Goal: Task Accomplishment & Management: Contribute content

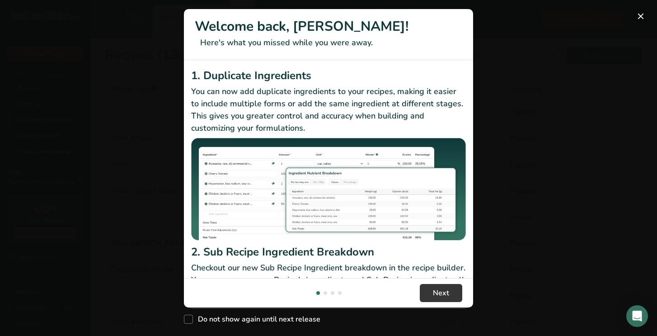
click at [638, 15] on button "New Features" at bounding box center [641, 16] width 14 height 14
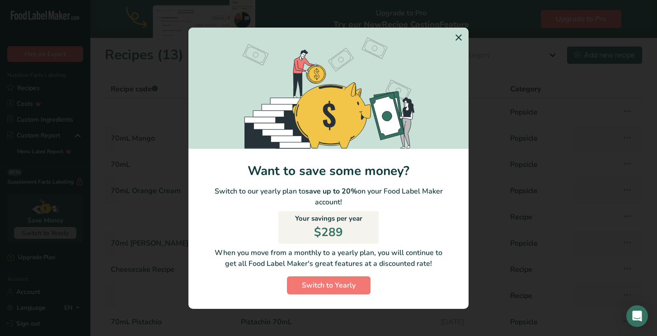
click at [458, 37] on icon "Switch to Yearly Modal" at bounding box center [458, 37] width 11 height 16
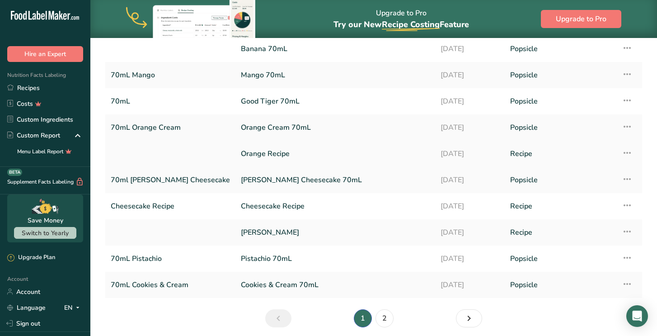
scroll to position [60, 0]
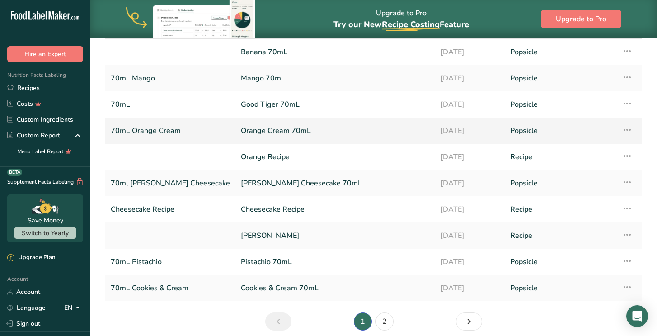
click at [241, 131] on link "Orange Cream 70mL" at bounding box center [335, 130] width 189 height 19
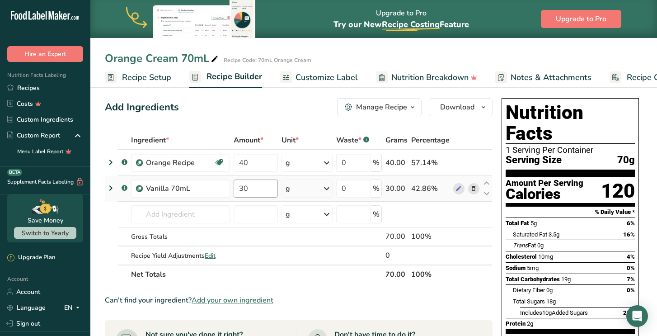
scroll to position [3, 0]
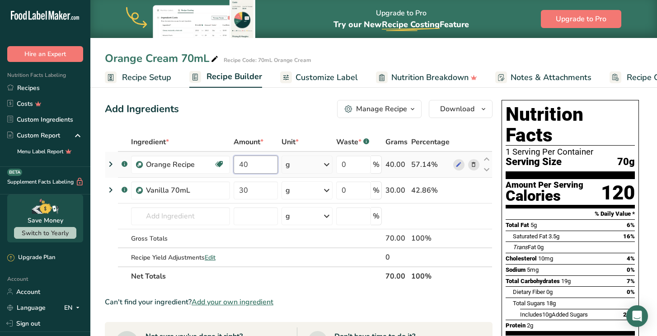
click at [244, 165] on input "40" at bounding box center [256, 164] width 44 height 18
type input "50"
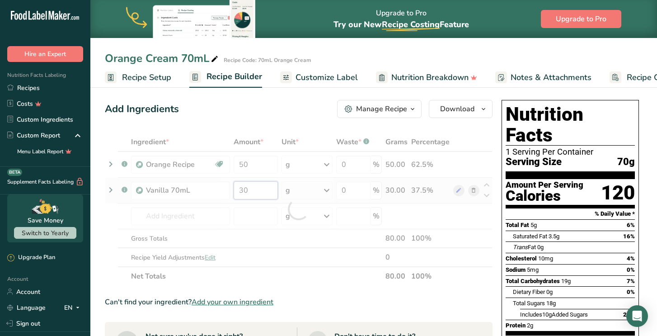
click at [244, 191] on div "Ingredient * Amount * Unit * Waste * .a-a{fill:#347362;}.b-a{fill:#fff;} Grams …" at bounding box center [299, 208] width 388 height 153
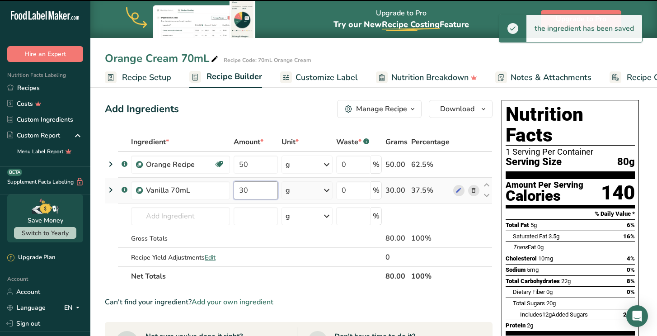
type input "0"
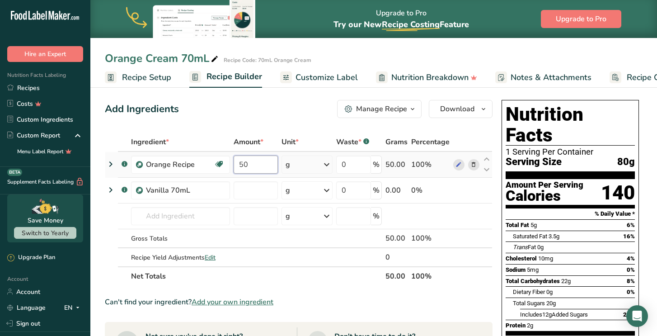
click at [242, 165] on div "Ingredient * Amount * Unit * Waste * .a-a{fill:#347362;}.b-a{fill:#fff;} Grams …" at bounding box center [299, 208] width 388 height 153
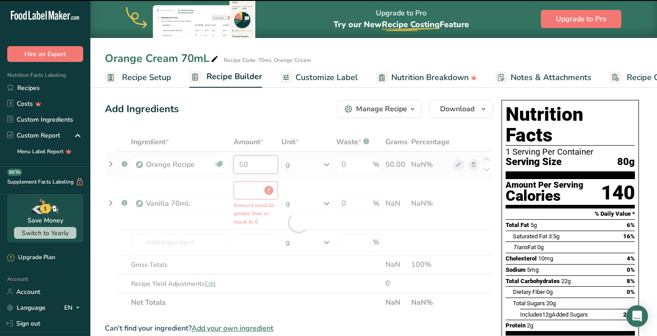
type input "0"
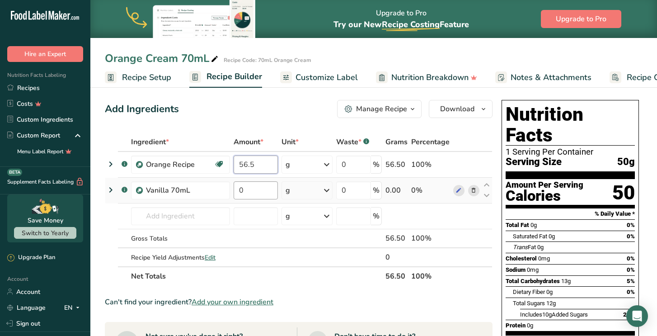
type input "56.5"
click at [247, 190] on div "Ingredient * Amount * Unit * Waste * .a-a{fill:#347362;}.b-a{fill:#fff;} Grams …" at bounding box center [299, 208] width 388 height 153
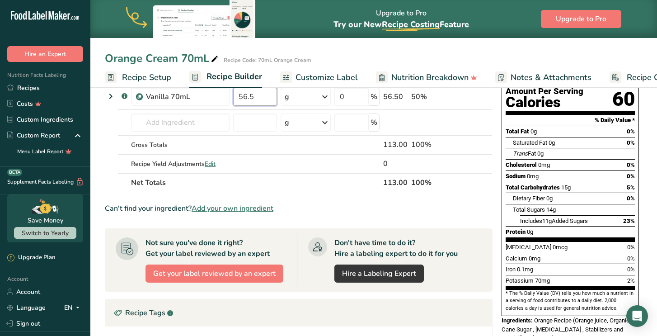
scroll to position [0, 0]
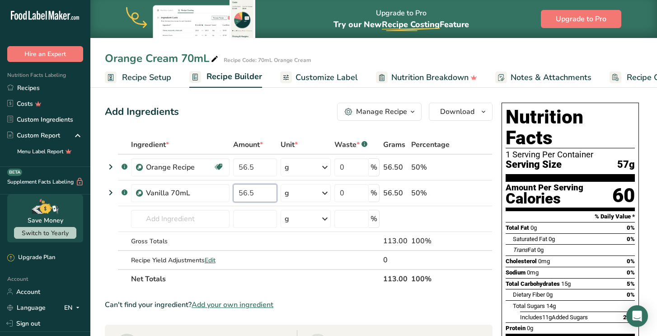
type input "56.5"
click at [412, 283] on div "Ingredient * Amount * Unit * Waste * .a-a{fill:#347362;}.b-a{fill:#fff;} Grams …" at bounding box center [299, 211] width 388 height 153
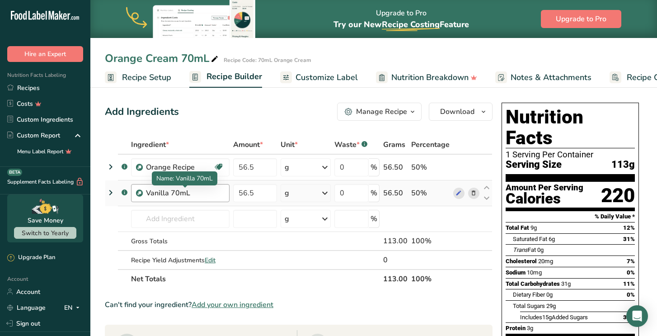
click at [211, 195] on div "Vanilla 70mL" at bounding box center [185, 193] width 78 height 11
click at [198, 192] on div "Vanilla 70mL" at bounding box center [185, 193] width 78 height 11
click at [187, 192] on div "Vanilla 70mL" at bounding box center [185, 193] width 78 height 11
click at [189, 194] on div "Vanilla 70mL" at bounding box center [185, 193] width 78 height 11
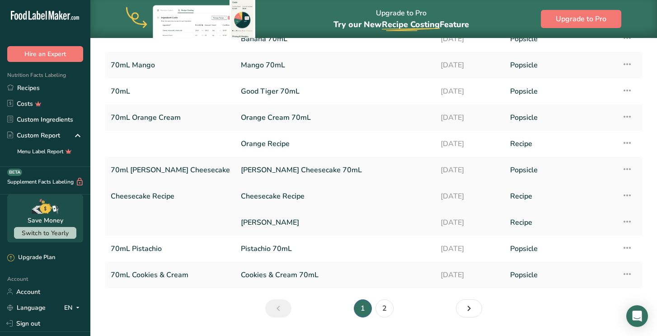
scroll to position [75, 0]
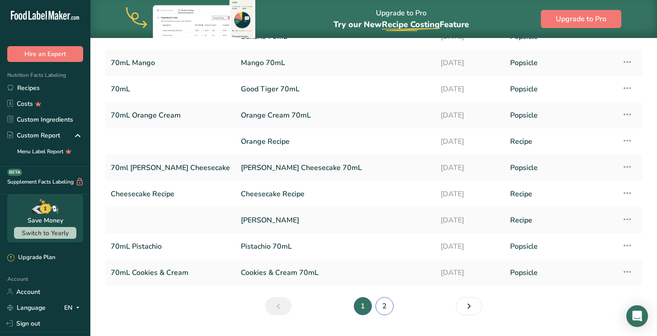
click at [389, 306] on link "2" at bounding box center [384, 306] width 18 height 18
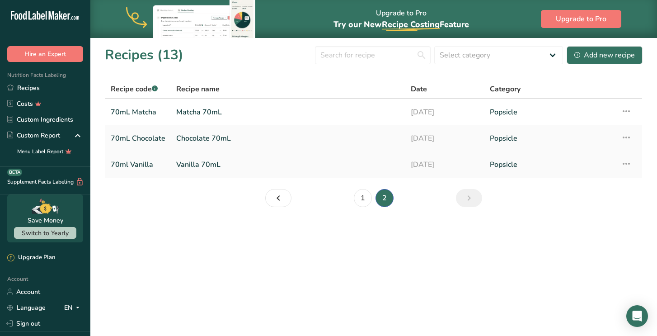
click at [209, 165] on link "Vanilla 70mL" at bounding box center [288, 164] width 224 height 19
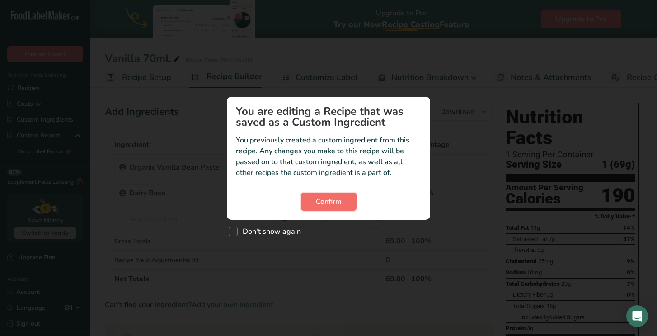
click at [329, 199] on span "Confirm" at bounding box center [329, 201] width 26 height 11
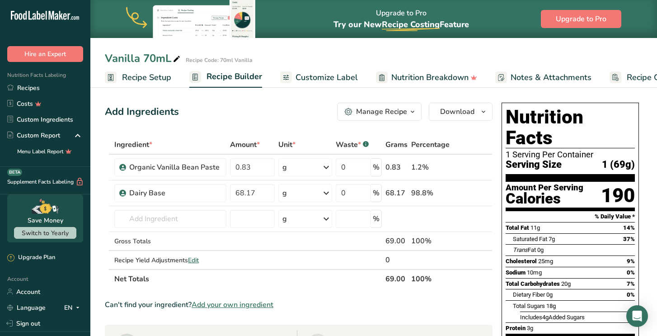
click at [178, 61] on icon at bounding box center [177, 59] width 8 height 13
type input "[PERSON_NAME] Cream"
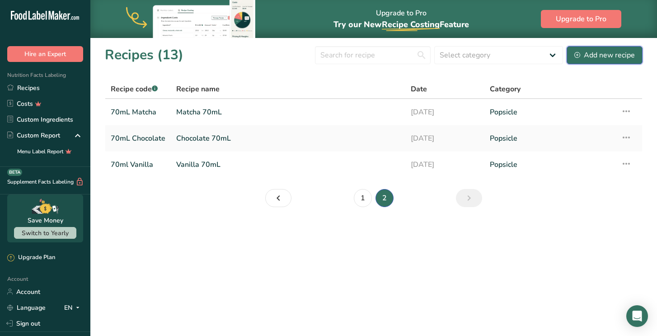
click at [606, 59] on div "Add new recipe" at bounding box center [604, 55] width 61 height 11
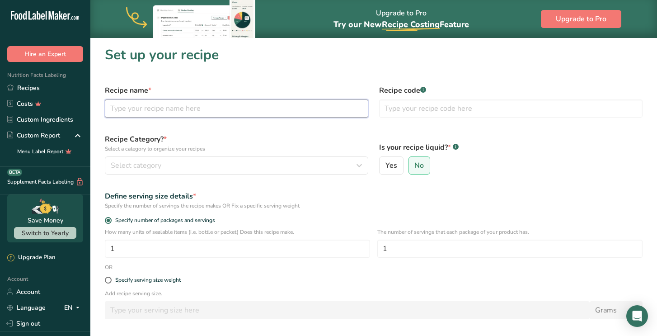
click at [239, 106] on input "text" at bounding box center [236, 108] width 263 height 18
type input "Orange Cream"
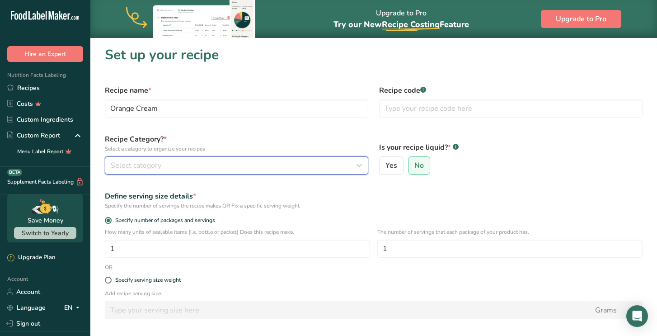
click at [295, 167] on div "Select category" at bounding box center [234, 165] width 246 height 11
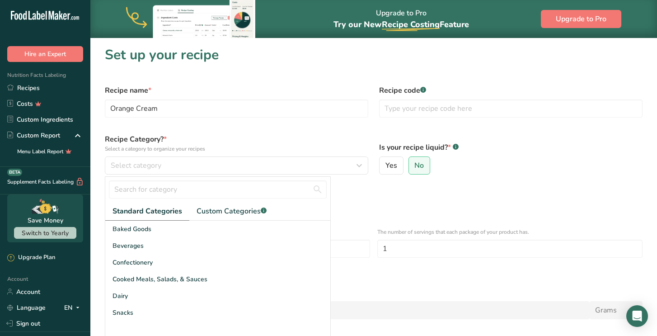
click at [375, 189] on div "Define serving size details * Specify the number of servings the recipe makes O…" at bounding box center [373, 200] width 549 height 30
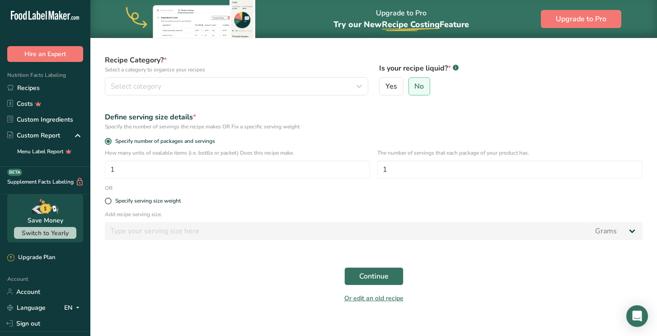
scroll to position [83, 0]
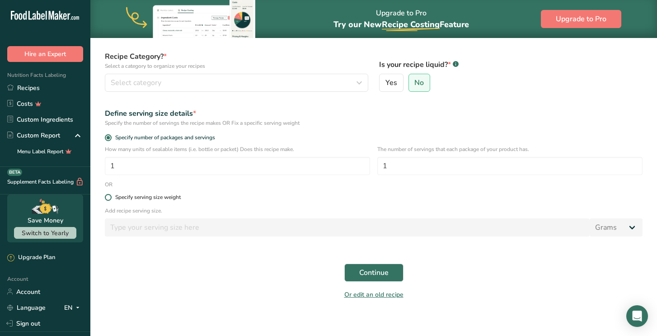
click at [169, 198] on div "Specify serving size weight" at bounding box center [148, 197] width 66 height 7
click at [111, 198] on input "Specify serving size weight" at bounding box center [108, 197] width 6 height 6
radio input "true"
radio input "false"
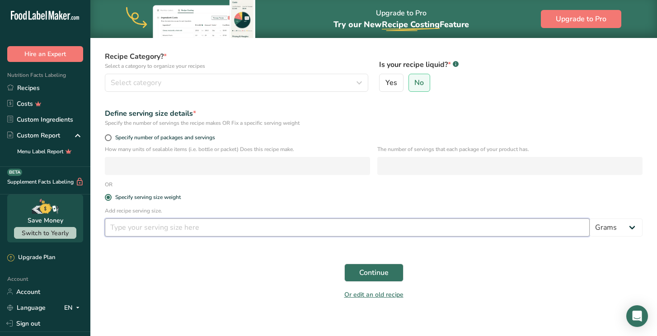
click at [200, 231] on input "number" at bounding box center [347, 227] width 485 height 18
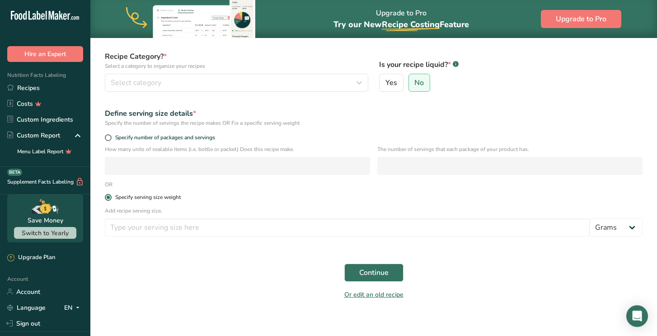
click at [170, 198] on div "Specify serving size weight" at bounding box center [148, 197] width 66 height 7
click at [111, 198] on input "Specify serving size weight" at bounding box center [108, 197] width 6 height 6
click at [611, 230] on select "Grams kg mg mcg lb oz l mL fl oz tbsp tsp cup qt gallon" at bounding box center [616, 227] width 53 height 18
click at [399, 239] on div "Add recipe serving size. Grams kg mg mcg lb oz l mL fl oz tbsp tsp cup qt gallon" at bounding box center [373, 224] width 549 height 35
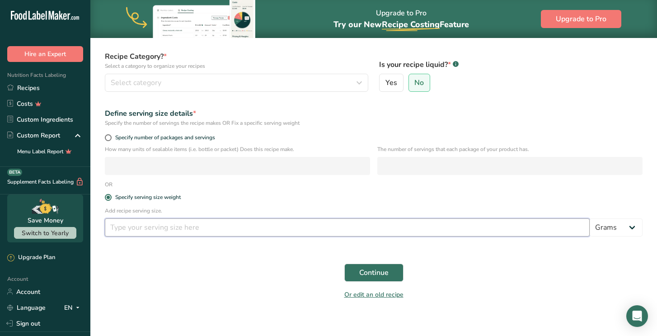
click at [396, 230] on input "number" at bounding box center [347, 227] width 485 height 18
type input "113"
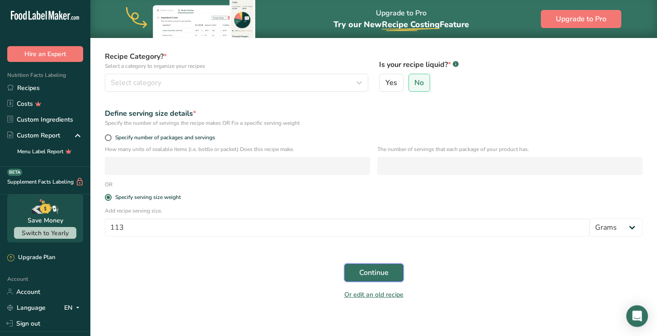
click at [398, 268] on button "Continue" at bounding box center [373, 272] width 59 height 18
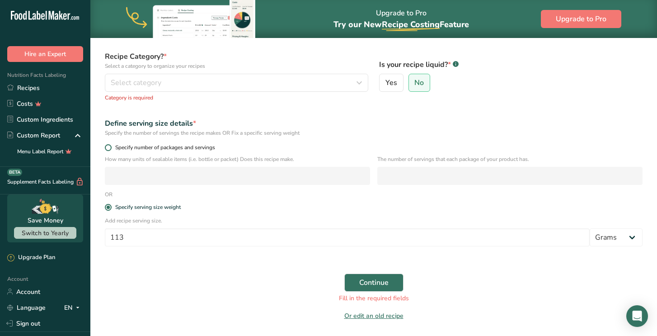
click at [213, 149] on span "Specify number of packages and servings" at bounding box center [163, 147] width 103 height 7
click at [111, 149] on input "Specify number of packages and servings" at bounding box center [108, 148] width 6 height 6
radio input "true"
radio input "false"
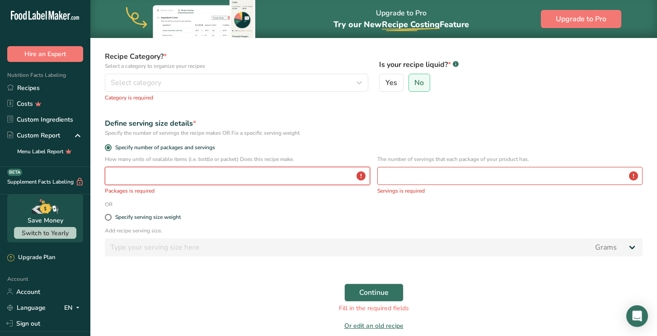
click at [219, 173] on input "number" at bounding box center [237, 176] width 265 height 18
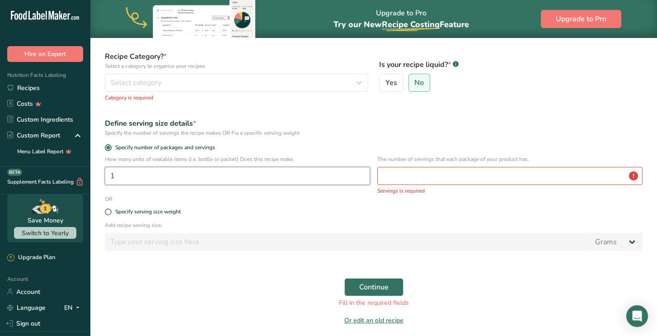
type input "1"
click at [418, 169] on input "number" at bounding box center [509, 176] width 265 height 18
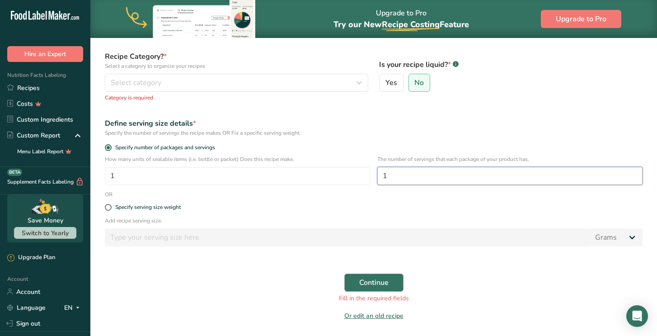
type input "1"
click at [380, 286] on span "Continue" at bounding box center [373, 282] width 29 height 11
click at [387, 283] on span "Continue" at bounding box center [373, 282] width 29 height 11
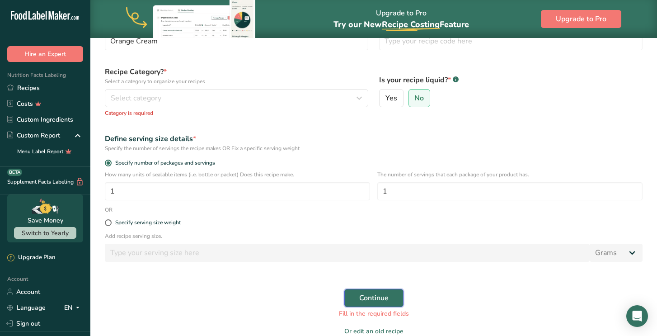
scroll to position [66, 0]
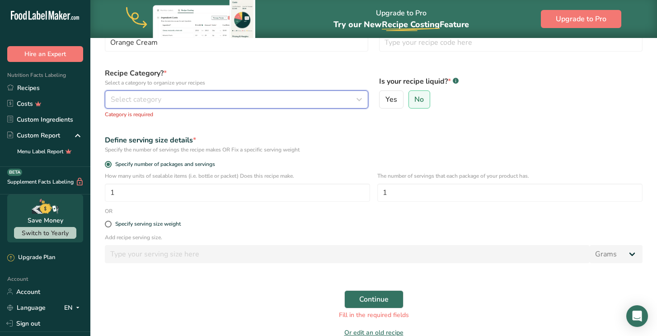
click at [345, 99] on div "Select category" at bounding box center [234, 99] width 246 height 11
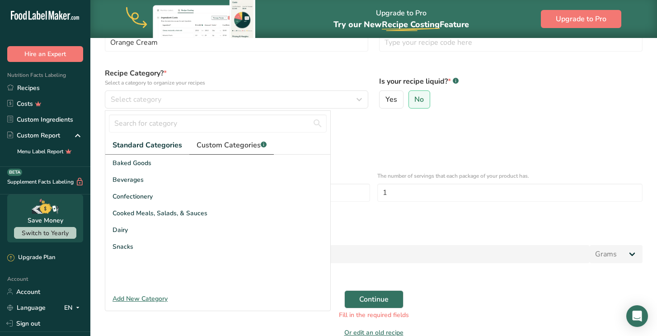
click at [211, 150] on span "Custom Categories .a-a{fill:#347362;}.b-a{fill:#fff;}" at bounding box center [232, 145] width 70 height 11
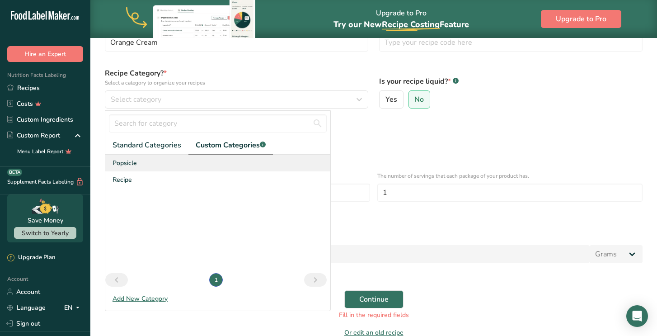
click at [145, 162] on div "Popsicle" at bounding box center [217, 163] width 225 height 17
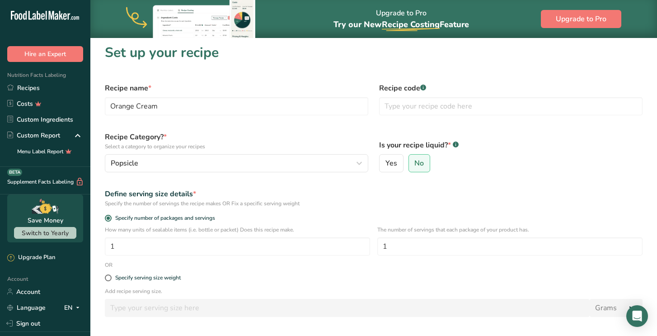
scroll to position [0, 0]
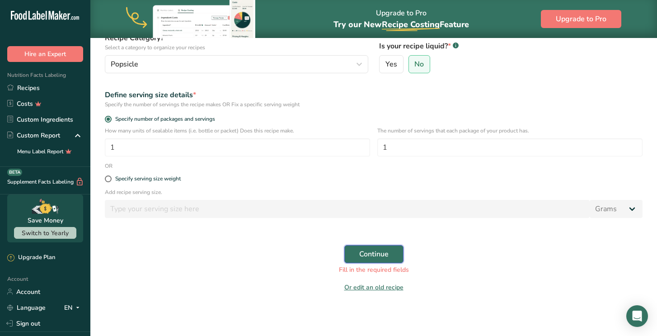
click at [361, 252] on span "Continue" at bounding box center [373, 254] width 29 height 11
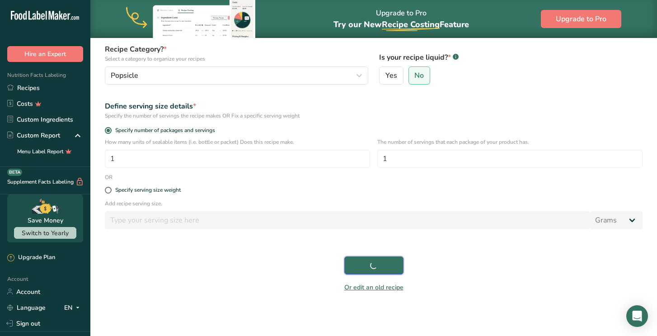
scroll to position [90, 0]
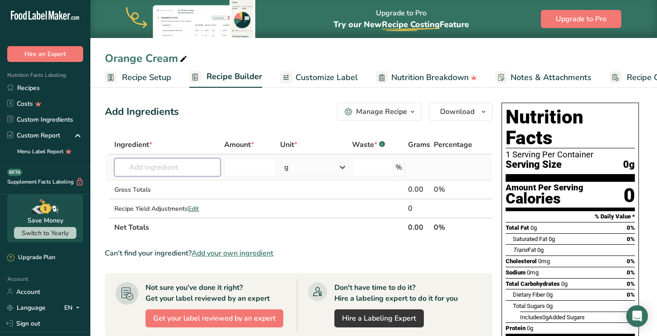
click at [192, 171] on input "text" at bounding box center [167, 167] width 106 height 18
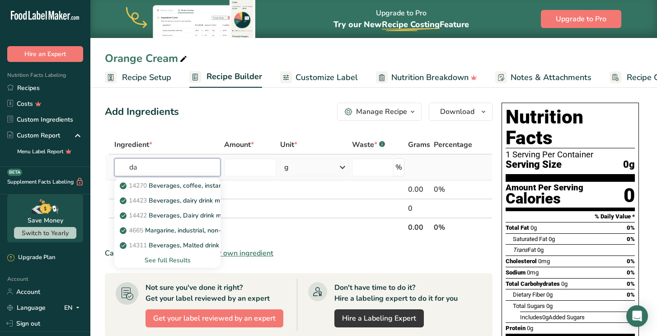
type input "d"
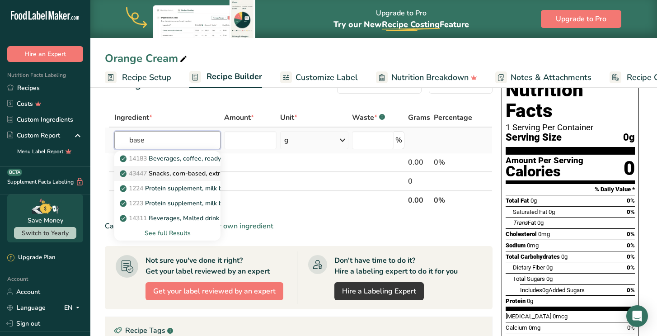
scroll to position [28, 0]
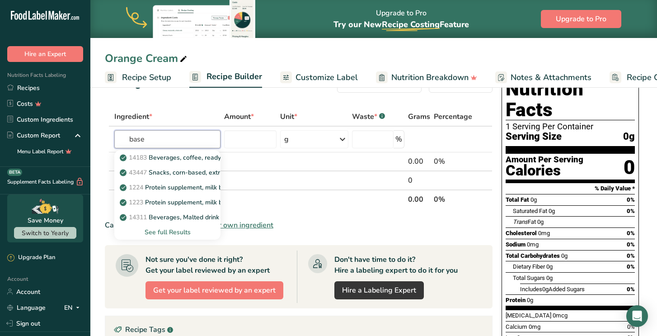
type input "base"
click at [234, 112] on span "Amount *" at bounding box center [239, 116] width 30 height 11
click at [208, 129] on td "14183 Beverages, coffee, ready to drink, iced, mocha, milk based 43447 Snacks, …" at bounding box center [168, 140] width 110 height 26
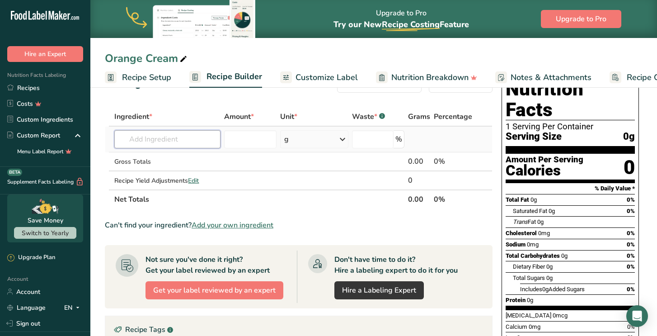
click at [191, 136] on input "text" at bounding box center [167, 139] width 106 height 18
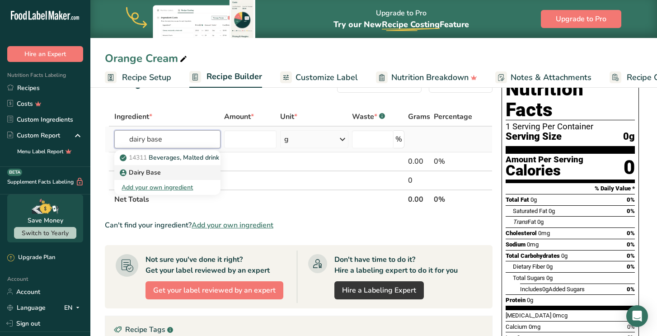
type input "dairy base"
click at [145, 173] on p "Dairy Base" at bounding box center [141, 172] width 39 height 9
type input "Dairy Base"
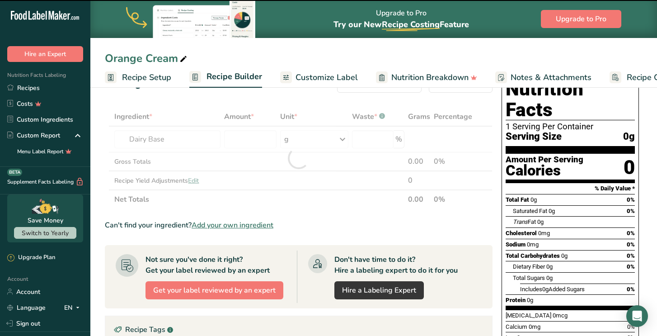
type input "0"
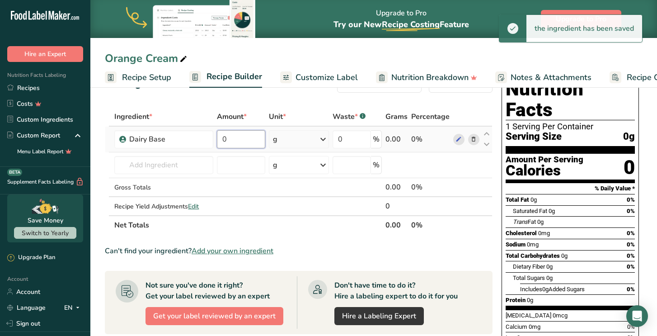
click at [233, 144] on input "0" at bounding box center [241, 139] width 48 height 18
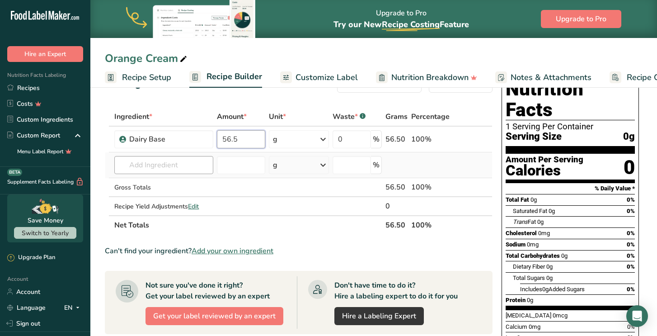
type input "56.5"
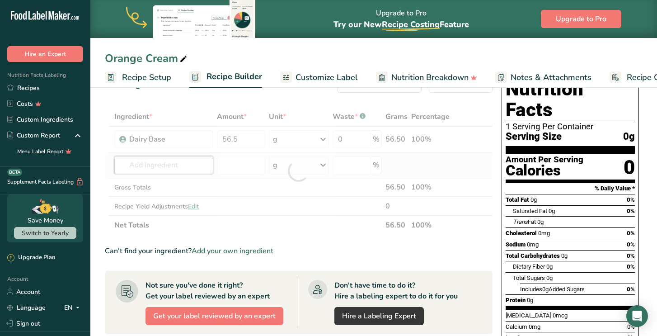
click at [188, 166] on div "Ingredient * Amount * Unit * Waste * .a-a{fill:#347362;}.b-a{fill:#fff;} Grams …" at bounding box center [299, 170] width 388 height 127
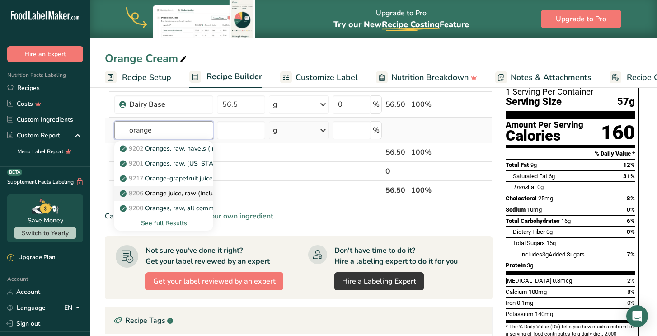
scroll to position [61, 0]
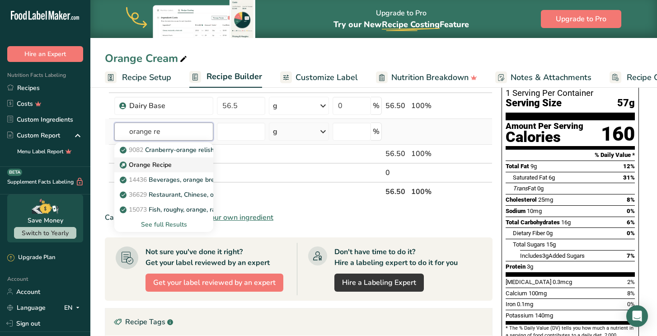
type input "orange re"
click at [183, 168] on div "Orange Recipe" at bounding box center [157, 164] width 70 height 9
type input "Orange Recipe"
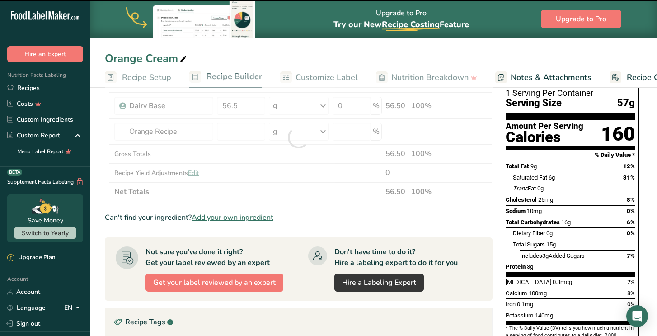
type input "0"
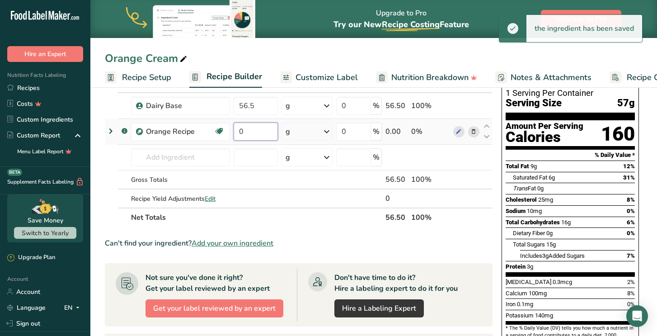
click at [249, 133] on input "0" at bounding box center [256, 131] width 44 height 18
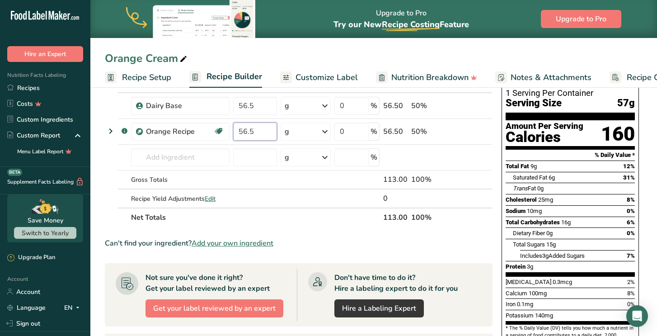
type input "56.5"
click at [382, 248] on div "Can't find your ingredient? Add your own ingredient" at bounding box center [299, 243] width 388 height 11
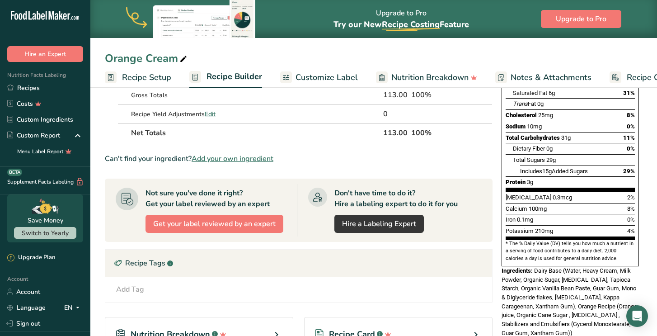
scroll to position [148, 0]
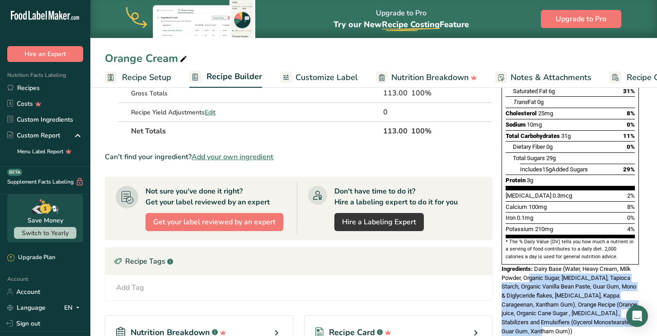
drag, startPoint x: 544, startPoint y: 311, endPoint x: 530, endPoint y: 259, distance: 53.6
click at [530, 264] on div "Ingredients: Dairy Base (Water, Heavy Cream, Milk Powder, Organic Sugar, [MEDIC…" at bounding box center [570, 299] width 137 height 71
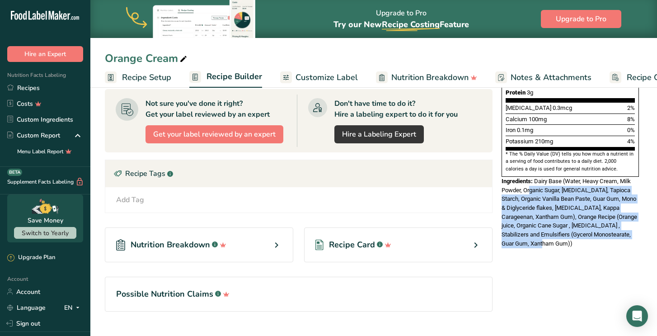
scroll to position [235, 0]
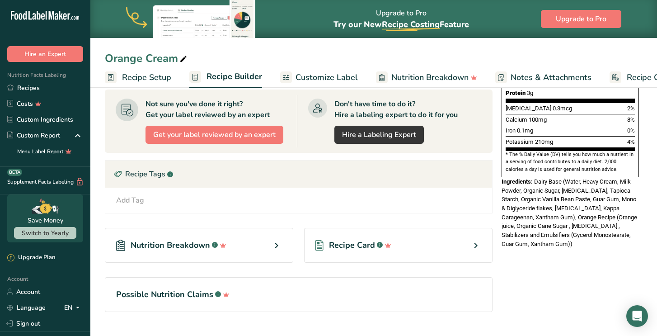
click at [583, 236] on div "Nutrition Facts 1 Serving Per Container Serving Size 113g Amount Per Serving Ca…" at bounding box center [570, 60] width 145 height 393
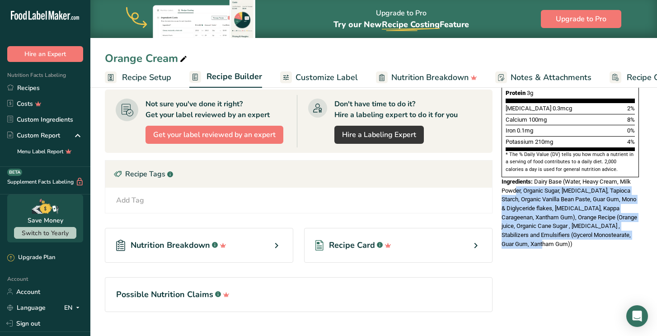
drag, startPoint x: 545, startPoint y: 221, endPoint x: 516, endPoint y: 170, distance: 58.3
click at [516, 170] on div "Nutrition Facts 1 Serving Per Container Serving Size 113g Amount Per Serving Ca…" at bounding box center [570, 58] width 145 height 388
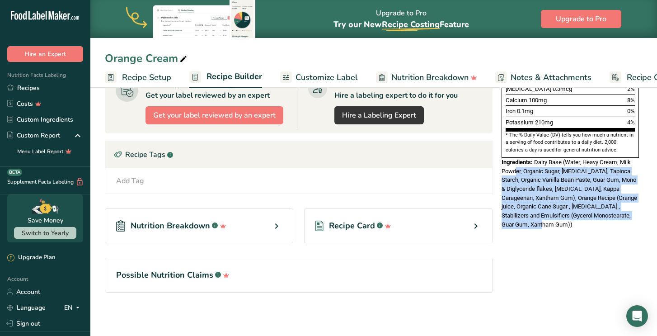
click at [273, 225] on icon at bounding box center [276, 226] width 11 height 16
click at [278, 225] on icon at bounding box center [276, 226] width 11 height 16
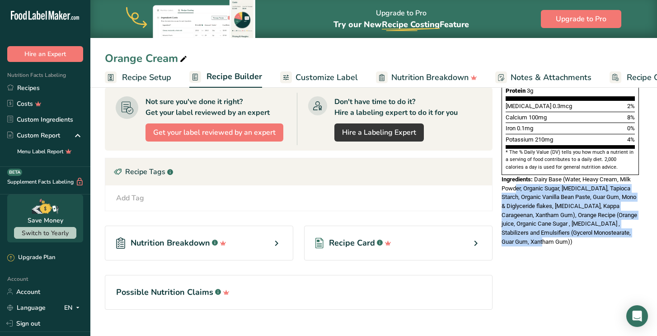
scroll to position [236, 0]
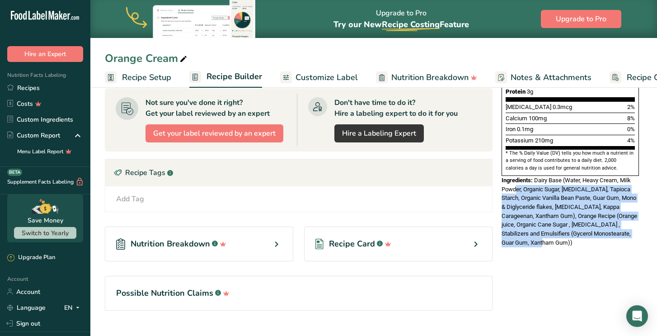
click at [554, 236] on div "Nutrition Facts 1 Serving Per Container Serving Size 113g Amount Per Serving Ca…" at bounding box center [570, 101] width 145 height 477
drag, startPoint x: 541, startPoint y: 226, endPoint x: 499, endPoint y: 159, distance: 79.6
click at [499, 159] on div "Nutrition Facts 1 Serving Per Container Serving Size 113g Amount Per Serving Ca…" at bounding box center [570, 57] width 145 height 388
copy div "Ingredients: Dairy Base (Water, Heavy Cream, Milk Powder, Organic Sugar, [MEDIC…"
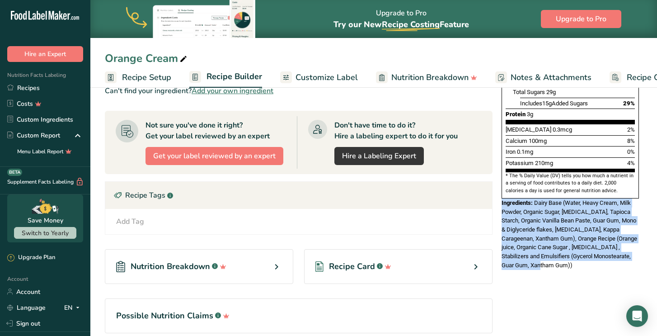
scroll to position [213, 0]
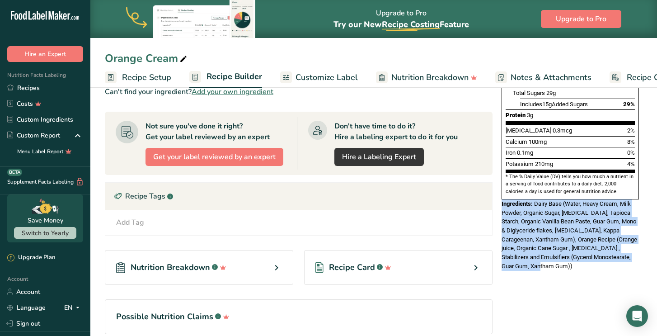
click at [345, 80] on span "Customize Label" at bounding box center [327, 77] width 62 height 12
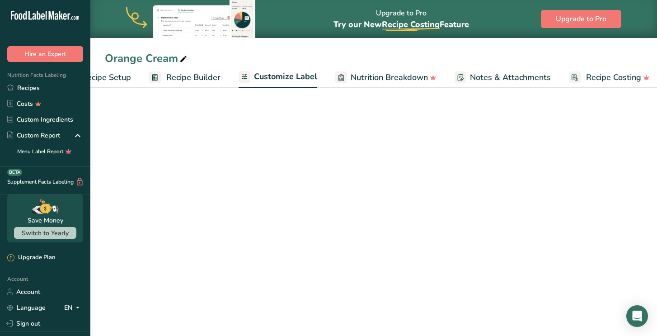
scroll to position [208, 0]
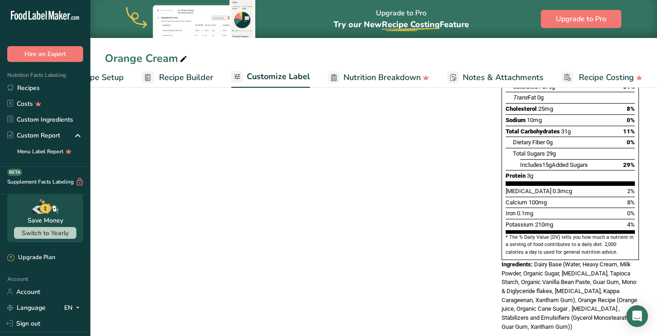
click at [378, 80] on span "Nutrition Breakdown" at bounding box center [381, 77] width 77 height 12
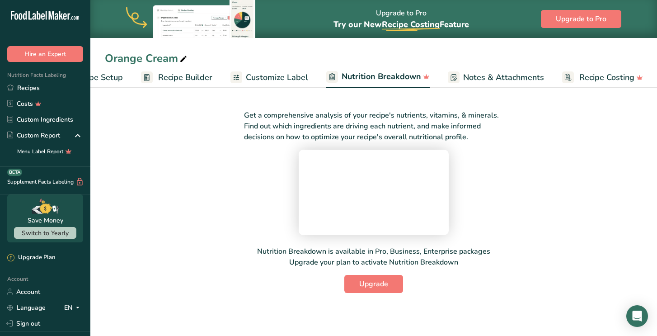
click at [170, 79] on span "Recipe Builder" at bounding box center [185, 77] width 54 height 12
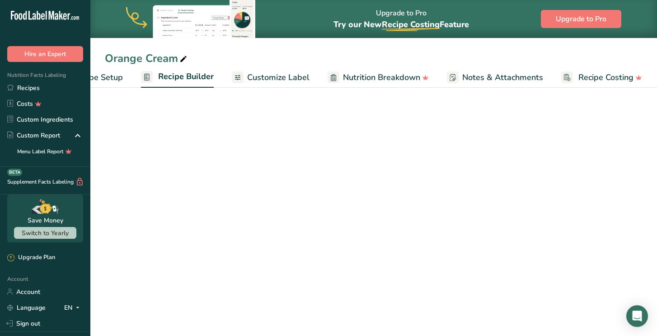
scroll to position [0, 47]
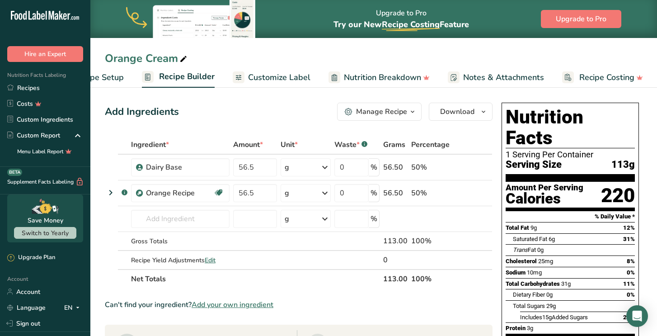
click at [107, 79] on span "Recipe Setup" at bounding box center [99, 77] width 49 height 12
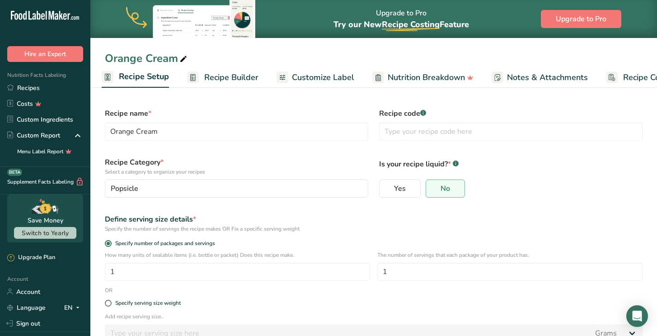
click at [244, 74] on span "Recipe Builder" at bounding box center [231, 77] width 54 height 12
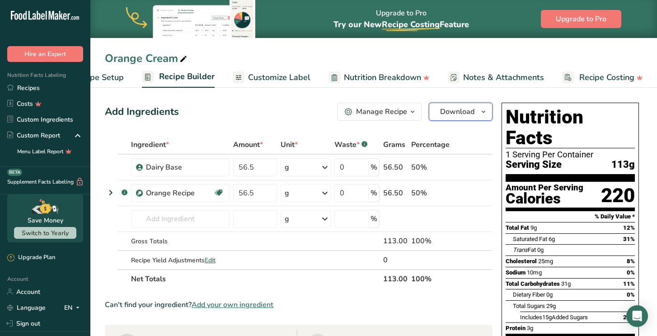
click at [467, 113] on span "Download" at bounding box center [457, 111] width 34 height 11
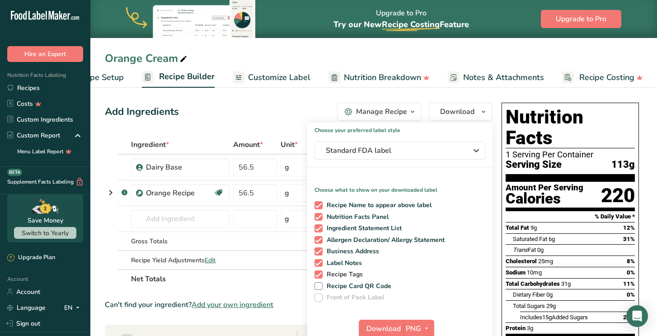
click at [319, 274] on span at bounding box center [318, 274] width 8 height 8
click at [319, 274] on input "Recipe Tags" at bounding box center [317, 274] width 6 height 6
checkbox input "false"
click at [319, 262] on span at bounding box center [318, 263] width 8 height 8
click at [319, 262] on input "Label Notes" at bounding box center [317, 263] width 6 height 6
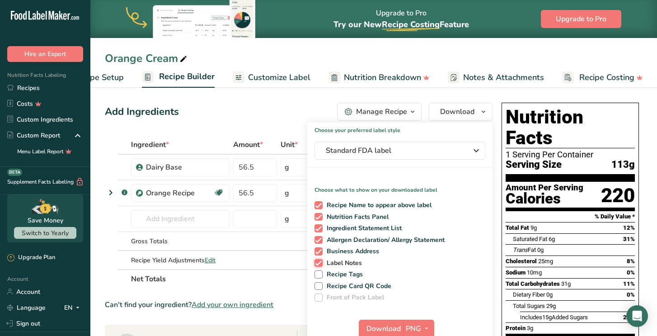
checkbox input "false"
click at [319, 247] on span at bounding box center [318, 251] width 8 height 8
click at [319, 248] on input "Business Address" at bounding box center [317, 251] width 6 height 6
checkbox input "false"
click at [319, 236] on span at bounding box center [318, 240] width 8 height 8
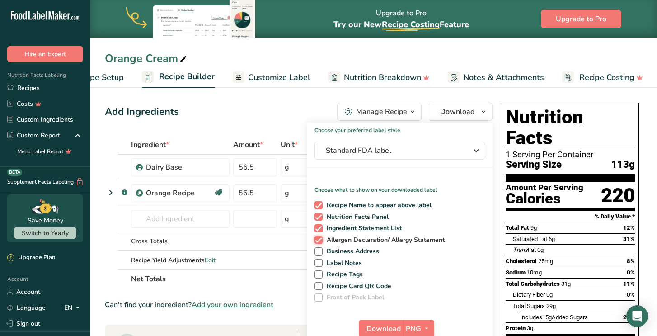
click at [319, 237] on input "Allergen Declaration/ Allergy Statement" at bounding box center [317, 240] width 6 height 6
checkbox input "false"
click at [318, 228] on span at bounding box center [318, 228] width 8 height 8
click at [318, 228] on input "Ingredient Statement List" at bounding box center [317, 228] width 6 height 6
checkbox input "false"
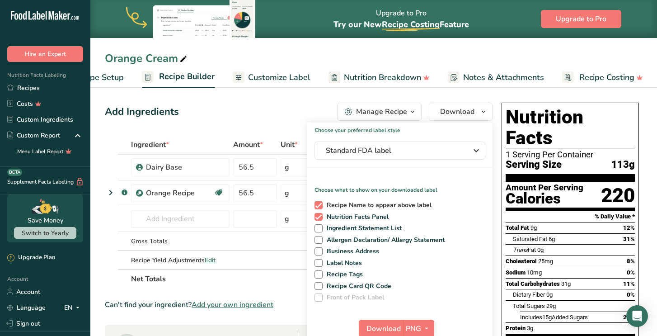
click at [317, 202] on span at bounding box center [318, 205] width 8 height 8
click at [317, 202] on input "Recipe Name to appear above label" at bounding box center [317, 205] width 6 height 6
checkbox input "false"
click at [420, 329] on span "PNG" at bounding box center [413, 328] width 15 height 11
click at [423, 326] on icon "button" at bounding box center [426, 328] width 7 height 11
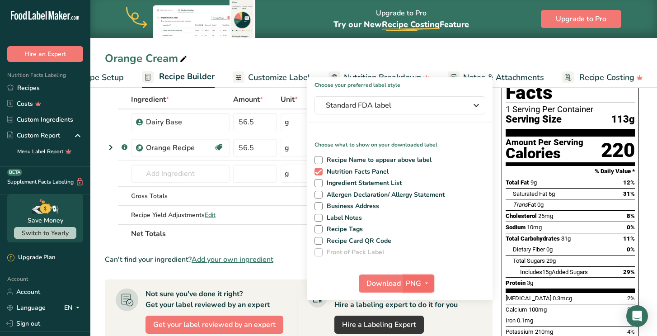
scroll to position [56, 0]
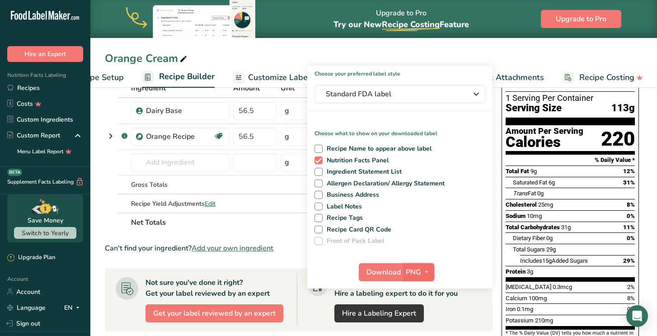
click at [424, 278] on button "PNG" at bounding box center [418, 272] width 31 height 18
click at [424, 270] on icon "button" at bounding box center [426, 271] width 7 height 11
click at [378, 270] on span "Download" at bounding box center [383, 272] width 34 height 11
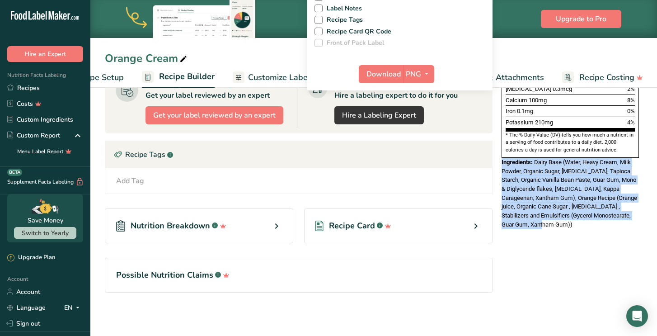
drag, startPoint x: 552, startPoint y: 205, endPoint x: 502, endPoint y: 144, distance: 79.3
click at [502, 158] on div "Ingredients: Dairy Base (Water, Heavy Cream, Milk Powder, Organic Sugar, [MEDIC…" at bounding box center [570, 193] width 137 height 71
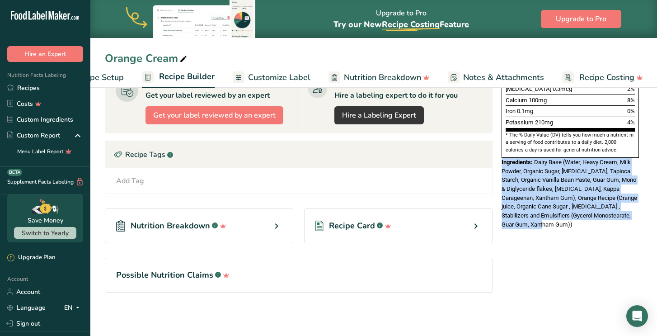
copy div "Ingredients: Dairy Base (Water, Heavy Cream, Milk Powder, Organic Sugar, [MEDIC…"
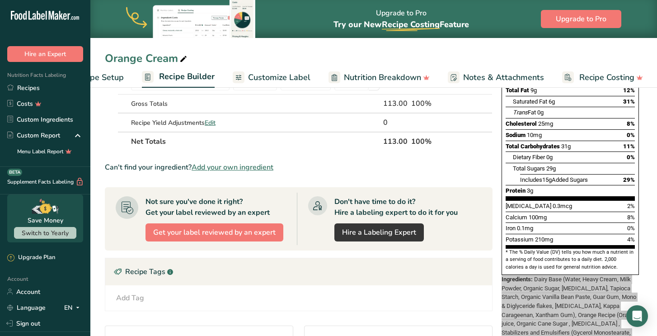
scroll to position [0, 0]
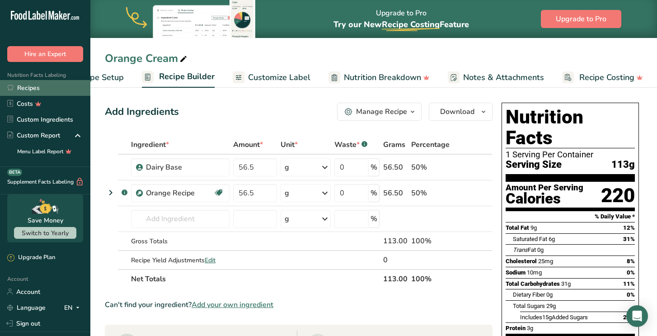
click at [52, 87] on link "Recipes" at bounding box center [45, 88] width 90 height 16
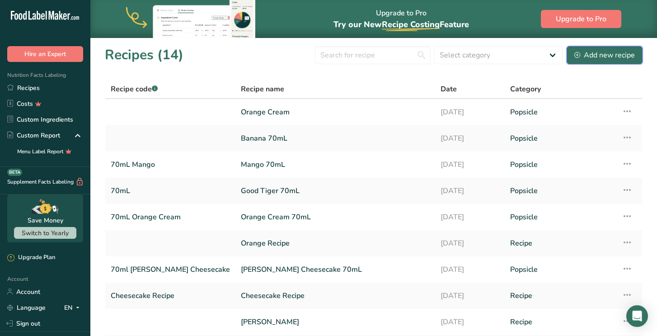
click at [595, 58] on div "Add new recipe" at bounding box center [604, 55] width 61 height 11
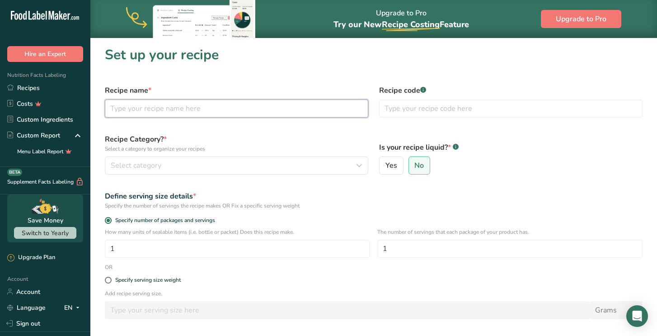
click at [231, 108] on input "text" at bounding box center [236, 108] width 263 height 18
type input "Vanilla 113"
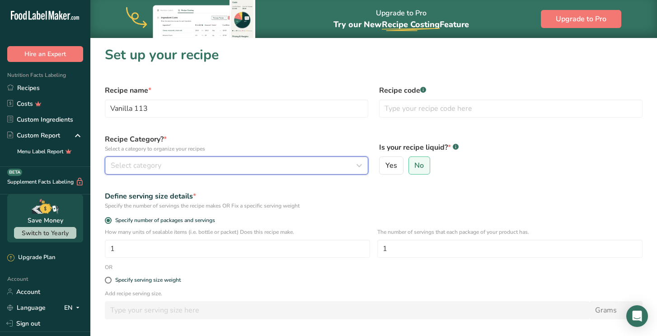
click at [209, 172] on button "Select category" at bounding box center [236, 165] width 263 height 18
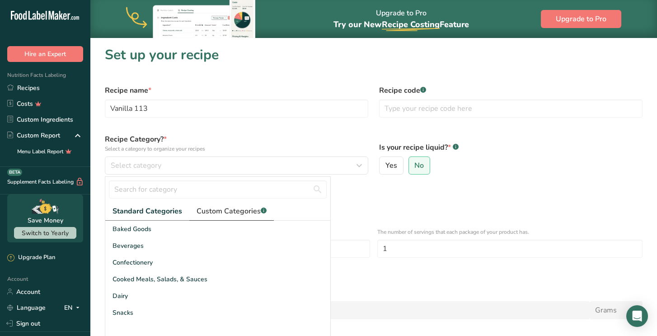
click at [226, 208] on span "Custom Categories .a-a{fill:#347362;}.b-a{fill:#fff;}" at bounding box center [232, 211] width 70 height 11
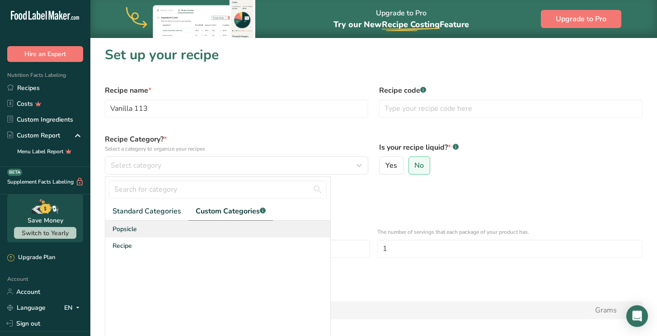
click at [158, 232] on div "Popsicle" at bounding box center [217, 229] width 225 height 17
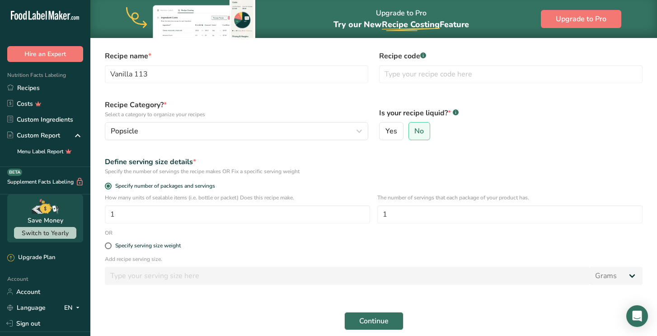
scroll to position [35, 0]
click at [166, 245] on div "Specify serving size weight" at bounding box center [148, 245] width 66 height 7
click at [111, 245] on input "Specify serving size weight" at bounding box center [108, 245] width 6 height 6
radio input "true"
radio input "false"
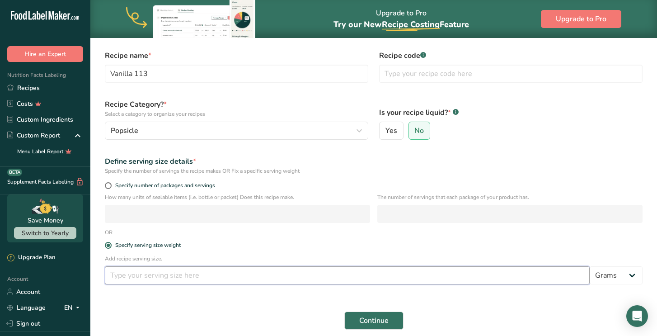
click at [167, 275] on input "number" at bounding box center [347, 275] width 485 height 18
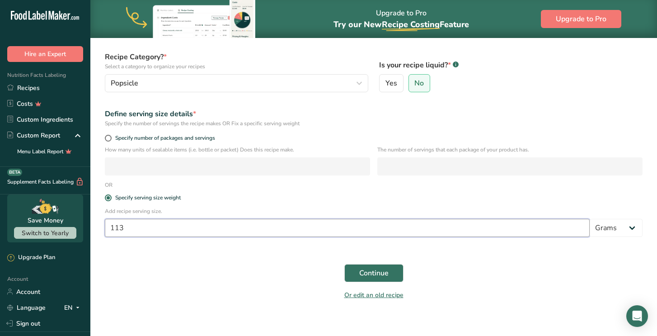
scroll to position [88, 0]
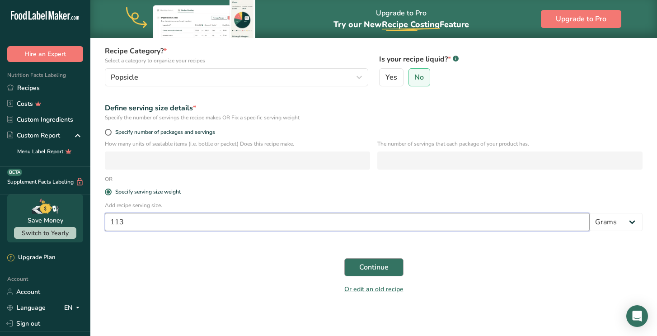
type input "113"
click at [362, 271] on span "Continue" at bounding box center [373, 267] width 29 height 11
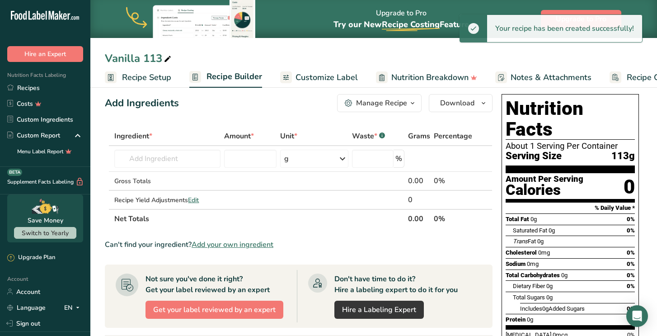
scroll to position [5, 0]
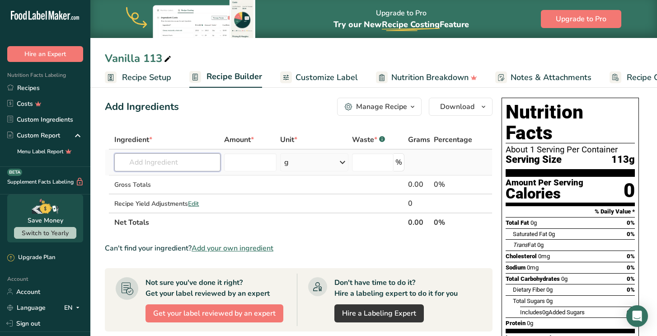
click at [205, 168] on input "text" at bounding box center [167, 162] width 106 height 18
type input "dairy base"
click at [161, 198] on div "Dairy Base" at bounding box center [160, 195] width 77 height 9
type input "Dairy Base"
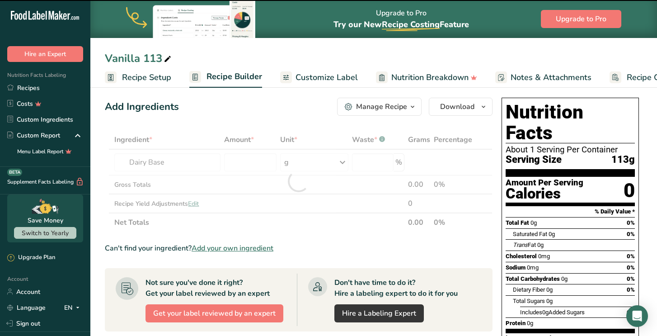
type input "0"
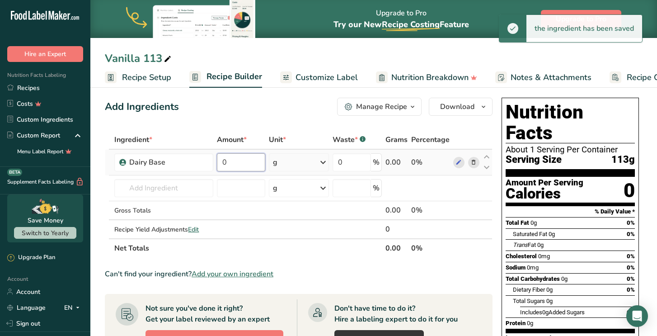
click at [261, 163] on input "0" at bounding box center [241, 162] width 48 height 18
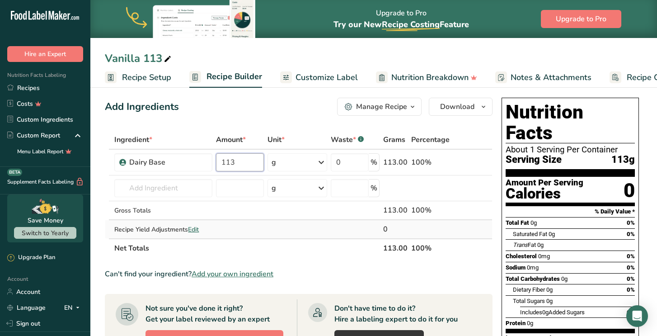
type input "113"
click at [307, 234] on div "Ingredient * Amount * Unit * Waste * .a-a{fill:#347362;}.b-a{fill:#fff;} Grams …" at bounding box center [299, 193] width 388 height 127
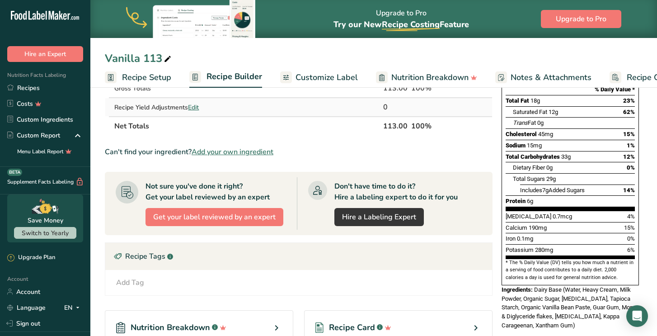
scroll to position [128, 0]
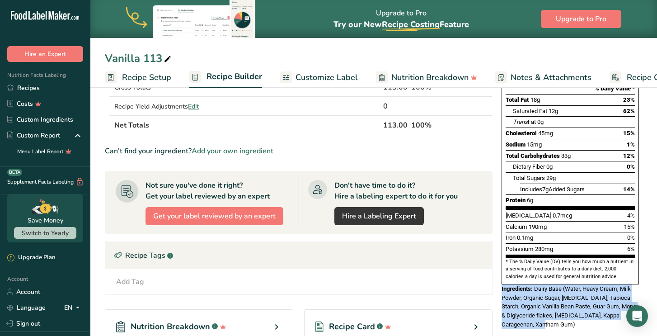
drag, startPoint x: 545, startPoint y: 304, endPoint x: 501, endPoint y: 270, distance: 55.8
click at [501, 270] on div "Nutrition Facts 1 Serving Per Container Serving Size 113g Amount Per Serving Ca…" at bounding box center [570, 151] width 145 height 361
copy div "Ingredients: Dairy Base (Water, Heavy Cream, Milk Powder, Organic Sugar, [MEDIC…"
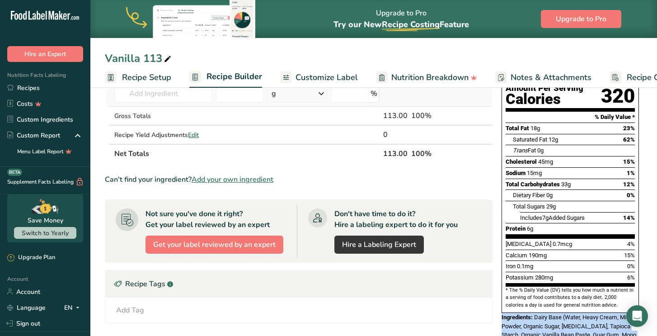
scroll to position [0, 0]
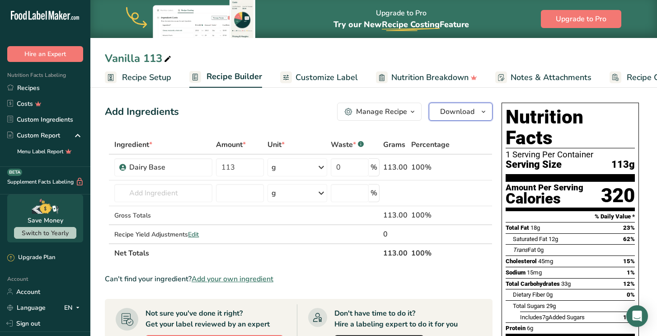
click at [468, 116] on span "Download" at bounding box center [457, 111] width 34 height 11
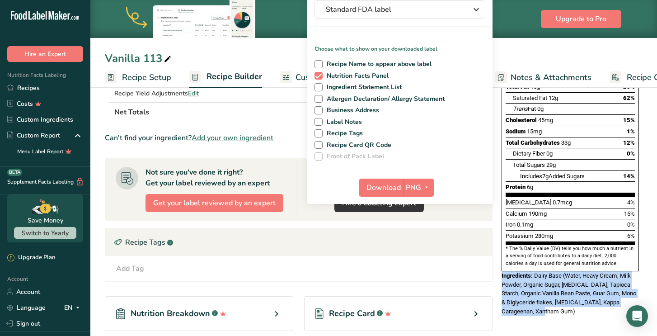
scroll to position [138, 0]
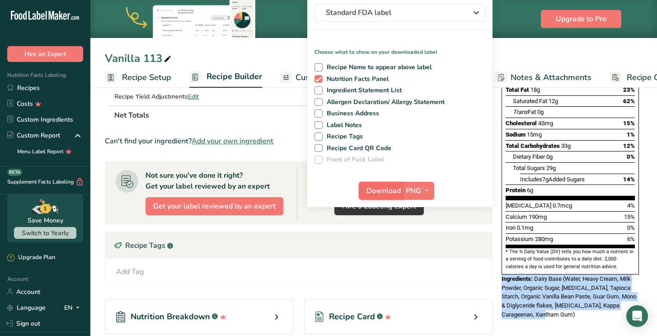
click at [391, 189] on span "Download" at bounding box center [383, 190] width 34 height 11
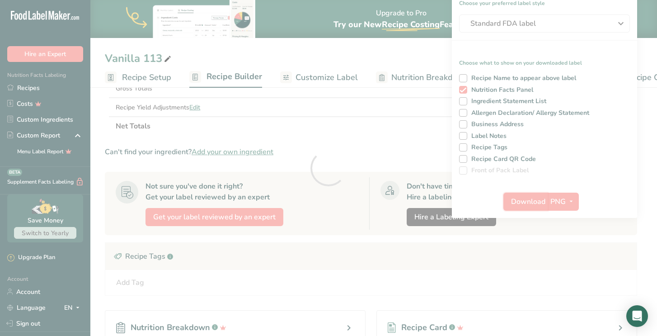
scroll to position [0, 0]
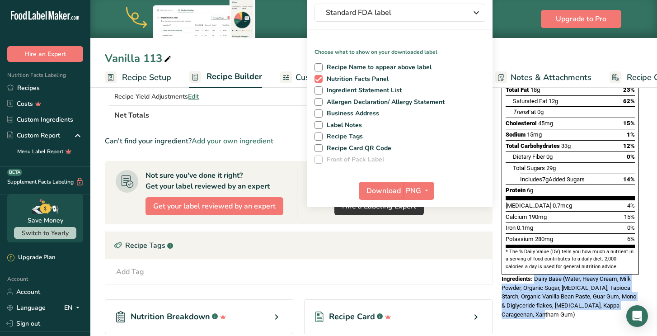
drag, startPoint x: 542, startPoint y: 296, endPoint x: 535, endPoint y: 259, distance: 37.3
click at [535, 274] on div "Ingredients: Dairy Base (Water, Heavy Cream, Milk Powder, Organic Sugar, [MEDIC…" at bounding box center [570, 296] width 137 height 44
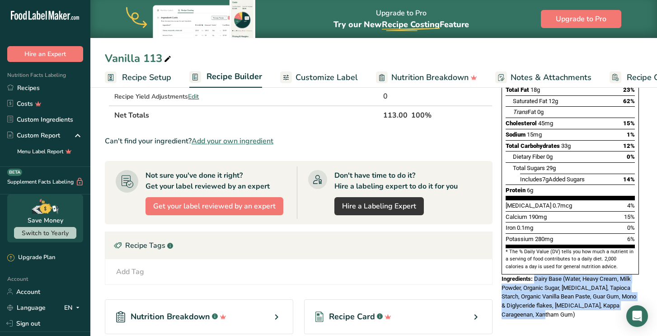
copy span "Dairy Base (Water, Heavy Cream, Milk Powder, Organic Sugar, [MEDICAL_DATA], Tap…"
click at [48, 87] on link "Recipes" at bounding box center [45, 88] width 90 height 16
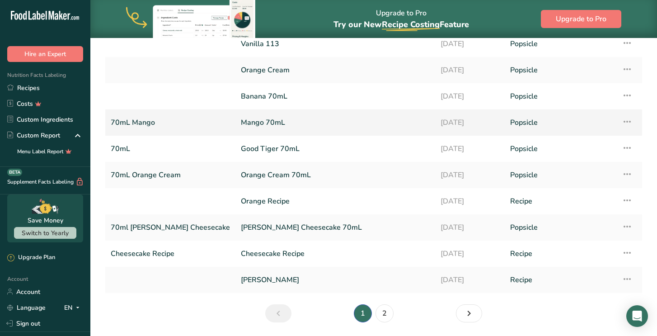
scroll to position [80, 0]
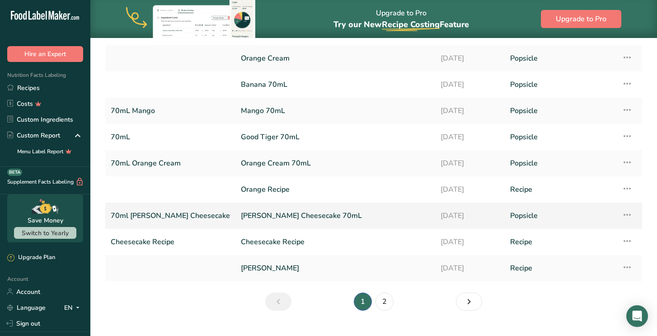
click at [278, 221] on link "[PERSON_NAME] Cheesecake 70mL" at bounding box center [335, 215] width 189 height 19
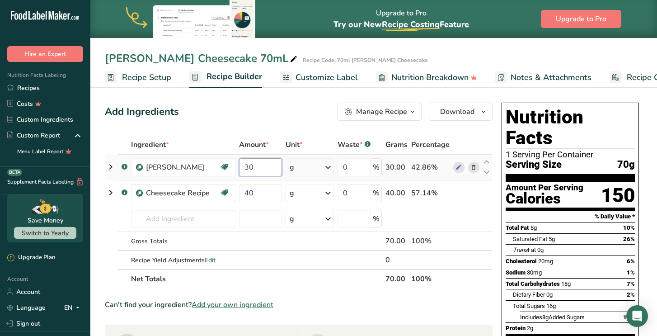
click at [261, 167] on input "30" at bounding box center [260, 167] width 43 height 18
type input "3"
type input "56.5"
click at [256, 192] on div "Ingredient * Amount * Unit * Waste * .a-a{fill:#347362;}.b-a{fill:#fff;} Grams …" at bounding box center [299, 211] width 388 height 153
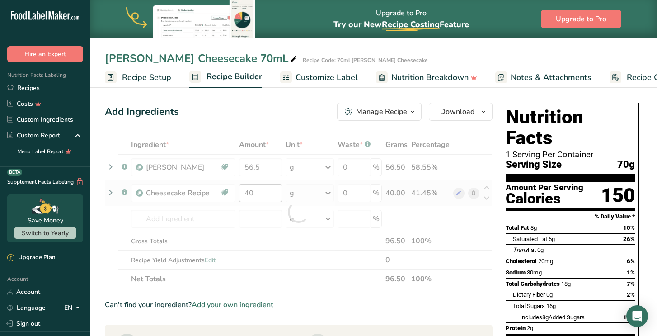
click at [256, 192] on div at bounding box center [299, 211] width 388 height 153
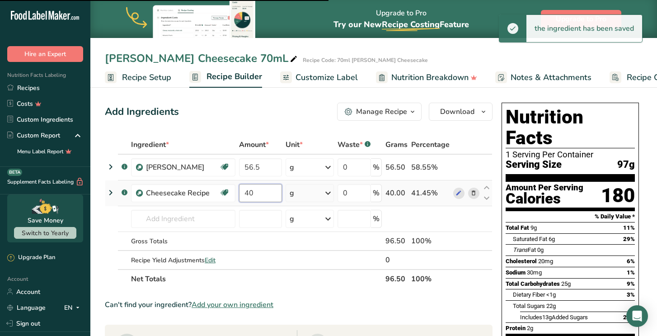
click at [256, 194] on input "40" at bounding box center [260, 193] width 43 height 18
type input "4"
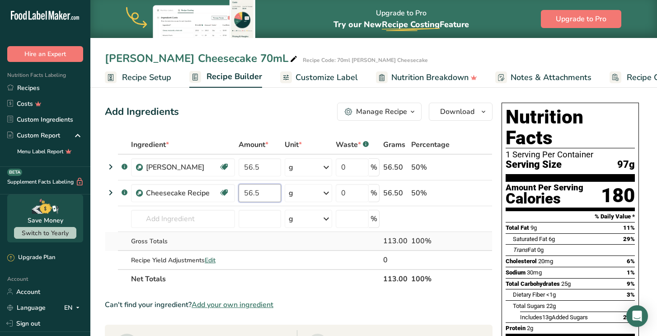
type input "56.5"
click at [347, 244] on div "Ingredient * Amount * Unit * Waste * .a-a{fill:#347362;}.b-a{fill:#fff;} Grams …" at bounding box center [299, 211] width 388 height 153
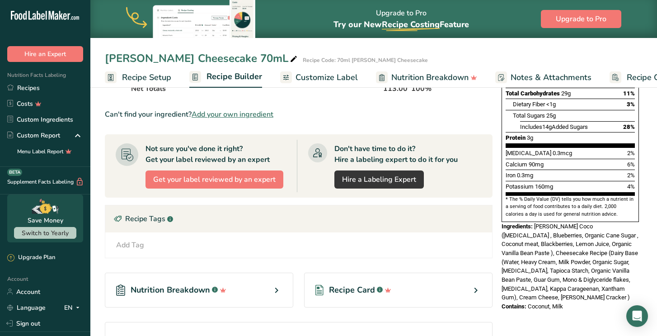
scroll to position [191, 0]
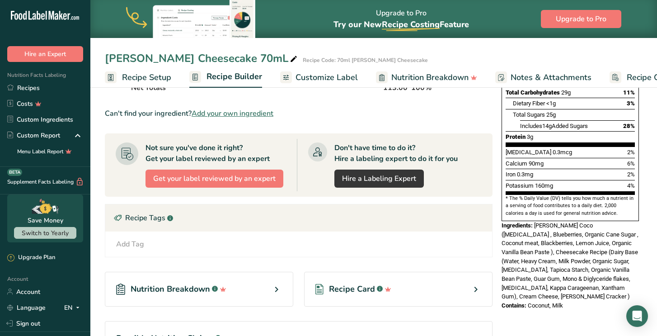
drag, startPoint x: 567, startPoint y: 286, endPoint x: 501, endPoint y: 207, distance: 102.7
click at [501, 207] on div "Nutrition Facts 1 Serving Per Container Serving Size 113g Amount Per Serving Ca…" at bounding box center [570, 111] width 145 height 406
click at [525, 223] on span "[PERSON_NAME] Coco ([MEDICAL_DATA] , Blueberries, Organic Cane Sugar , Coconut …" at bounding box center [570, 261] width 137 height 78
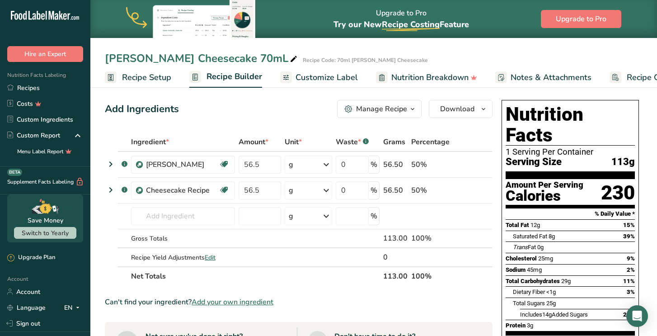
scroll to position [0, 0]
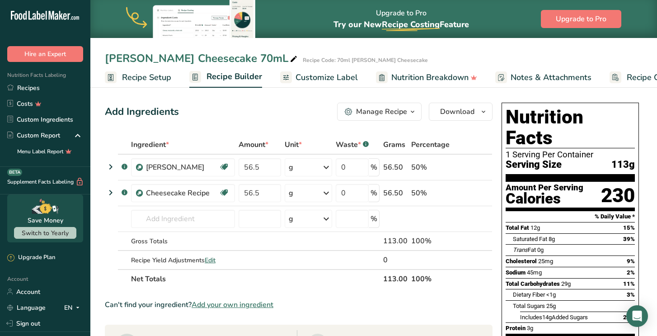
click at [413, 113] on icon "button" at bounding box center [412, 111] width 7 height 11
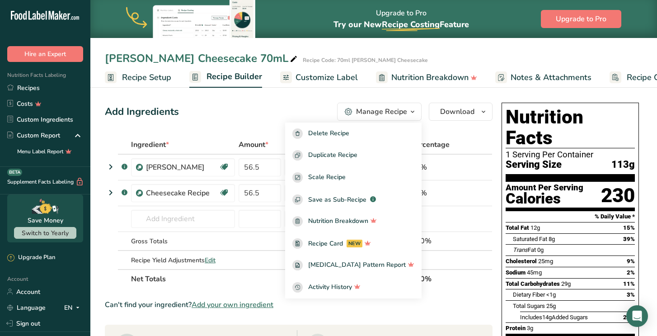
click at [451, 132] on div "Add Ingredients Manage Recipe Delete Recipe Duplicate Recipe Scale Recipe Save …" at bounding box center [301, 337] width 393 height 477
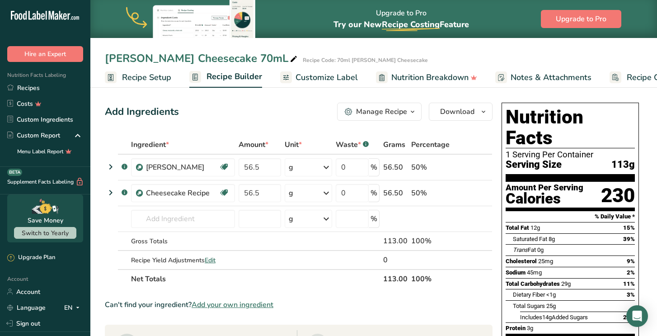
click at [413, 114] on icon "button" at bounding box center [412, 111] width 7 height 11
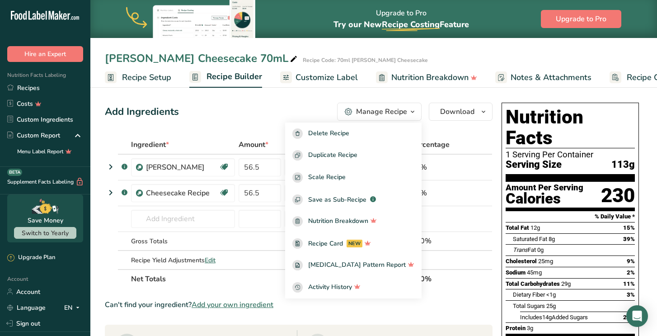
click at [413, 114] on icon "button" at bounding box center [412, 111] width 7 height 11
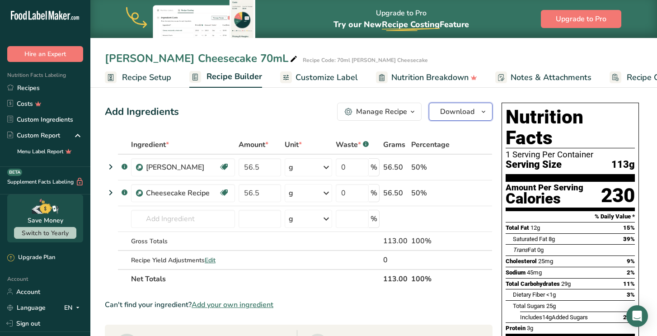
click at [463, 116] on span "Download" at bounding box center [457, 111] width 34 height 11
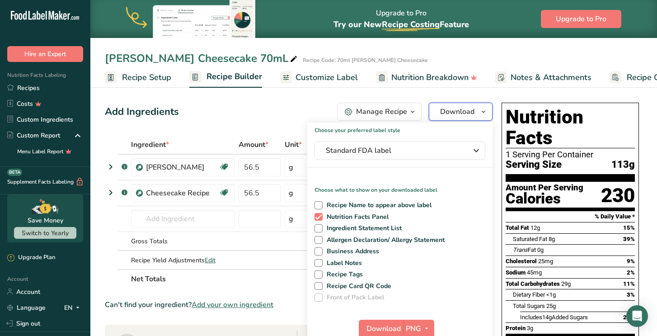
click at [463, 116] on span "Download" at bounding box center [457, 111] width 34 height 11
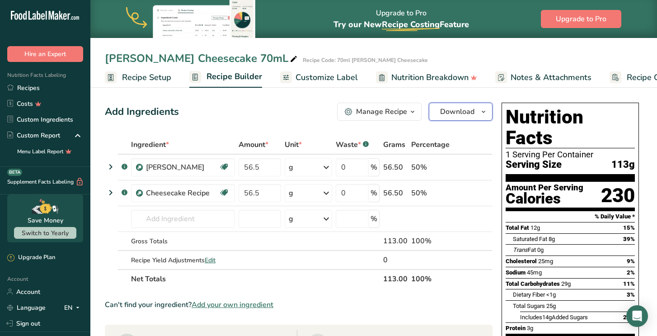
click at [463, 116] on span "Download" at bounding box center [457, 111] width 34 height 11
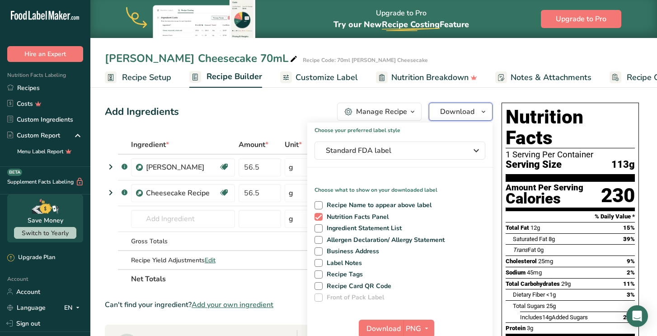
click at [463, 116] on span "Download" at bounding box center [457, 111] width 34 height 11
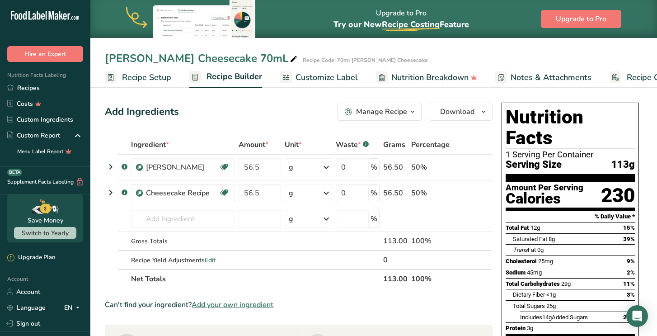
drag, startPoint x: 564, startPoint y: 267, endPoint x: 540, endPoint y: 174, distance: 96.2
click at [540, 174] on div "Nutrition Facts 1 Serving Per Container Serving Size 113g Amount Per Serving Ca…" at bounding box center [570, 302] width 145 height 406
click at [539, 150] on section "Nutrition Facts 1 Serving Per Container Serving Size 113g" at bounding box center [570, 144] width 129 height 75
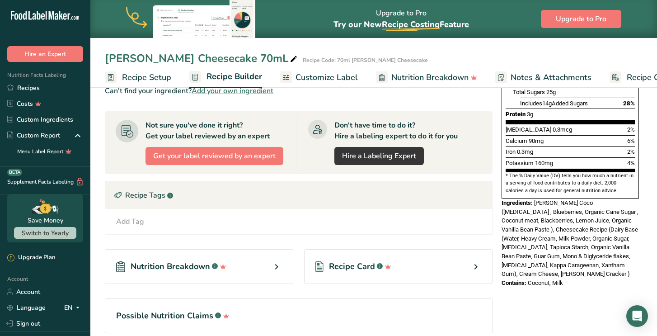
scroll to position [254, 0]
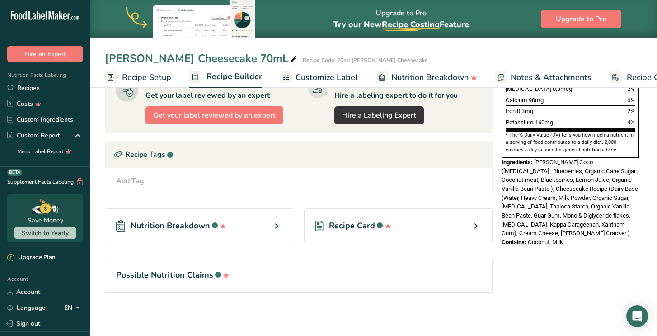
drag, startPoint x: 572, startPoint y: 223, endPoint x: 502, endPoint y: 142, distance: 106.7
click at [502, 142] on div "Nutrition Facts 1 Serving Per Container Serving Size 113g Amount Per Serving Ca…" at bounding box center [570, 48] width 145 height 406
click at [559, 170] on span "[PERSON_NAME] Coco ([MEDICAL_DATA] , Blueberries, Organic Cane Sugar , Coconut …" at bounding box center [570, 198] width 137 height 78
drag, startPoint x: 564, startPoint y: 221, endPoint x: 500, endPoint y: 145, distance: 99.4
click at [500, 145] on div "Nutrition Facts 1 Serving Per Container Serving Size 113g Amount Per Serving Ca…" at bounding box center [570, 48] width 145 height 406
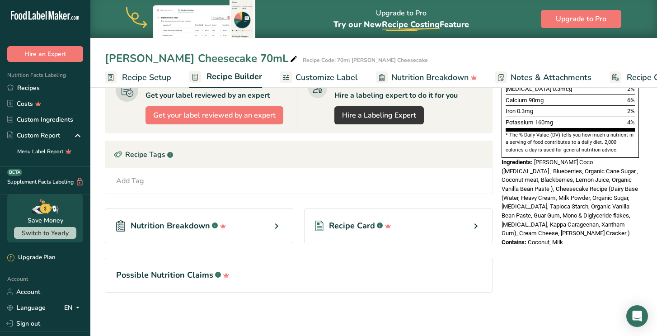
copy div "Ingredients: [PERSON_NAME] Coco ([MEDICAL_DATA] , Blueberries, Organic Cane Sug…"
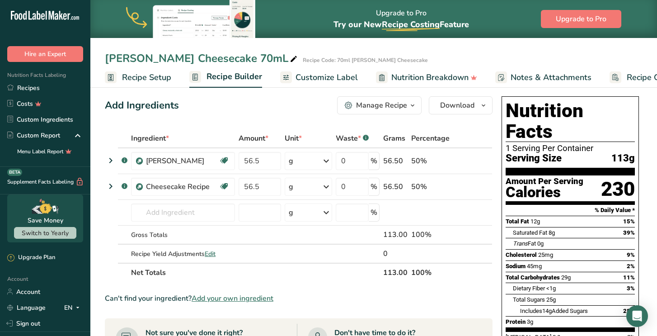
scroll to position [0, 0]
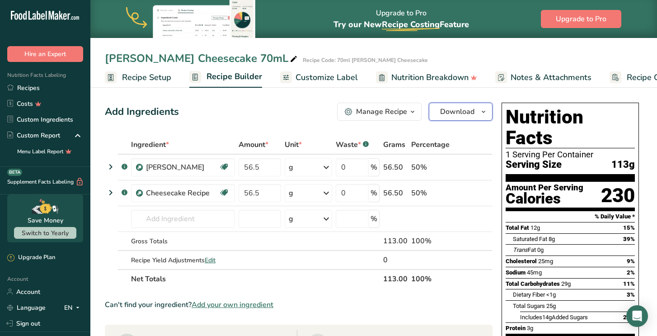
click at [451, 117] on button "Download" at bounding box center [461, 112] width 64 height 18
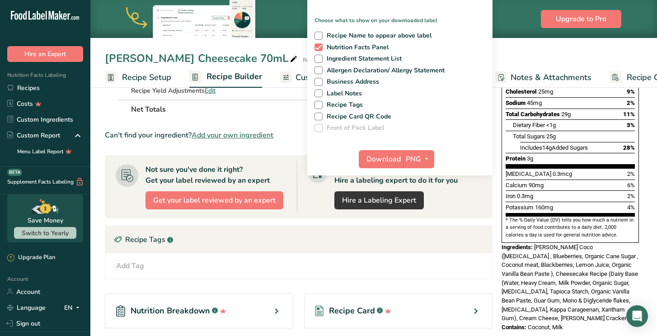
scroll to position [177, 0]
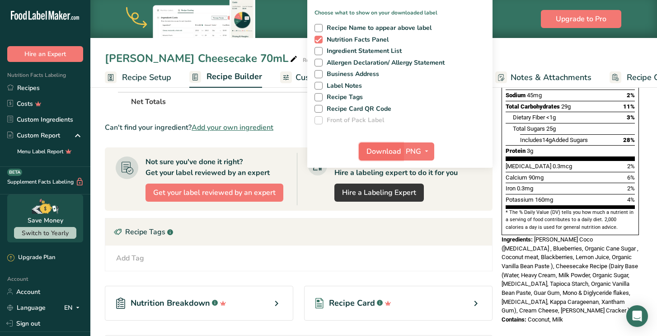
click at [386, 146] on span "Download" at bounding box center [383, 151] width 34 height 11
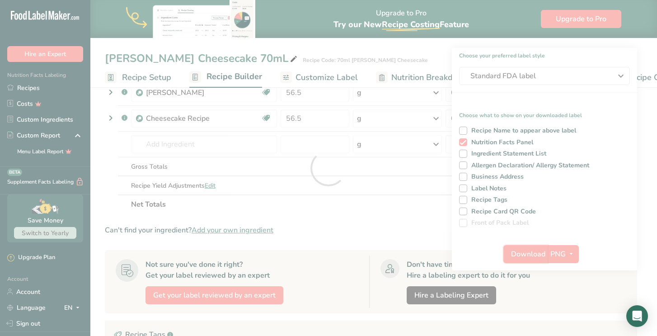
scroll to position [0, 0]
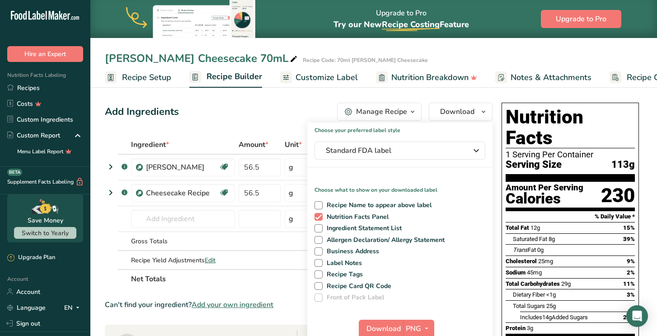
click at [221, 119] on div "Add Ingredients Manage Recipe Delete Recipe Duplicate Recipe Scale Recipe Save …" at bounding box center [299, 112] width 388 height 18
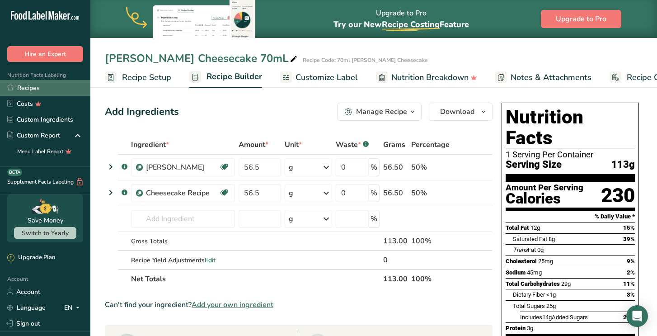
click at [33, 90] on link "Recipes" at bounding box center [45, 88] width 90 height 16
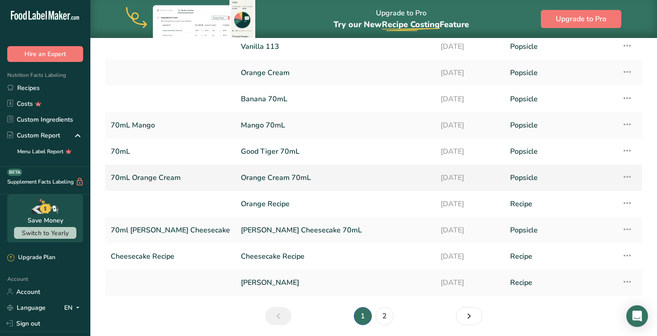
scroll to position [74, 0]
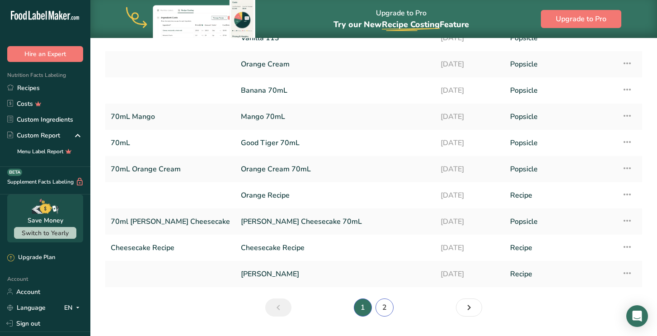
click at [389, 310] on link "2" at bounding box center [384, 307] width 18 height 18
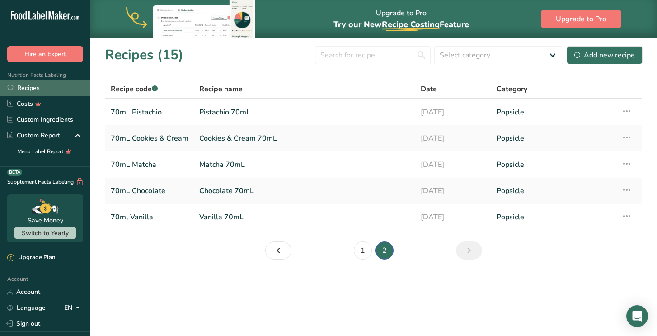
click at [24, 89] on link "Recipes" at bounding box center [45, 88] width 90 height 16
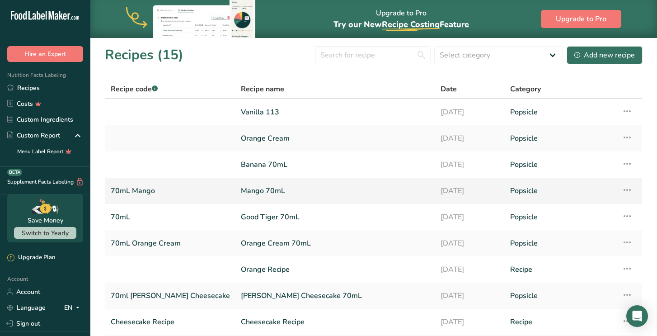
click at [244, 189] on link "Mango 70mL" at bounding box center [335, 190] width 189 height 19
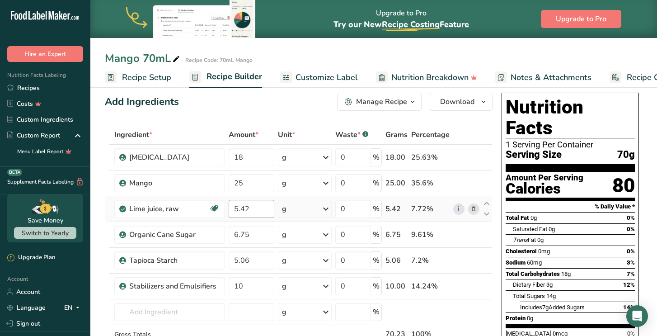
scroll to position [9, 0]
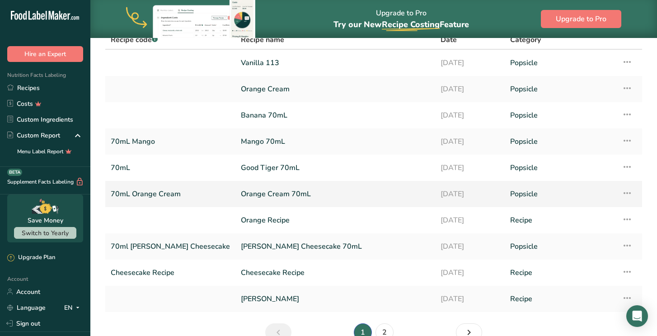
scroll to position [50, 0]
click at [241, 138] on link "Mango 70mL" at bounding box center [335, 140] width 189 height 19
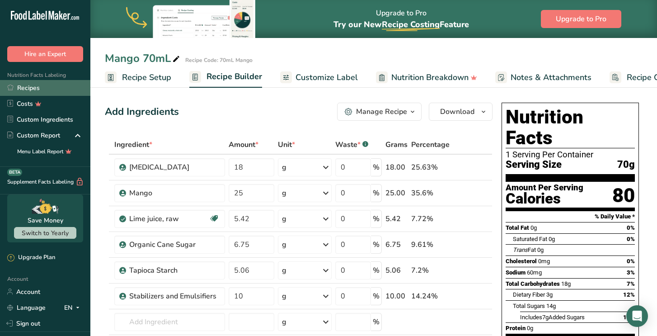
click at [48, 89] on link "Recipes" at bounding box center [45, 88] width 90 height 16
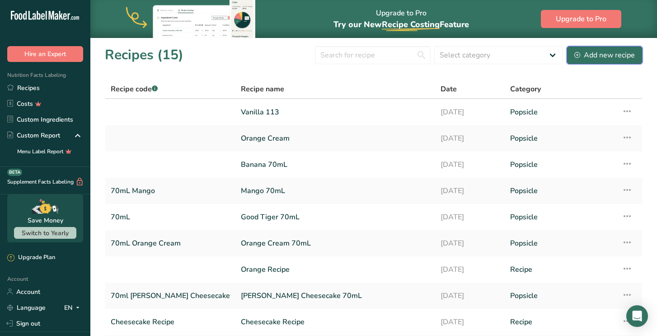
click at [619, 51] on div "Add new recipe" at bounding box center [604, 55] width 61 height 11
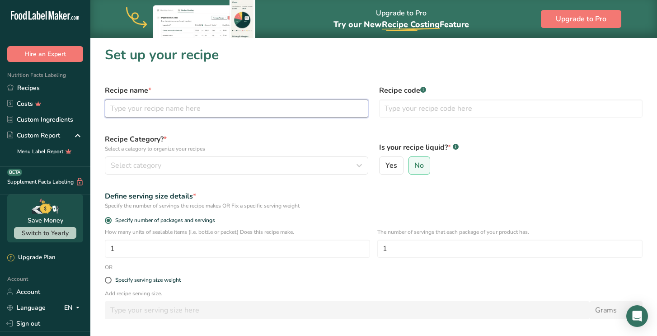
click at [209, 110] on input "text" at bounding box center [236, 108] width 263 height 18
type input "mango 113"
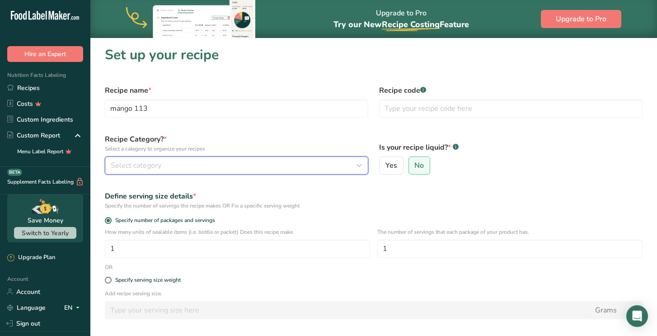
click at [257, 167] on div "Select category" at bounding box center [234, 165] width 246 height 11
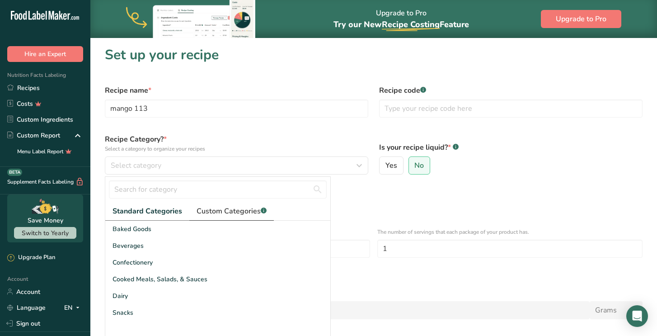
click at [240, 214] on span "Custom Categories .a-a{fill:#347362;}.b-a{fill:#fff;}" at bounding box center [232, 211] width 70 height 11
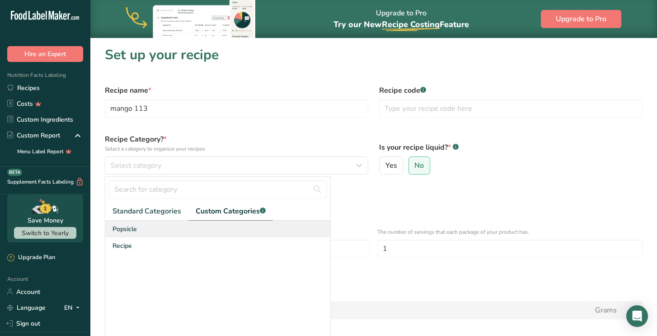
click at [202, 235] on div "Popsicle" at bounding box center [217, 229] width 225 height 17
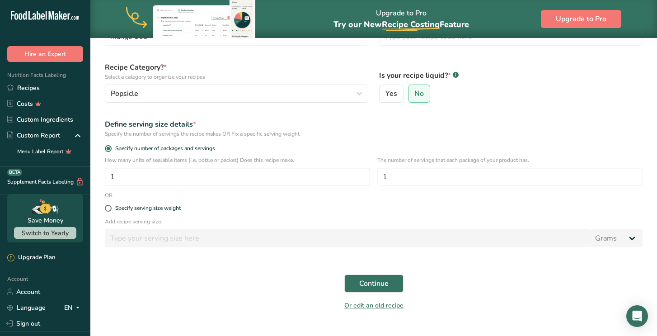
scroll to position [75, 0]
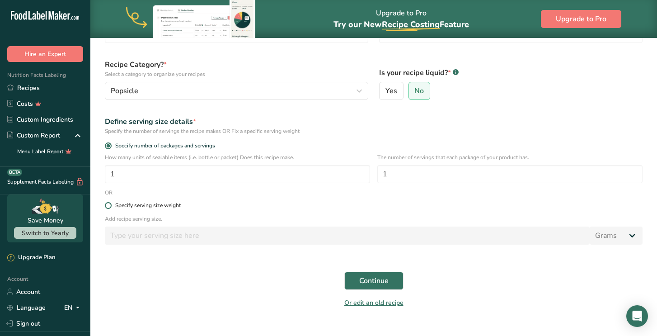
click at [171, 205] on div "Specify serving size weight" at bounding box center [148, 205] width 66 height 7
click at [111, 205] on input "Specify serving size weight" at bounding box center [108, 205] width 6 height 6
radio input "true"
radio input "false"
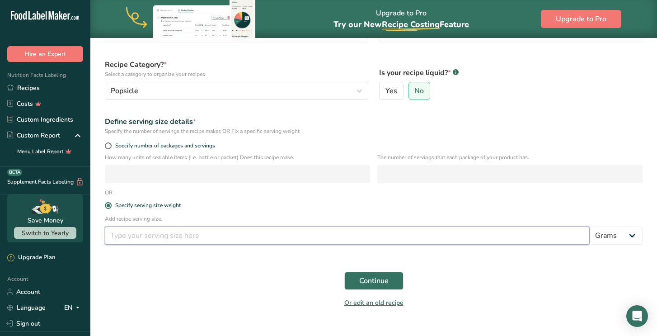
click at [192, 237] on input "number" at bounding box center [347, 235] width 485 height 18
type input "113"
click at [356, 286] on button "Continue" at bounding box center [373, 281] width 59 height 18
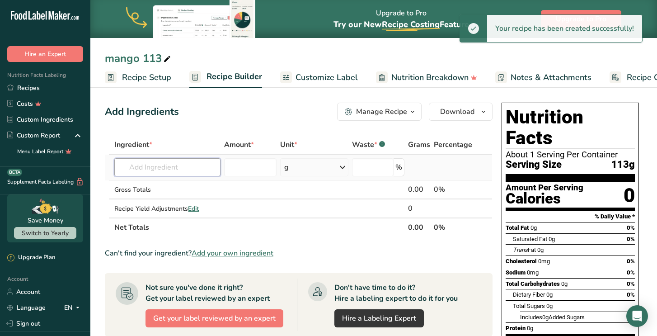
click at [168, 171] on input "text" at bounding box center [167, 167] width 106 height 18
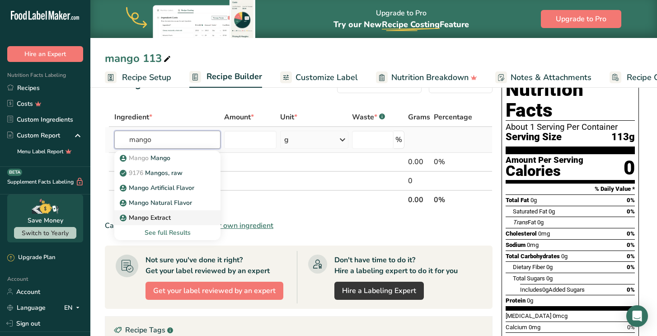
scroll to position [26, 0]
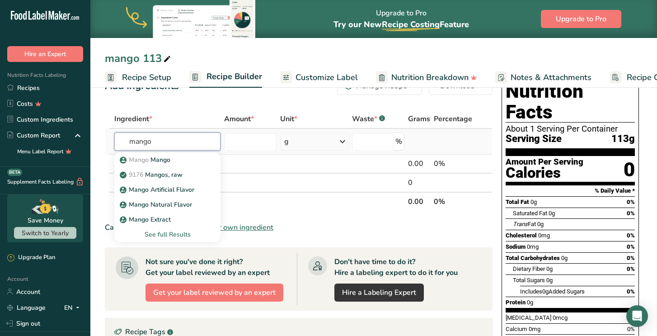
type input "mango"
click at [178, 233] on div "See full Results" at bounding box center [168, 234] width 92 height 9
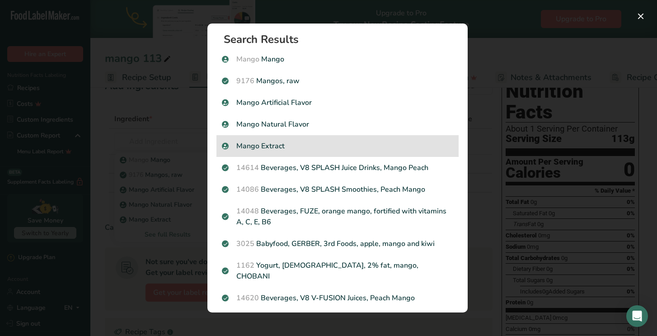
scroll to position [0, 0]
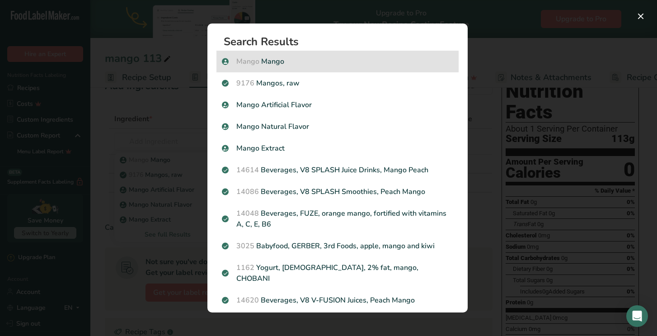
click at [294, 60] on p "Mango Mango" at bounding box center [337, 61] width 231 height 11
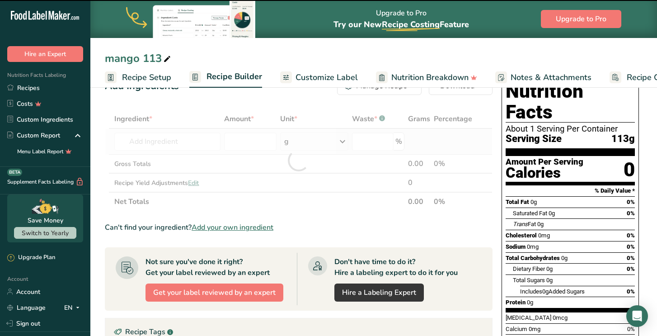
type input "0"
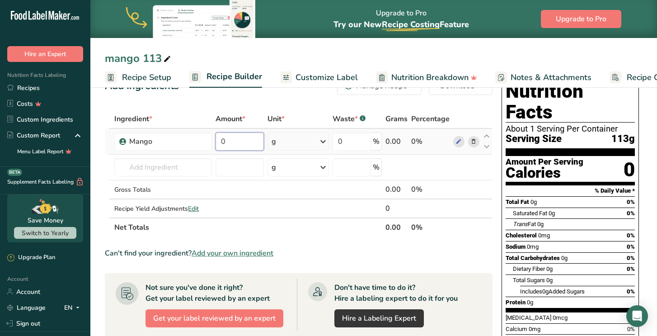
click at [234, 138] on input "0" at bounding box center [240, 141] width 49 height 18
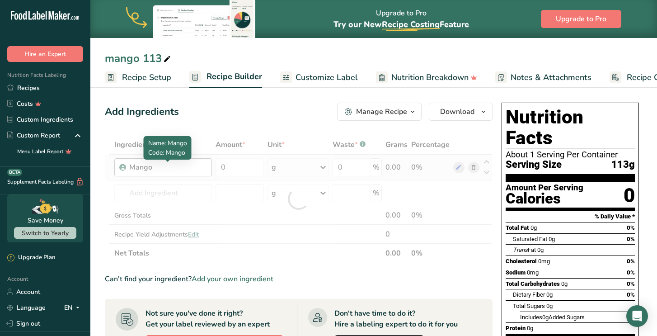
click at [197, 168] on div "Ingredient * Amount * Unit * Waste * .a-a{fill:#347362;}.b-a{fill:#fff;} Grams …" at bounding box center [299, 198] width 388 height 127
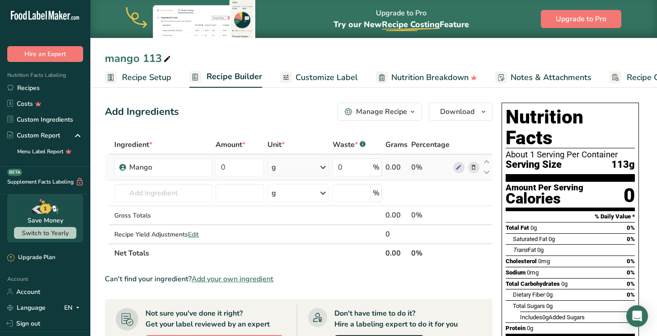
click at [472, 166] on icon at bounding box center [473, 167] width 6 height 9
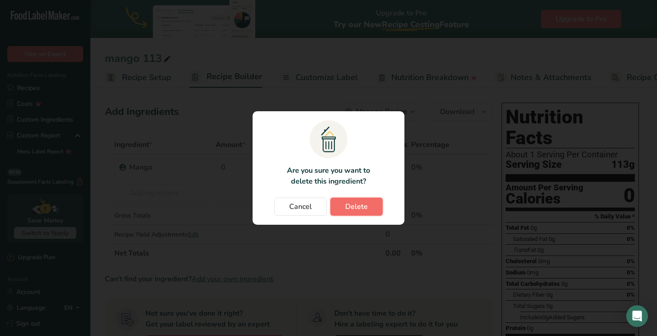
click at [379, 206] on button "Delete" at bounding box center [356, 206] width 52 height 18
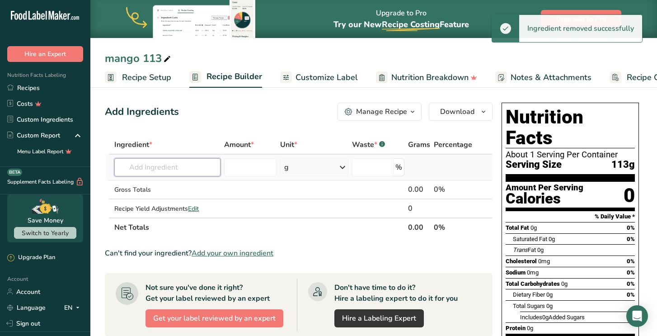
click at [150, 168] on input "text" at bounding box center [167, 167] width 106 height 18
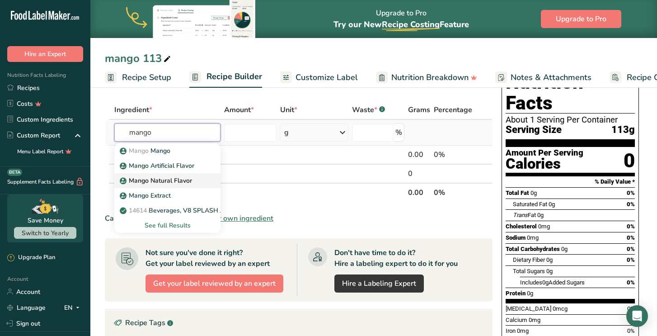
scroll to position [33, 0]
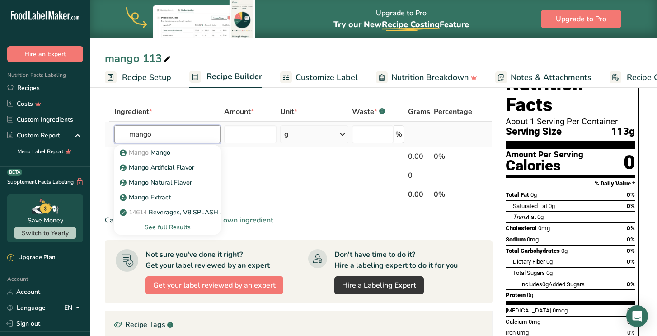
type input "mango"
click at [164, 226] on div "See full Results" at bounding box center [168, 226] width 92 height 9
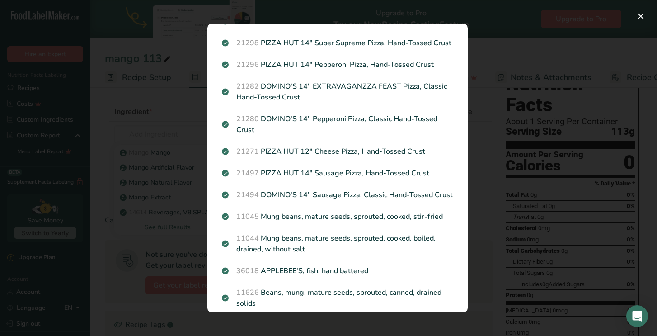
scroll to position [178, 0]
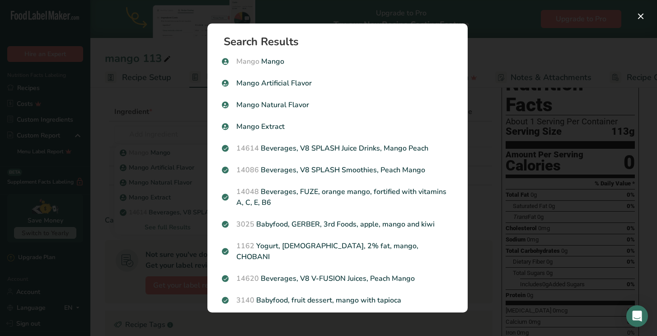
click at [144, 124] on div "Search results modal" at bounding box center [328, 168] width 657 height 336
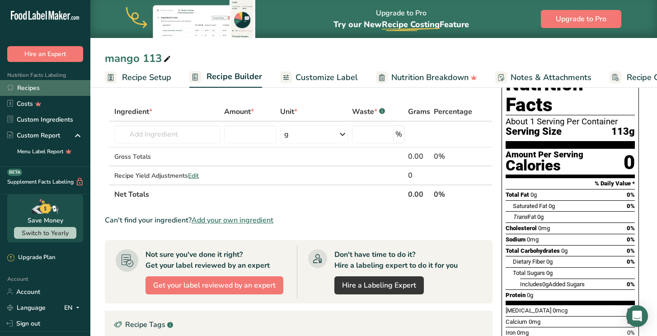
click at [31, 90] on link "Recipes" at bounding box center [45, 88] width 90 height 16
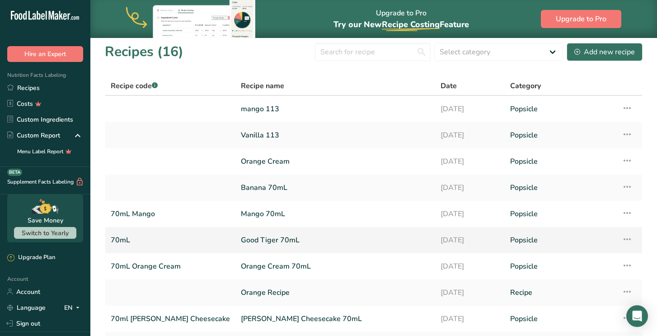
scroll to position [2, 0]
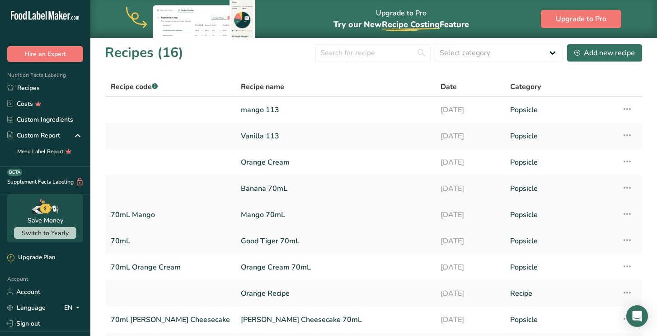
click at [243, 215] on link "Mango 70mL" at bounding box center [335, 214] width 189 height 19
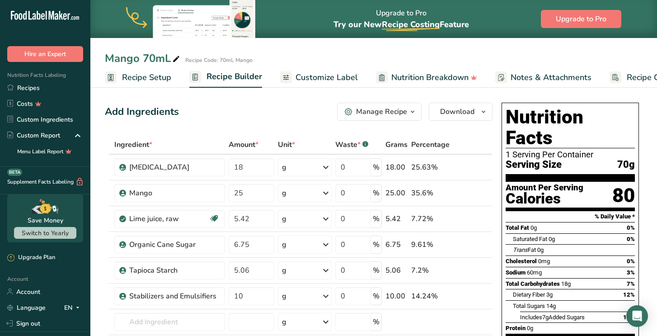
click at [166, 76] on span "Recipe Setup" at bounding box center [146, 77] width 49 height 12
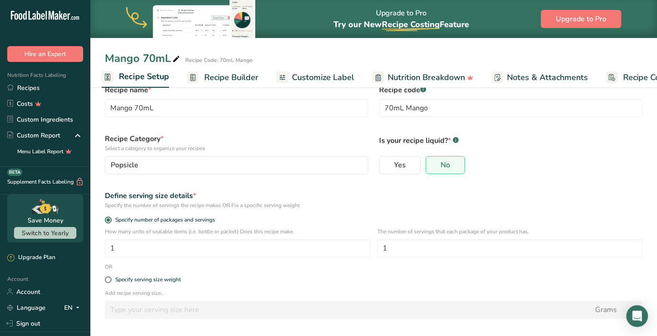
scroll to position [37, 0]
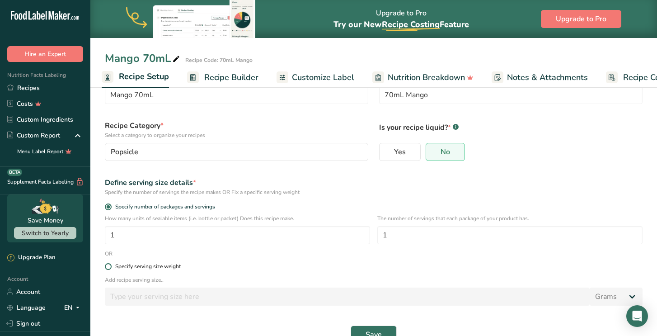
click at [162, 268] on div "Specify serving size weight" at bounding box center [148, 266] width 66 height 7
click at [111, 268] on input "Specify serving size weight" at bounding box center [108, 266] width 6 height 6
radio input "true"
radio input "false"
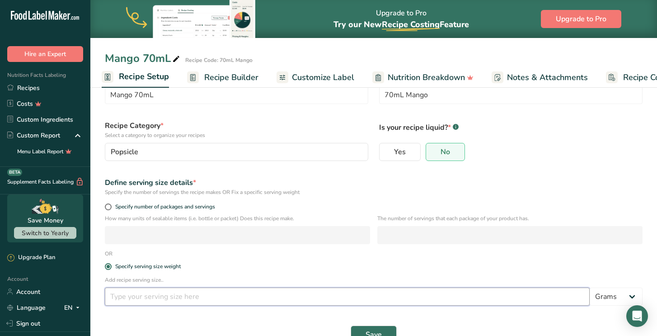
click at [170, 297] on input "number" at bounding box center [347, 296] width 485 height 18
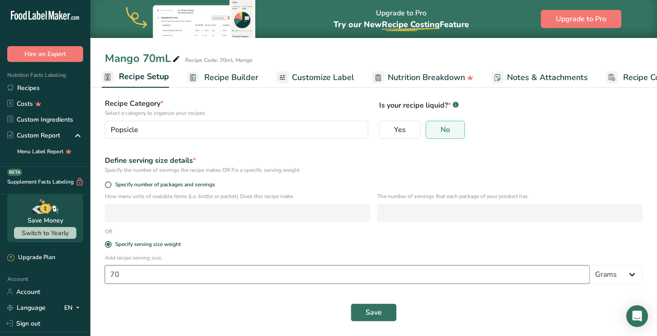
scroll to position [58, 0]
type input "70"
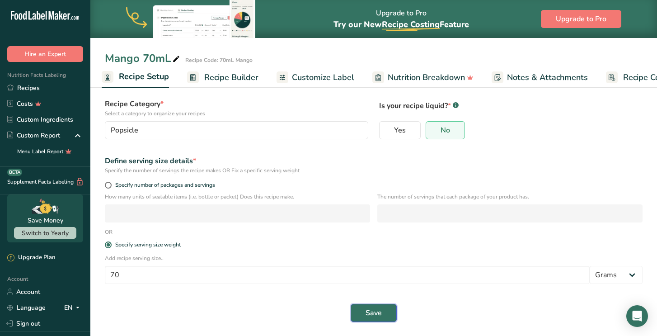
click at [375, 310] on span "Save" at bounding box center [374, 312] width 16 height 11
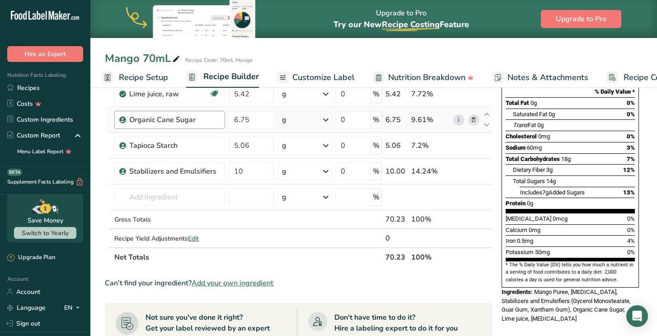
scroll to position [113, 0]
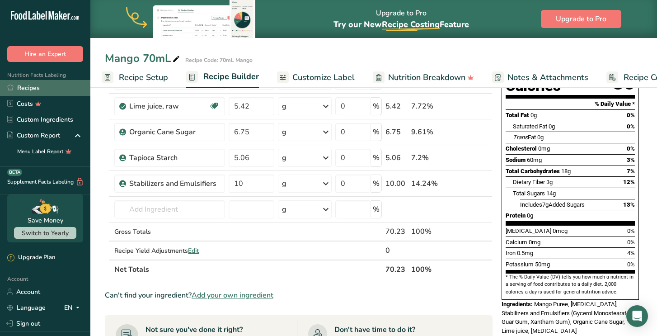
click at [33, 93] on link "Recipes" at bounding box center [45, 88] width 90 height 16
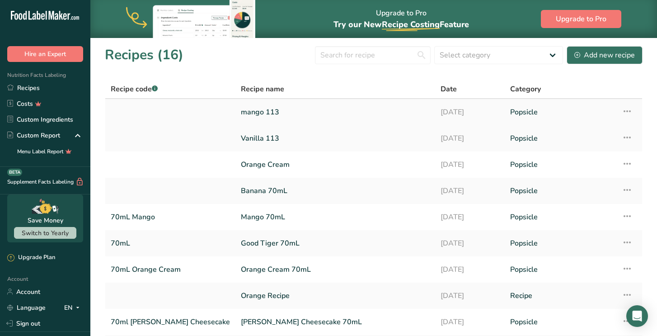
click at [241, 109] on link "mango 113" at bounding box center [335, 112] width 189 height 19
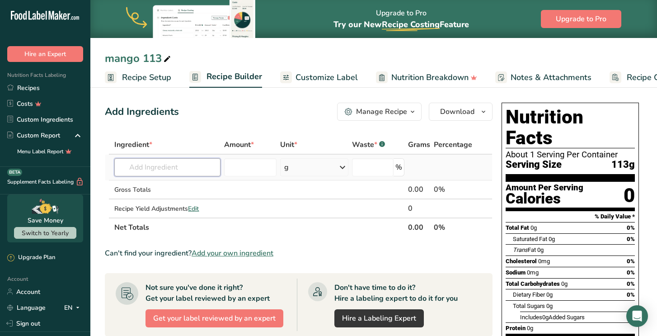
click at [183, 166] on input "text" at bounding box center [167, 167] width 106 height 18
type input "m"
type input "Mango 70"
click at [28, 84] on link "Recipes" at bounding box center [45, 88] width 90 height 16
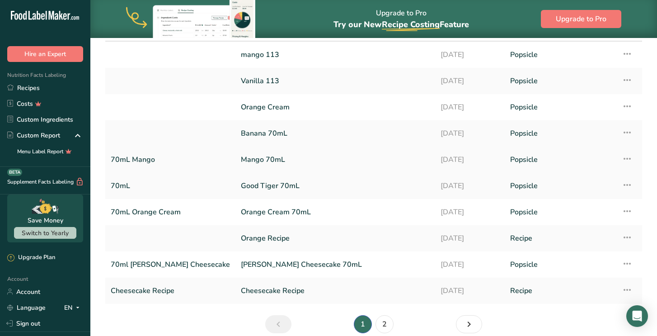
scroll to position [62, 0]
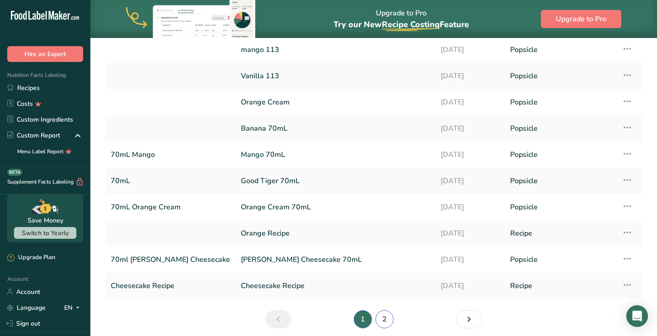
click at [384, 322] on link "2" at bounding box center [384, 319] width 18 height 18
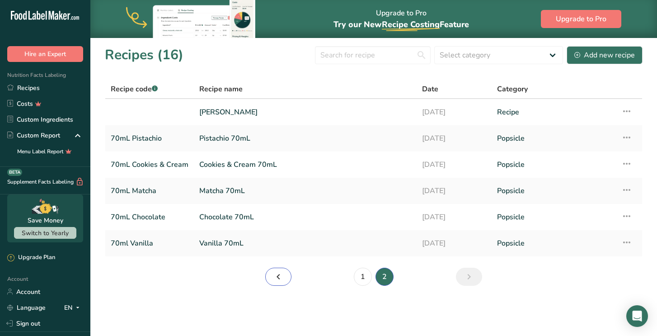
click at [280, 277] on icon "Page 1." at bounding box center [278, 276] width 11 height 16
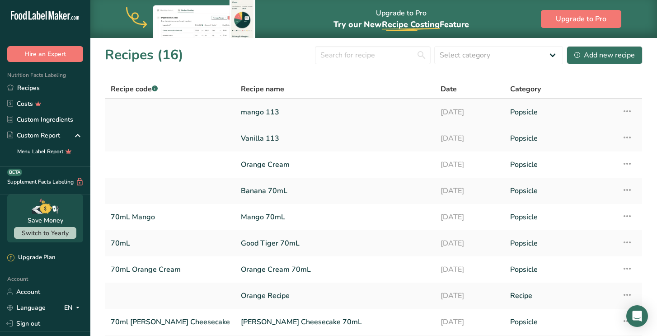
click at [241, 115] on link "mango 113" at bounding box center [335, 112] width 189 height 19
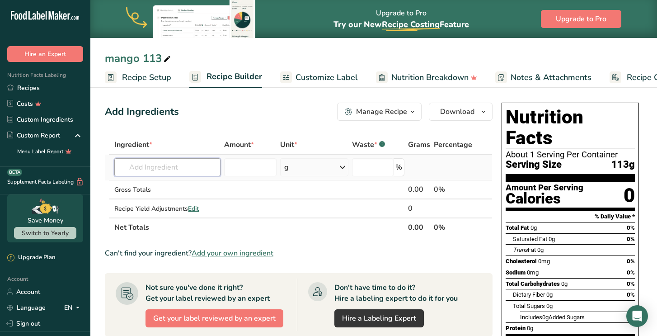
click at [164, 170] on input "text" at bounding box center [167, 167] width 106 height 18
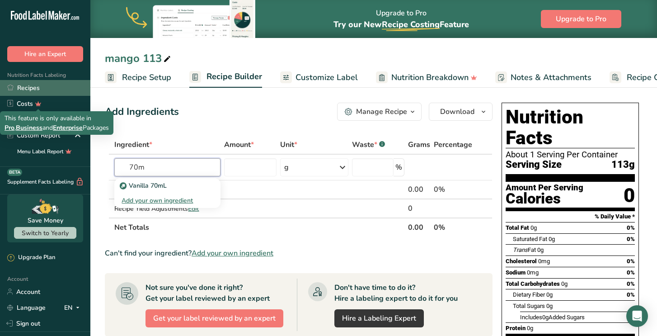
type input "70m"
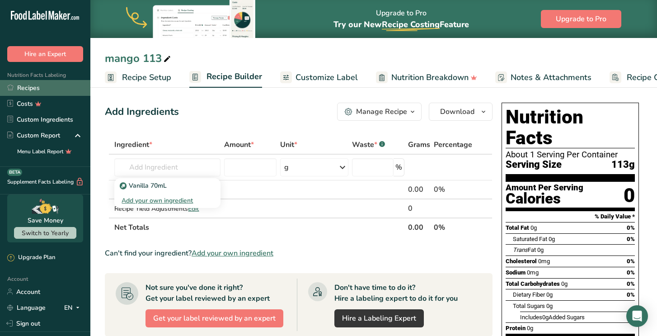
click at [29, 91] on link "Recipes" at bounding box center [45, 88] width 90 height 16
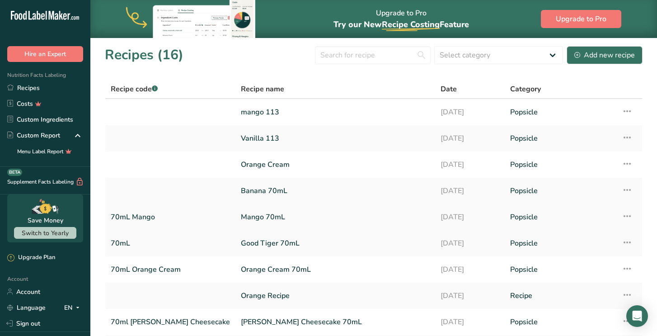
click at [241, 219] on link "Mango 70mL" at bounding box center [335, 216] width 189 height 19
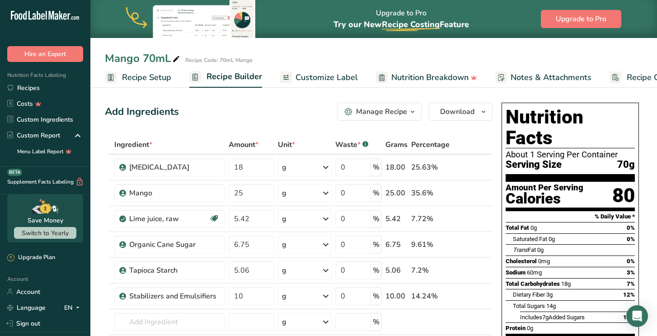
click at [118, 80] on link "Recipe Setup" at bounding box center [138, 77] width 66 height 20
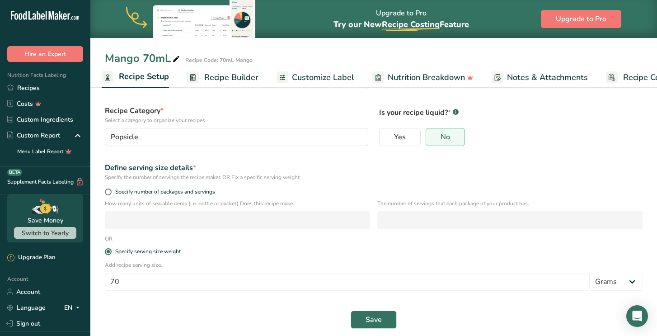
scroll to position [59, 0]
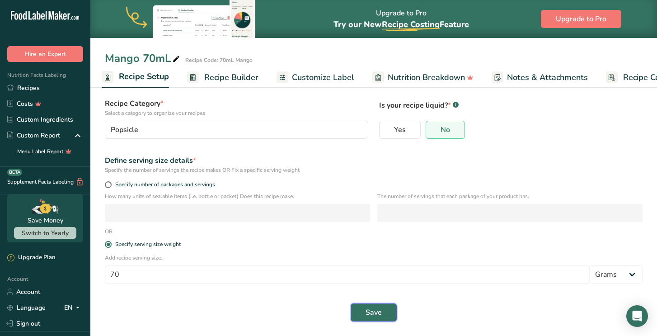
click at [369, 316] on span "Save" at bounding box center [374, 312] width 16 height 11
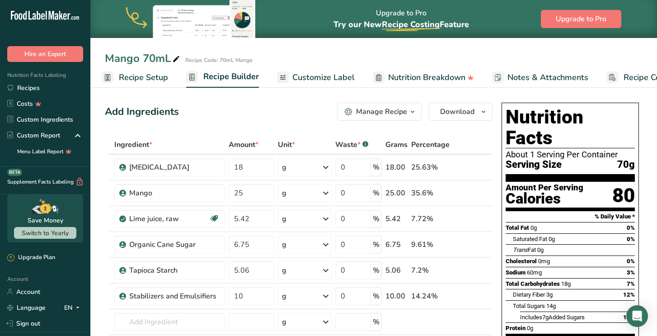
click at [356, 109] on div "Manage Recipe" at bounding box center [376, 111] width 62 height 11
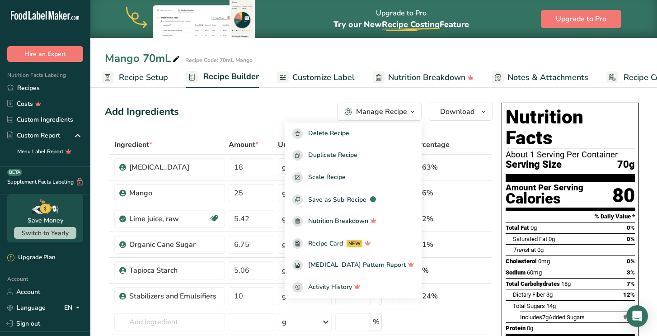
click at [265, 103] on div "Add Ingredients Manage Recipe Delete Recipe Duplicate Recipe Scale Recipe Save …" at bounding box center [299, 112] width 388 height 18
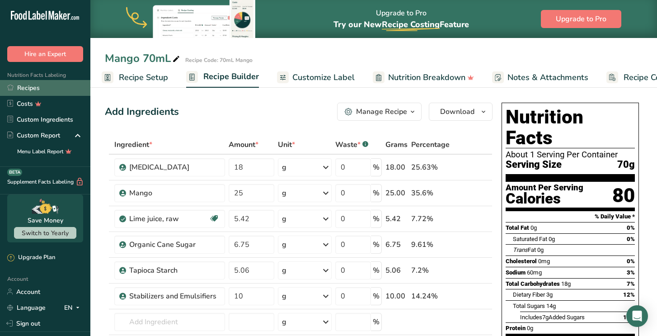
click at [26, 90] on link "Recipes" at bounding box center [45, 88] width 90 height 16
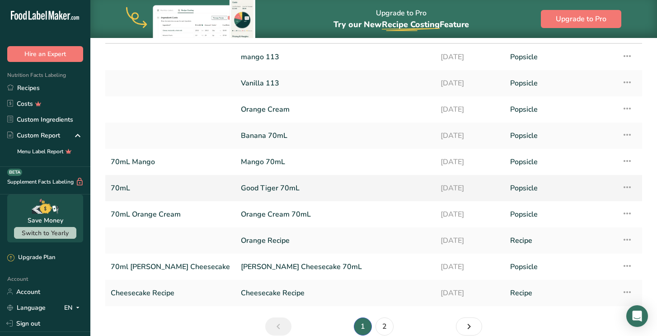
scroll to position [84, 0]
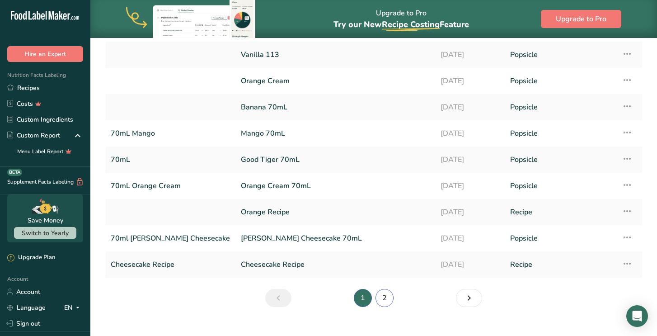
click at [388, 301] on link "2" at bounding box center [384, 298] width 18 height 18
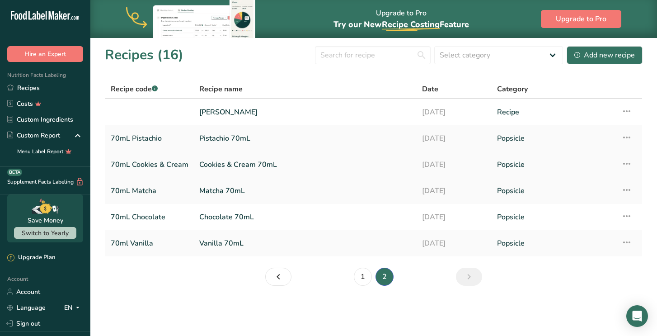
click at [305, 164] on link "Cookies & Cream 70mL" at bounding box center [305, 164] width 212 height 19
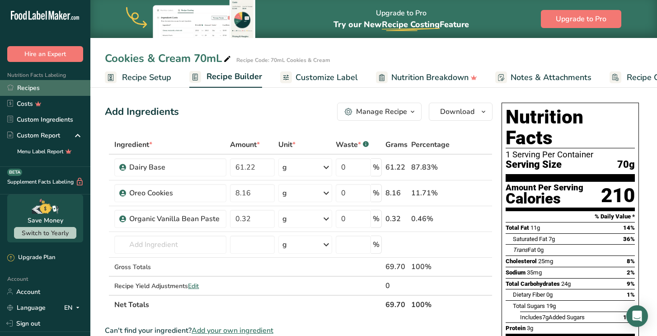
click at [44, 85] on link "Recipes" at bounding box center [45, 88] width 90 height 16
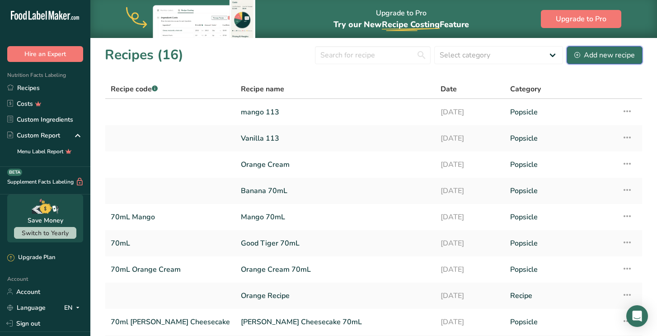
click at [595, 51] on div "Add new recipe" at bounding box center [604, 55] width 61 height 11
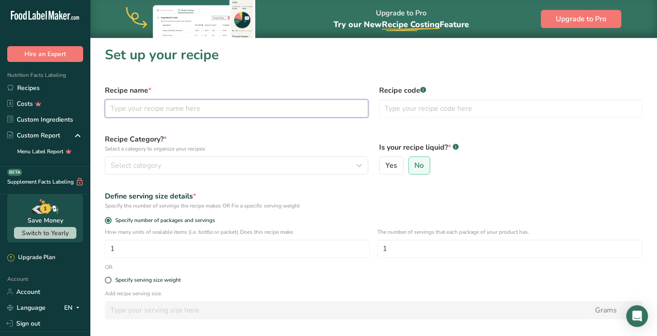
click at [235, 113] on input "text" at bounding box center [236, 108] width 263 height 18
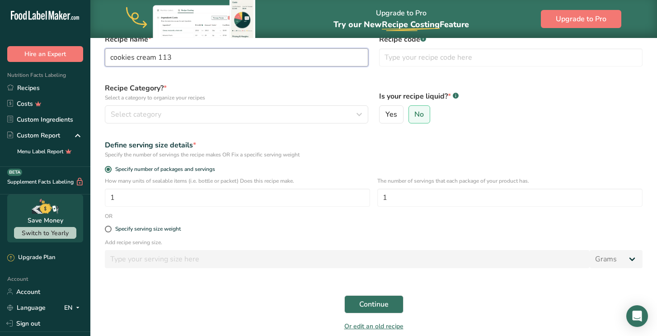
scroll to position [51, 0]
type input "cookies cream 113"
click at [163, 225] on div "Specify serving size weight" at bounding box center [373, 230] width 549 height 18
click at [162, 231] on div "Specify serving size weight" at bounding box center [148, 229] width 66 height 7
click at [111, 231] on input "Specify serving size weight" at bounding box center [108, 229] width 6 height 6
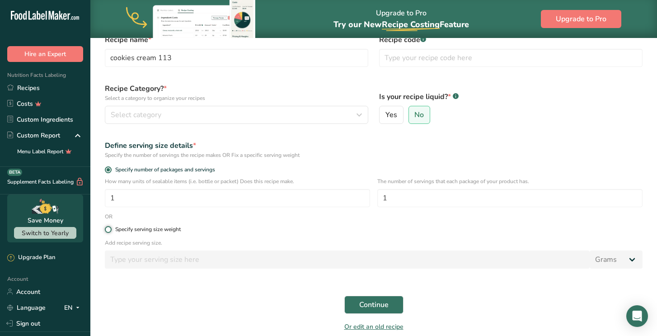
radio input "true"
radio input "false"
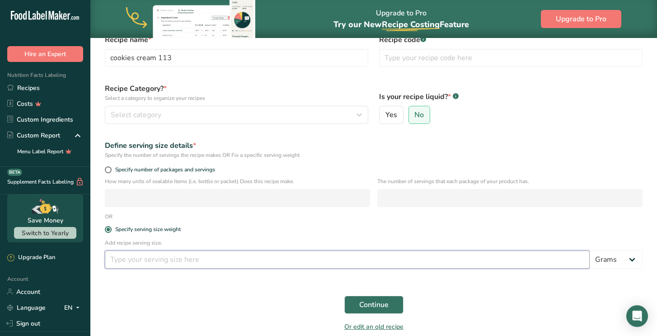
click at [188, 265] on input "number" at bounding box center [347, 259] width 485 height 18
type input "113"
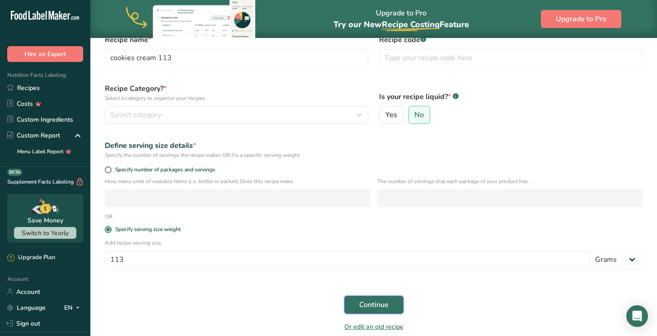
click at [370, 302] on span "Continue" at bounding box center [373, 304] width 29 height 11
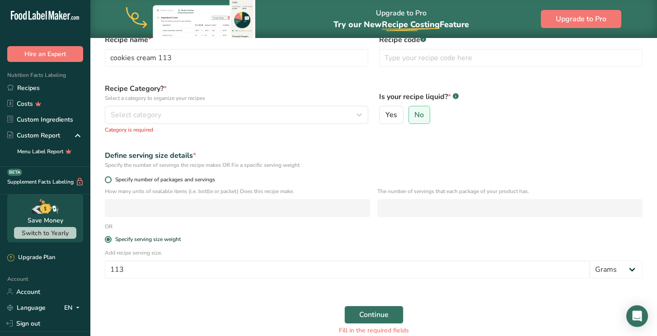
click at [132, 178] on span "Specify number of packages and servings" at bounding box center [163, 179] width 103 height 7
click at [111, 178] on input "Specify number of packages and servings" at bounding box center [108, 180] width 6 height 6
radio input "true"
radio input "false"
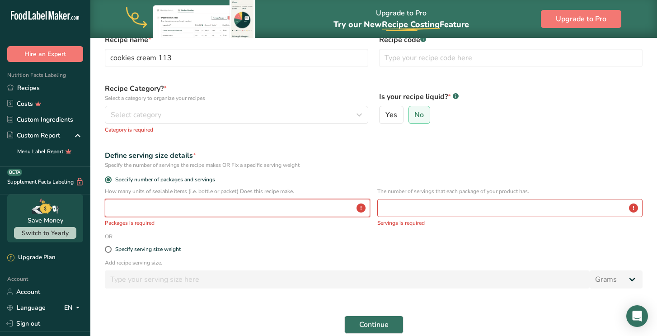
click at [148, 205] on input "number" at bounding box center [237, 208] width 265 height 18
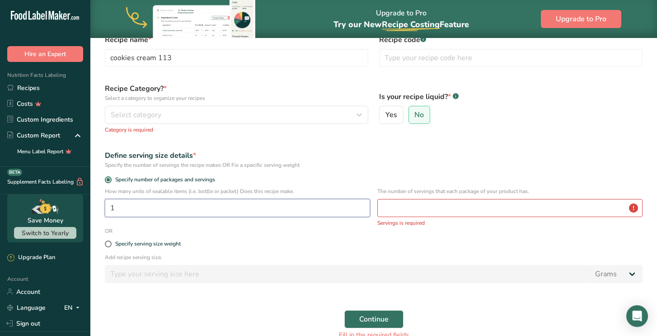
type input "1"
click at [420, 213] on input "number" at bounding box center [509, 208] width 265 height 18
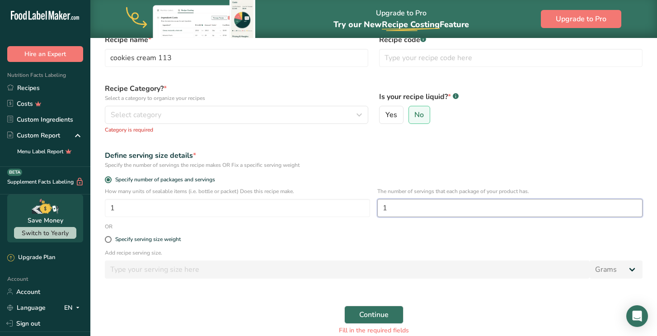
type input "1"
click at [166, 243] on div "Specify serving size weight" at bounding box center [373, 239] width 549 height 18
click at [166, 239] on div "Specify serving size weight" at bounding box center [148, 239] width 66 height 7
click at [111, 239] on input "Specify serving size weight" at bounding box center [108, 239] width 6 height 6
radio input "true"
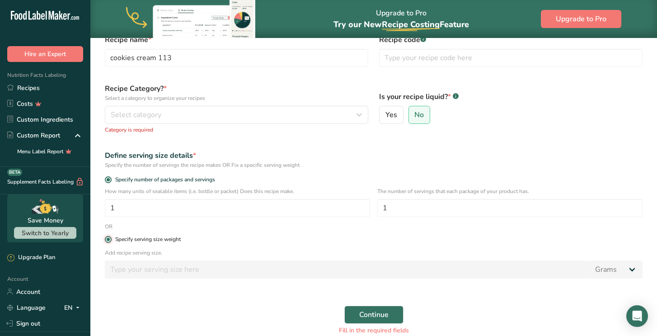
radio input "false"
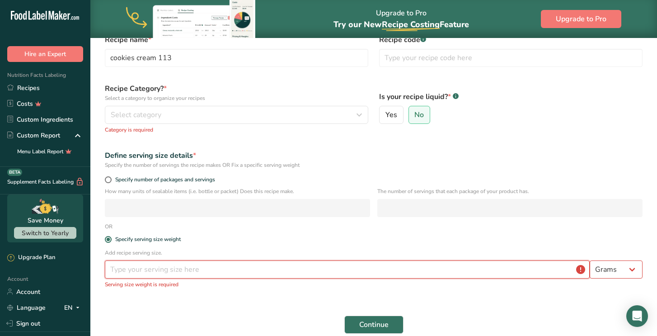
click at [192, 273] on input "number" at bounding box center [347, 269] width 485 height 18
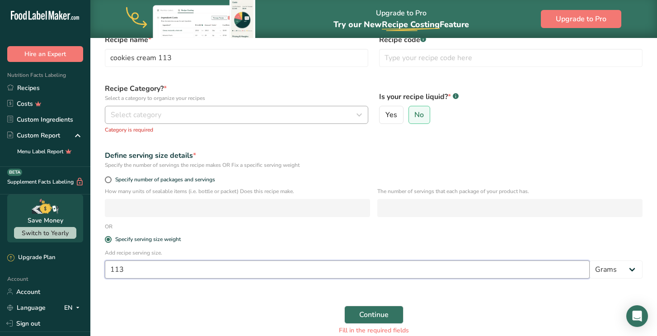
type input "113"
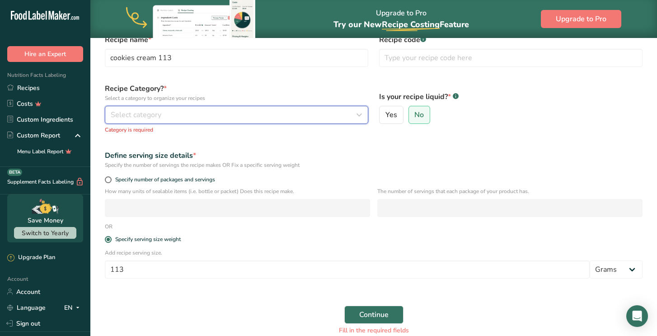
click at [300, 112] on div "Select category" at bounding box center [234, 114] width 246 height 11
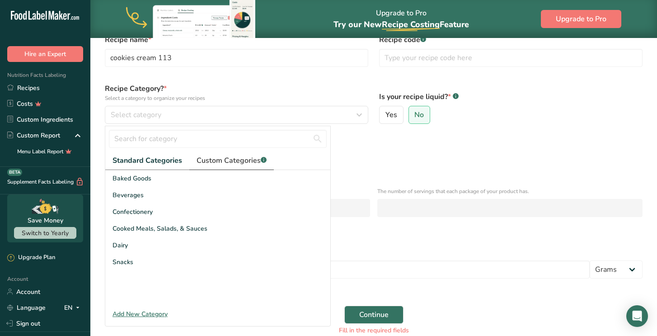
click at [238, 160] on span "Custom Categories .a-a{fill:#347362;}.b-a{fill:#fff;}" at bounding box center [232, 160] width 70 height 11
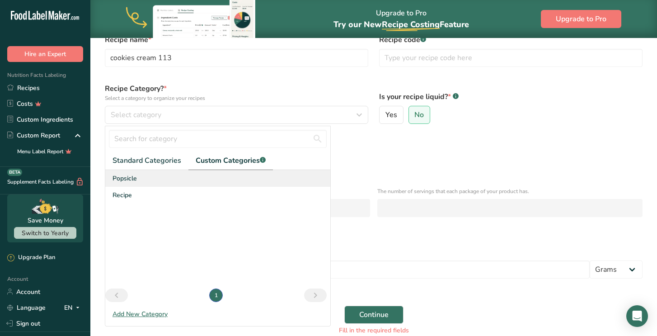
click at [162, 180] on div "Popsicle" at bounding box center [217, 178] width 225 height 17
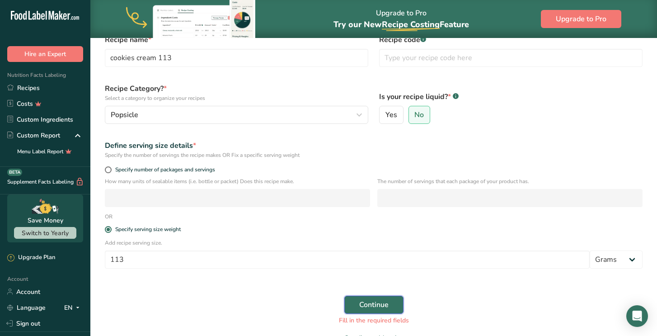
click at [376, 309] on span "Continue" at bounding box center [373, 304] width 29 height 11
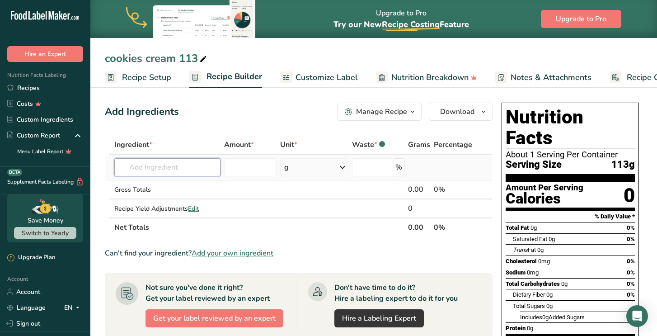
click at [178, 164] on input "text" at bounding box center [167, 167] width 106 height 18
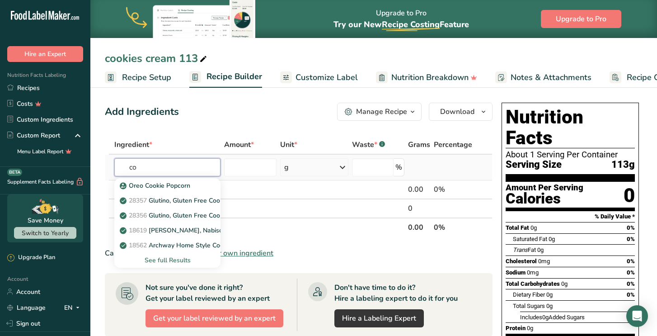
type input "c"
type input "cookies cream"
click at [144, 77] on span "Recipe Setup" at bounding box center [146, 77] width 49 height 12
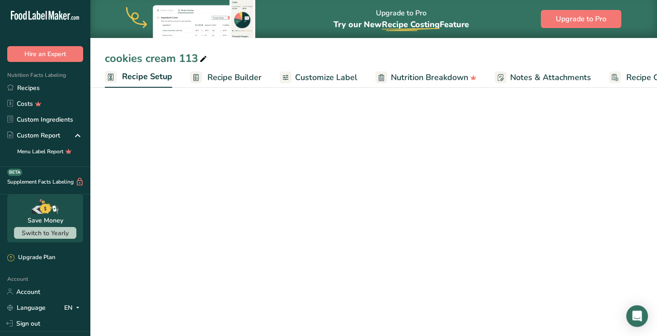
scroll to position [0, 3]
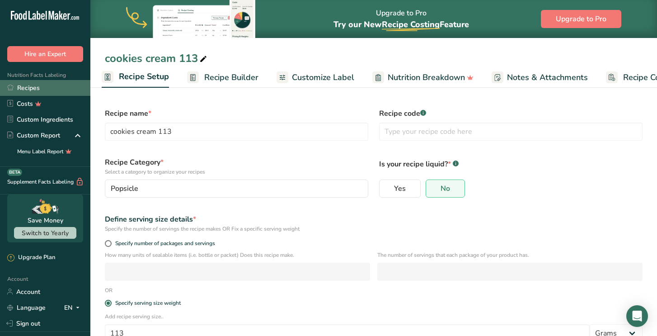
click at [52, 90] on link "Recipes" at bounding box center [45, 88] width 90 height 16
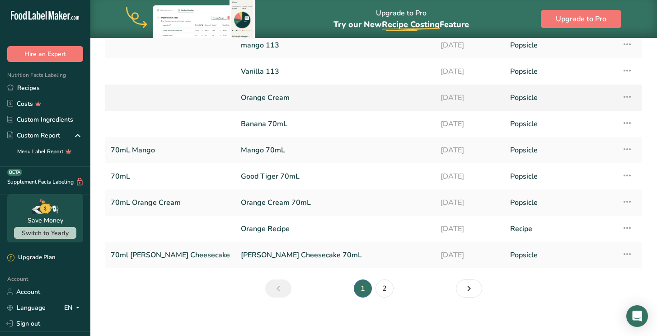
scroll to position [98, 0]
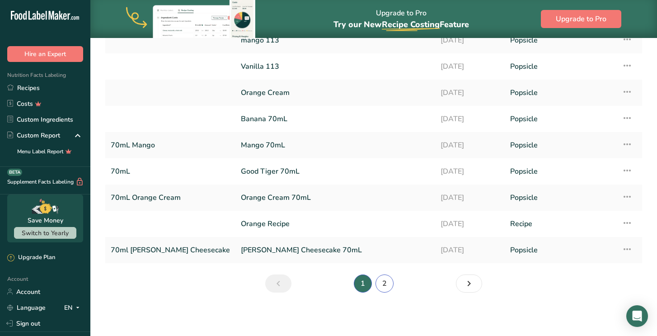
click at [390, 284] on link "2" at bounding box center [384, 283] width 18 height 18
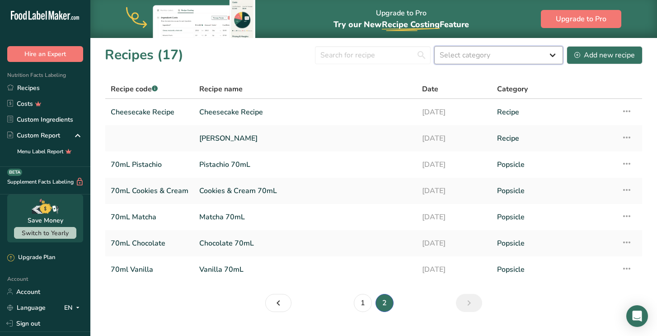
click at [524, 60] on select "Select category All Baked Goods Beverages Confectionery Cooked Meals, Salads, &…" at bounding box center [498, 55] width 129 height 18
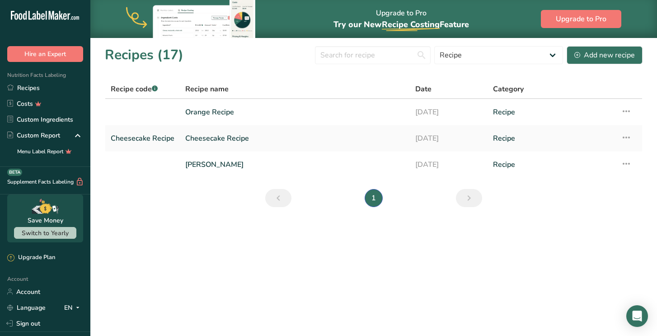
click at [272, 195] on link "Page 0." at bounding box center [278, 198] width 26 height 18
click at [508, 60] on select "All Baked Goods Beverages Confectionery Cooked Meals, Salads, & Sauces Dairy Po…" at bounding box center [498, 55] width 129 height 18
select select "287"
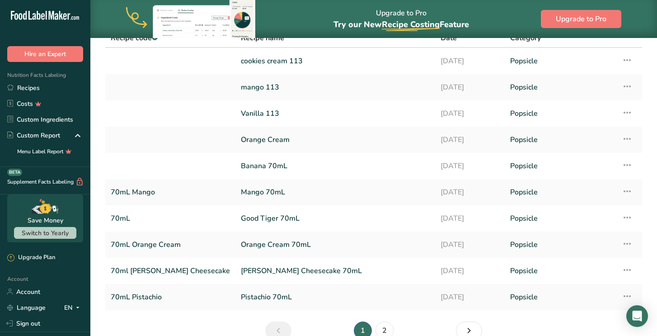
scroll to position [56, 0]
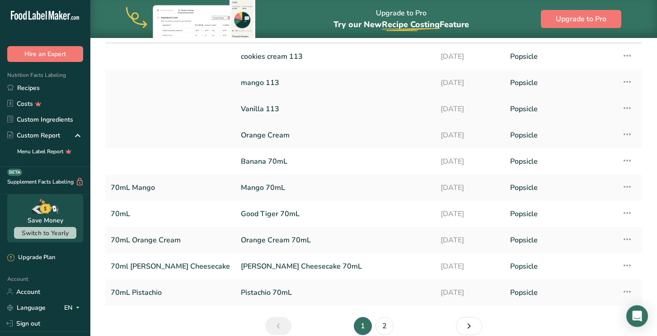
click at [318, 111] on link "Vanilla 113" at bounding box center [335, 108] width 189 height 19
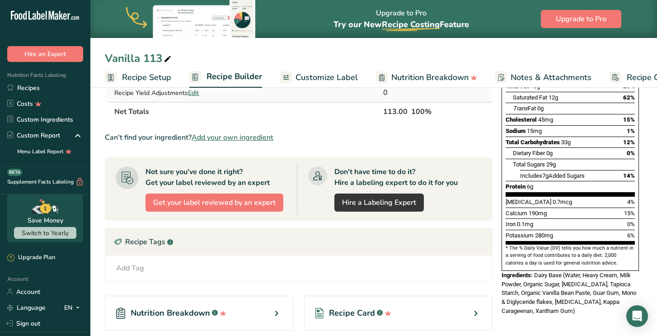
scroll to position [229, 0]
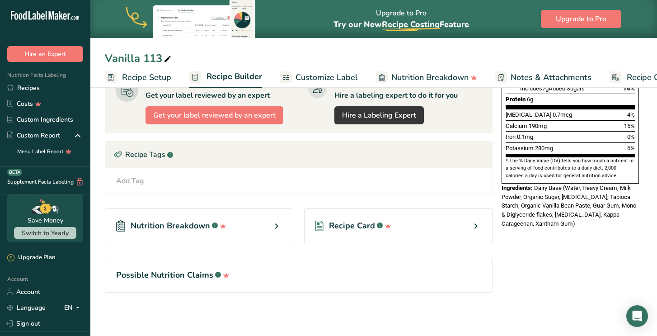
click at [484, 225] on div "Recipe Card .a-a{fill:#347362;}.b-a{fill:#fff;}" at bounding box center [398, 225] width 188 height 35
click at [469, 226] on div "Recipe Card .a-a{fill:#347362;}.b-a{fill:#fff;}" at bounding box center [398, 225] width 188 height 35
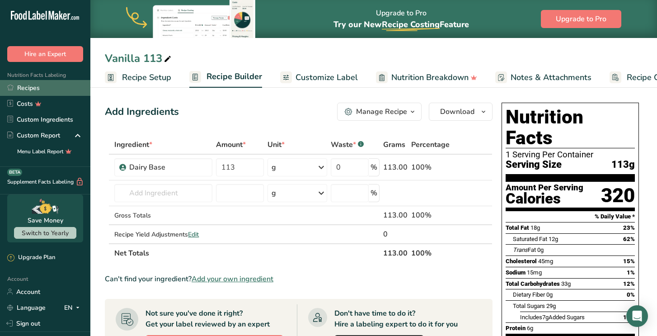
click at [33, 92] on link "Recipes" at bounding box center [45, 88] width 90 height 16
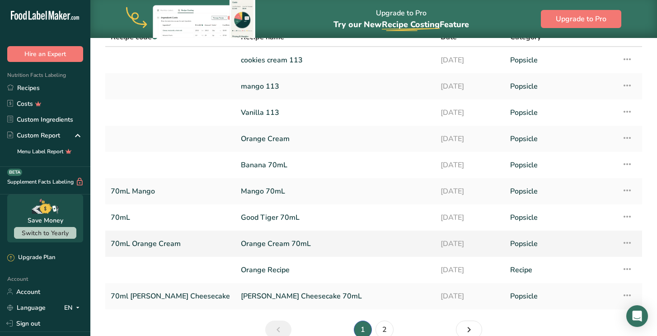
scroll to position [75, 0]
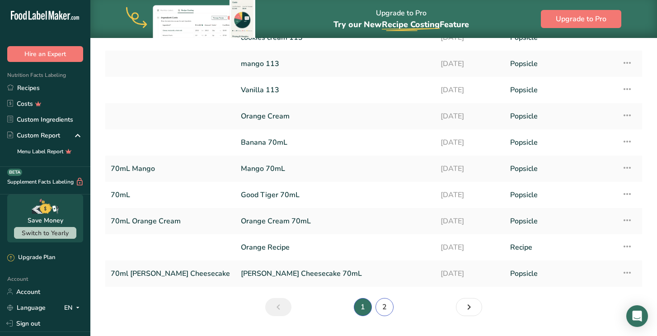
click at [381, 309] on link "2" at bounding box center [384, 307] width 18 height 18
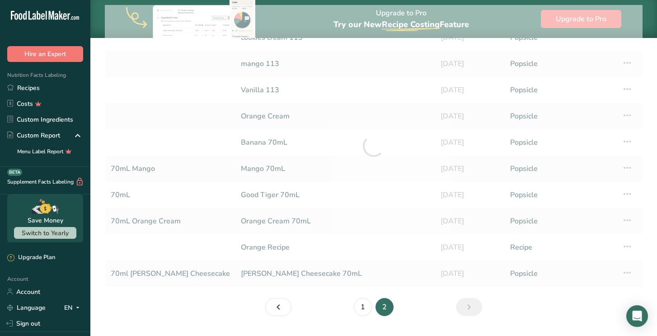
scroll to position [19, 0]
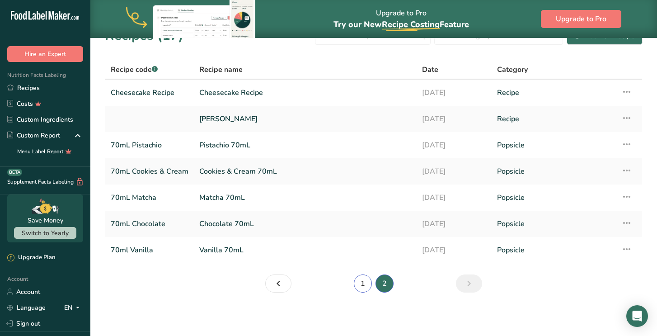
click at [358, 285] on link "1" at bounding box center [363, 283] width 18 height 18
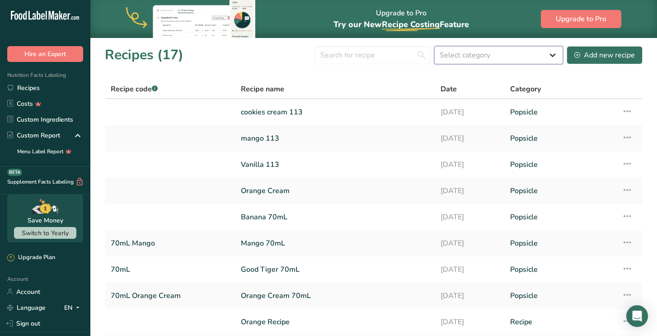
click at [488, 60] on select "Select category All Baked Goods Beverages Confectionery Cooked Meals, Salads, &…" at bounding box center [498, 55] width 129 height 18
select select
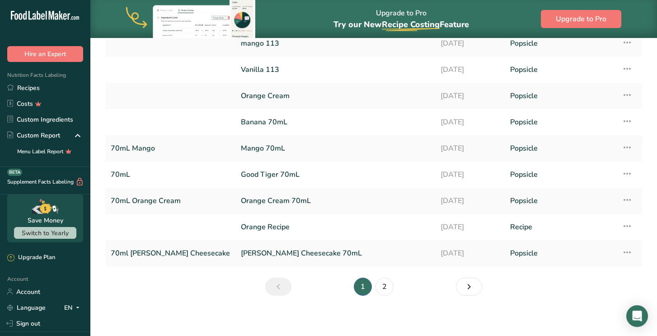
scroll to position [98, 0]
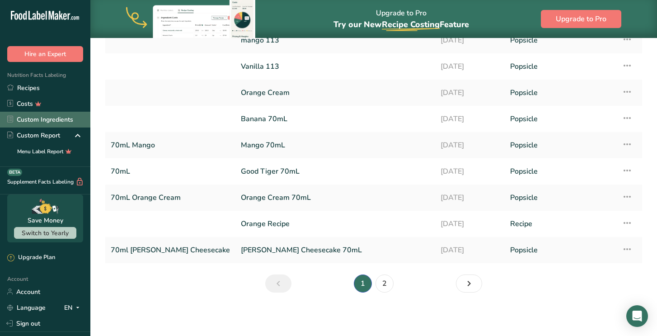
click at [56, 115] on link "Custom Ingredients" at bounding box center [45, 120] width 90 height 16
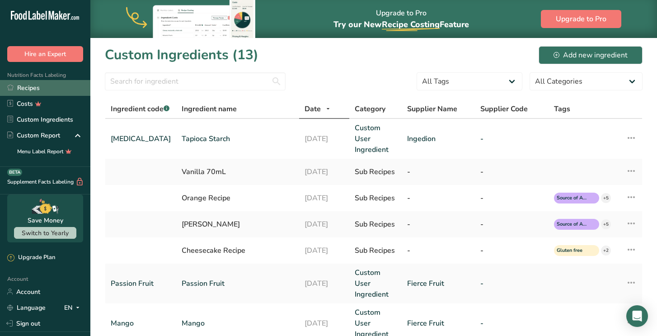
click at [29, 88] on link "Recipes" at bounding box center [45, 88] width 90 height 16
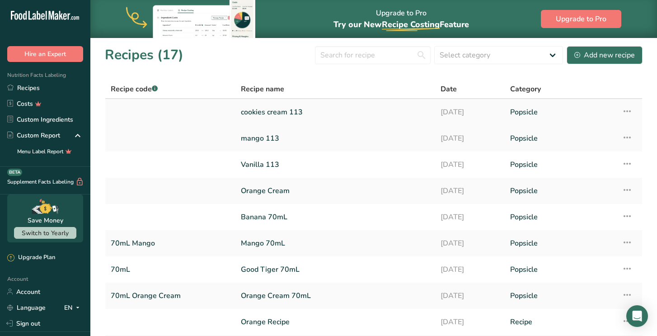
click at [294, 117] on link "cookies cream 113" at bounding box center [335, 112] width 189 height 19
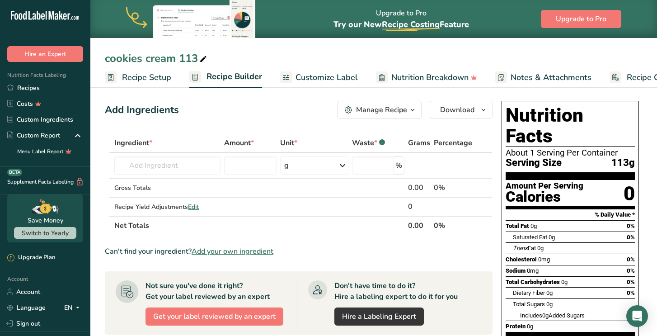
scroll to position [1, 0]
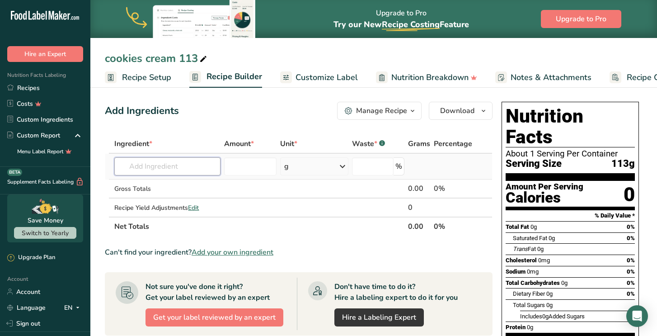
click at [181, 163] on input "text" at bounding box center [167, 166] width 106 height 18
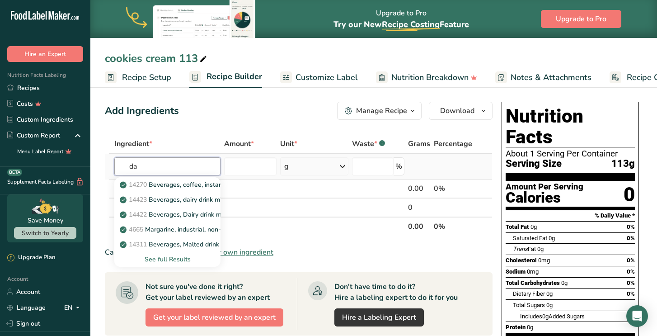
type input "d"
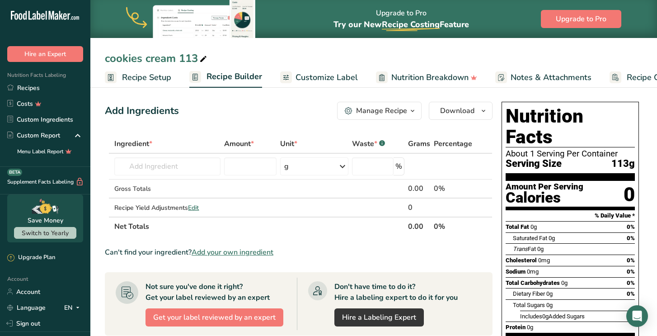
click at [145, 75] on span "Recipe Setup" at bounding box center [146, 77] width 49 height 12
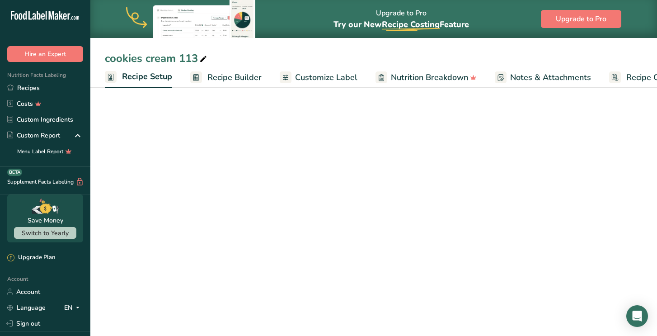
scroll to position [0, 3]
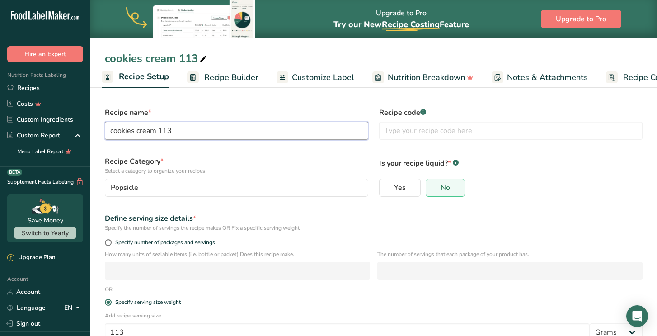
click at [202, 131] on input "cookies cream 113" at bounding box center [236, 131] width 263 height 18
click at [112, 131] on input "cookies cream" at bounding box center [236, 131] width 263 height 18
click at [139, 134] on input "Cookies cream" at bounding box center [236, 131] width 263 height 18
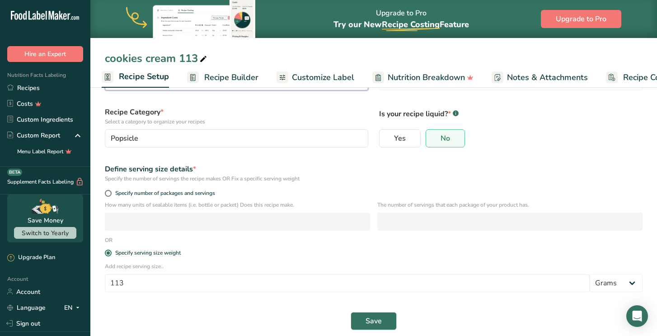
scroll to position [50, 0]
type input "Cookies & Cream"
click at [390, 321] on button "Save" at bounding box center [374, 321] width 46 height 18
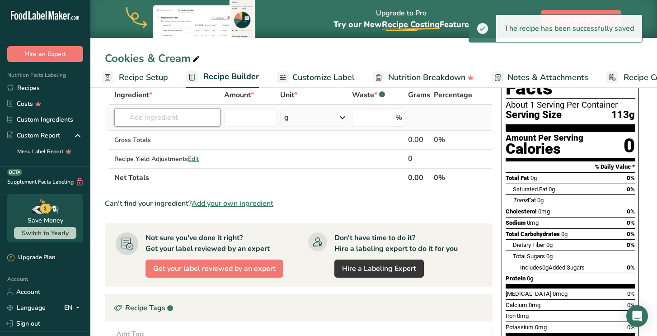
click at [174, 121] on input "text" at bounding box center [167, 117] width 106 height 18
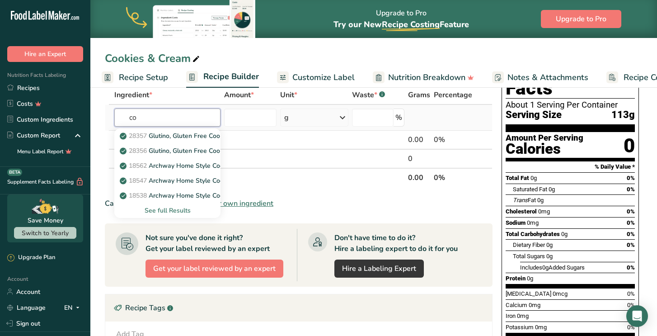
type input "c"
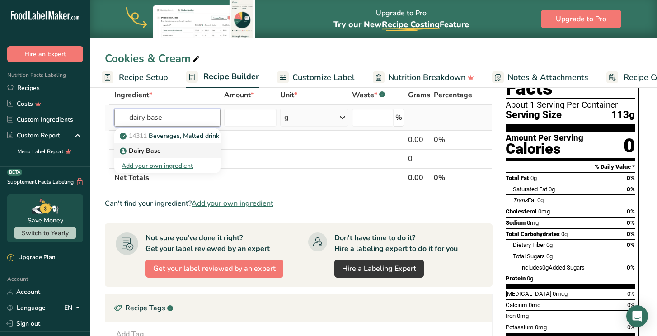
type input "dairy base"
click at [157, 150] on p "Dairy Base" at bounding box center [141, 150] width 39 height 9
type input "Dairy Base"
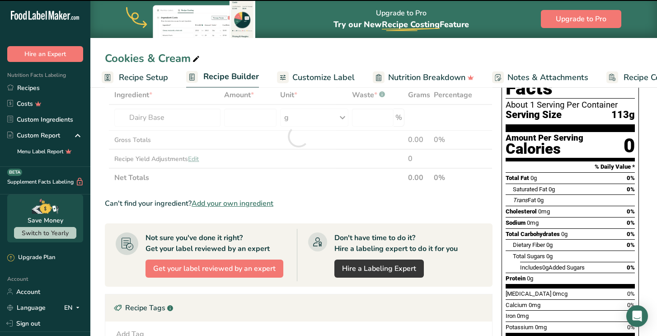
type input "0"
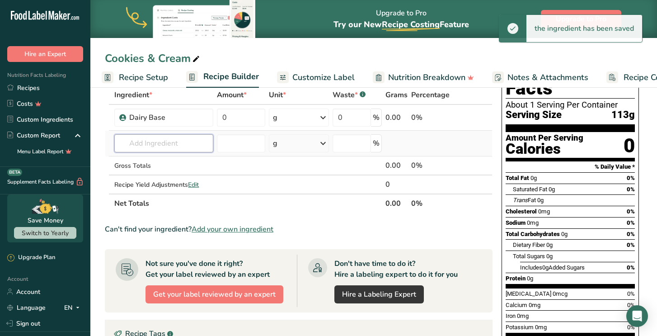
click at [188, 140] on input "text" at bounding box center [163, 143] width 99 height 18
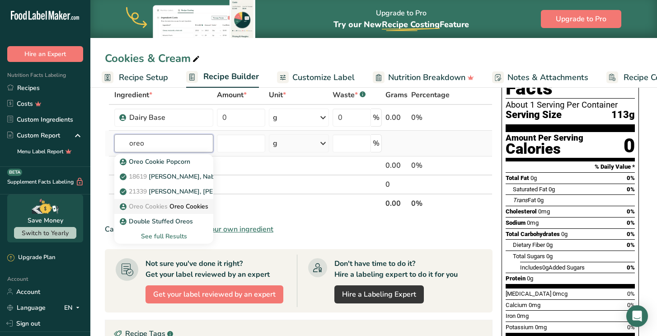
type input "oreo"
click at [192, 209] on p "Oreo Cookies Oreo Cookies" at bounding box center [165, 206] width 87 height 9
type input "Oreo Cookies"
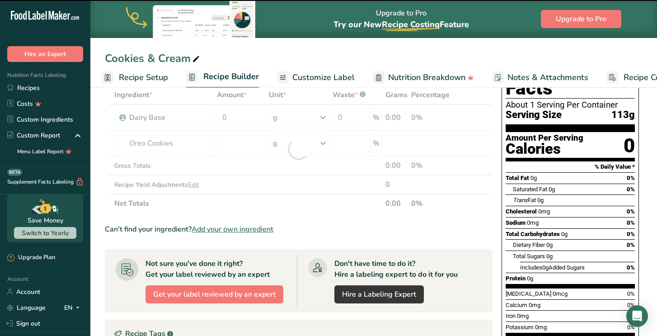
type input "0"
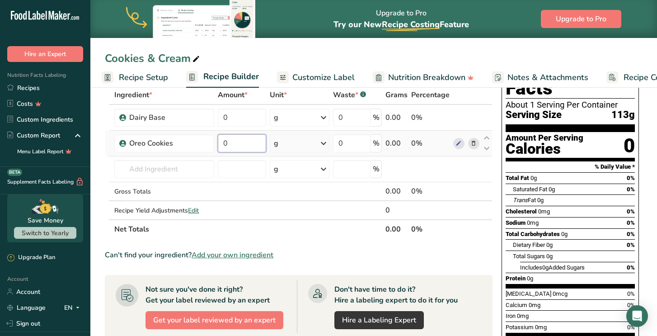
click at [239, 146] on input "0" at bounding box center [242, 143] width 48 height 18
type input "14"
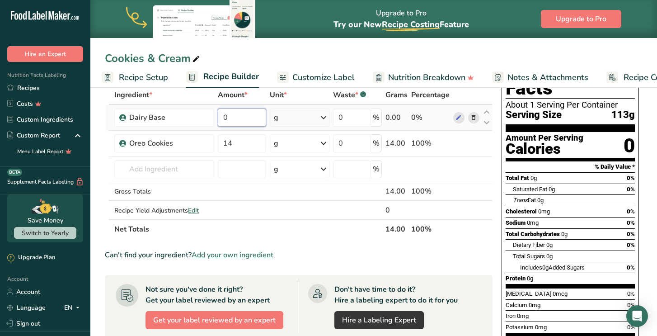
click at [236, 120] on div "Ingredient * Amount * Unit * Waste * .a-a{fill:#347362;}.b-a{fill:#fff;} Grams …" at bounding box center [299, 161] width 388 height 153
click at [232, 122] on input "number" at bounding box center [242, 117] width 48 height 18
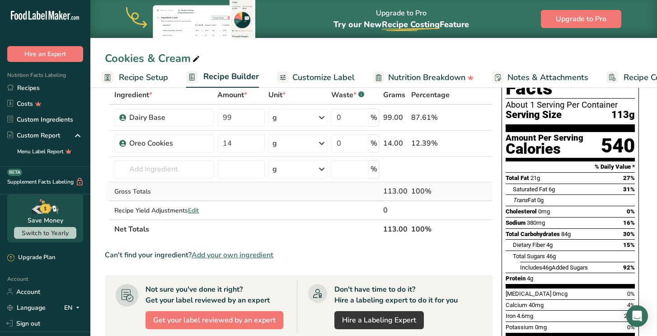
click at [256, 188] on div "Ingredient * Amount * Unit * Waste * .a-a{fill:#347362;}.b-a{fill:#fff;} Grams …" at bounding box center [299, 161] width 388 height 153
click at [243, 118] on input "99" at bounding box center [240, 117] width 47 height 18
type input "9"
type input "100"
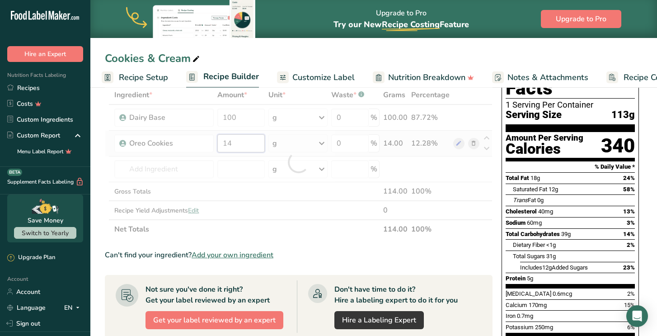
click at [234, 145] on div "Ingredient * Amount * Unit * Waste * .a-a{fill:#347362;}.b-a{fill:#fff;} Grams …" at bounding box center [299, 161] width 388 height 153
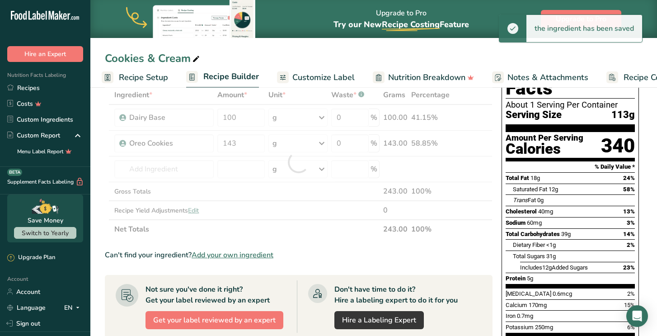
click at [265, 233] on div "Ingredient * Amount * Unit * Waste * .a-a{fill:#347362;}.b-a{fill:#fff;} Grams …" at bounding box center [299, 161] width 388 height 153
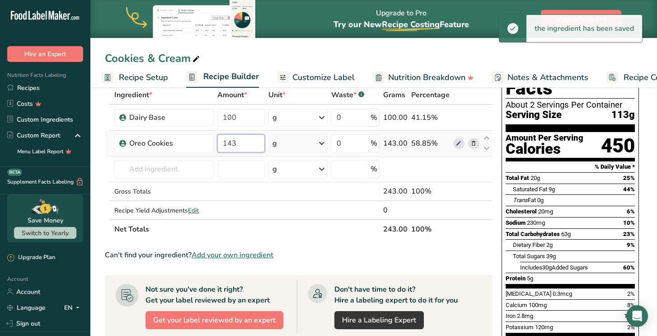
click at [241, 145] on input "143" at bounding box center [240, 143] width 47 height 18
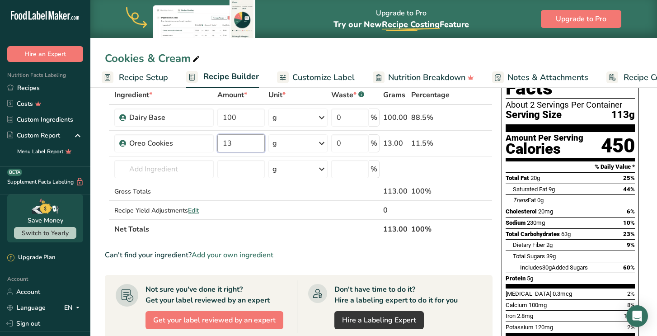
type input "13"
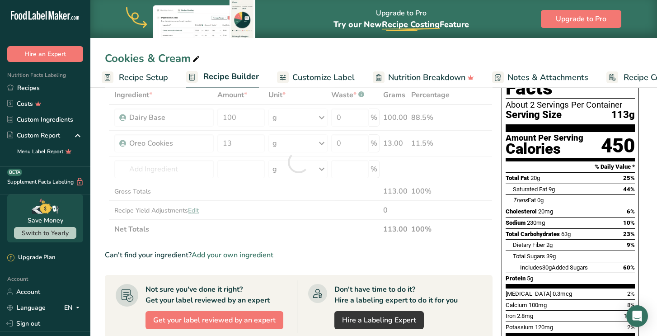
click at [327, 236] on div "Ingredient * Amount * Unit * Waste * .a-a{fill:#347362;}.b-a{fill:#fff;} Grams …" at bounding box center [299, 161] width 388 height 153
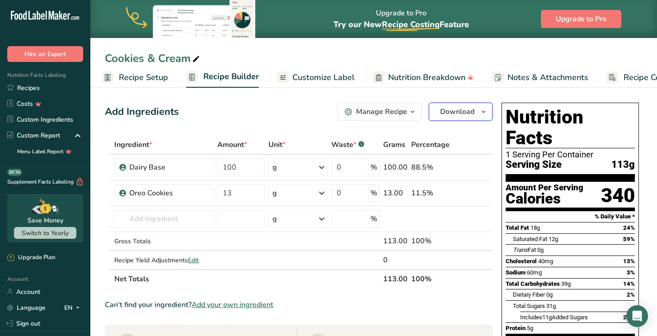
click at [484, 114] on icon "button" at bounding box center [483, 111] width 7 height 11
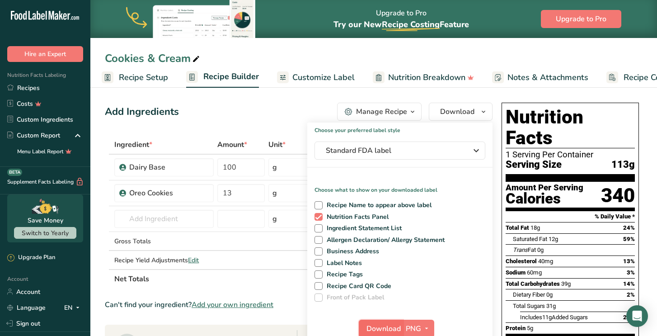
click at [389, 327] on span "Download" at bounding box center [383, 328] width 34 height 11
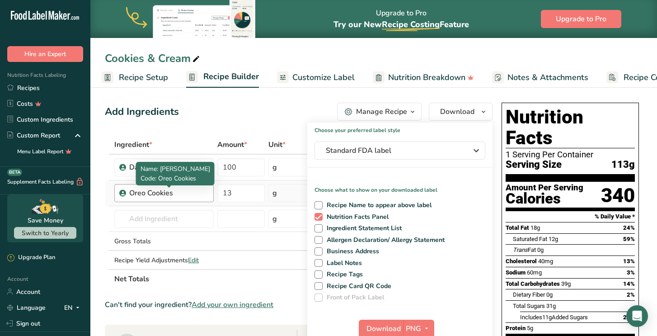
click at [201, 190] on div "Oreo Cookies" at bounding box center [168, 193] width 79 height 11
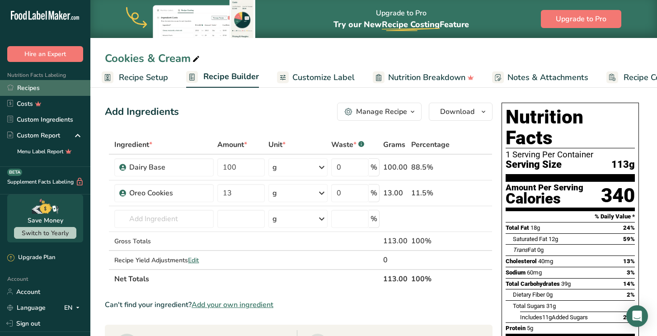
click at [17, 86] on link "Recipes" at bounding box center [45, 88] width 90 height 16
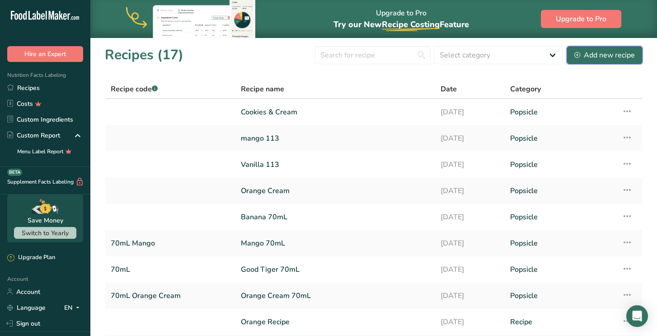
click at [603, 59] on div "Add new recipe" at bounding box center [604, 55] width 61 height 11
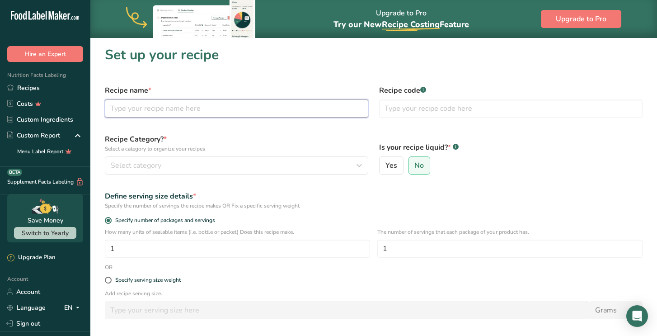
click at [314, 111] on input "text" at bounding box center [236, 108] width 263 height 18
type input "Cookie Monster"
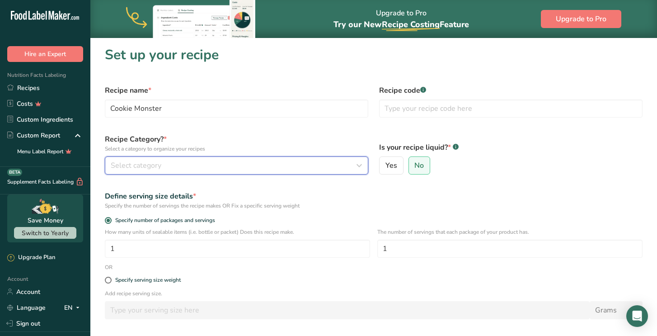
click at [250, 165] on div "Select category" at bounding box center [234, 165] width 246 height 11
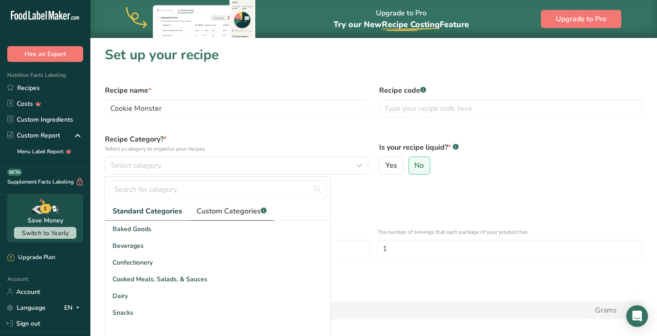
click at [242, 215] on span "Custom Categories .a-a{fill:#347362;}.b-a{fill:#fff;}" at bounding box center [232, 211] width 70 height 11
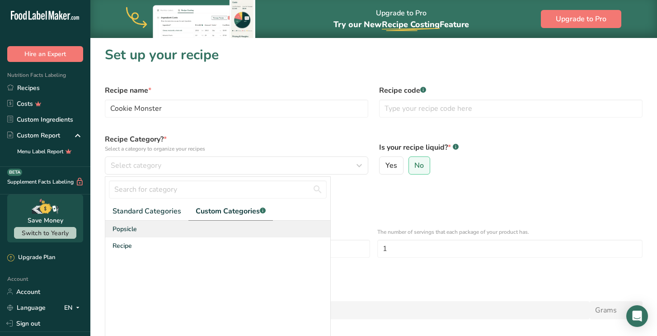
click at [186, 230] on div "Popsicle" at bounding box center [217, 229] width 225 height 17
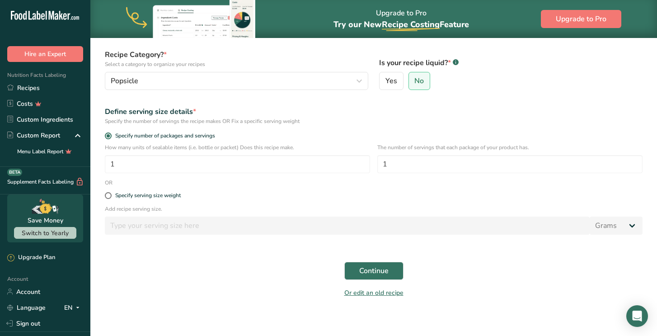
scroll to position [90, 0]
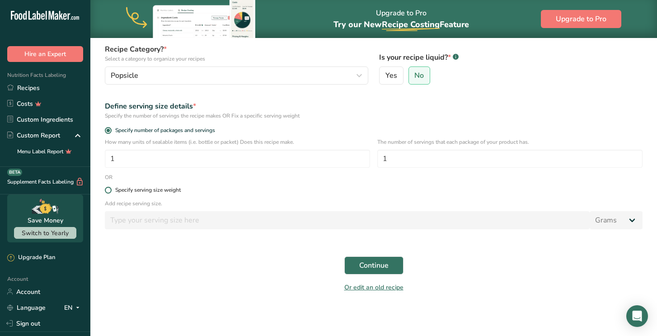
click at [178, 190] on div "Specify serving size weight" at bounding box center [148, 190] width 66 height 7
click at [111, 190] on input "Specify serving size weight" at bounding box center [108, 190] width 6 height 6
radio input "true"
radio input "false"
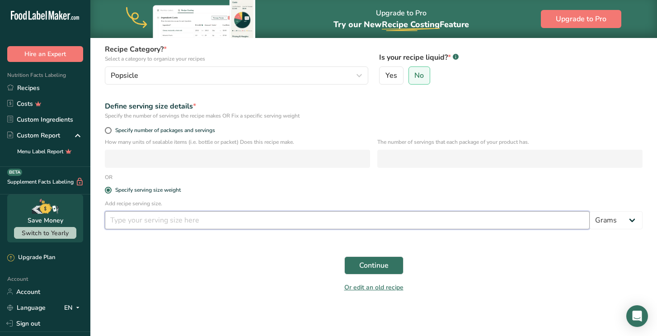
click at [197, 228] on input "number" at bounding box center [347, 220] width 485 height 18
type input "113"
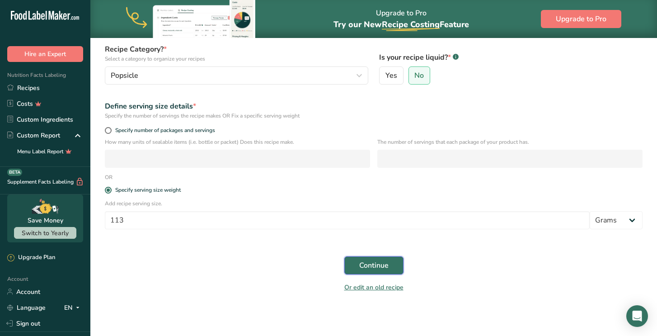
click at [373, 258] on button "Continue" at bounding box center [373, 265] width 59 height 18
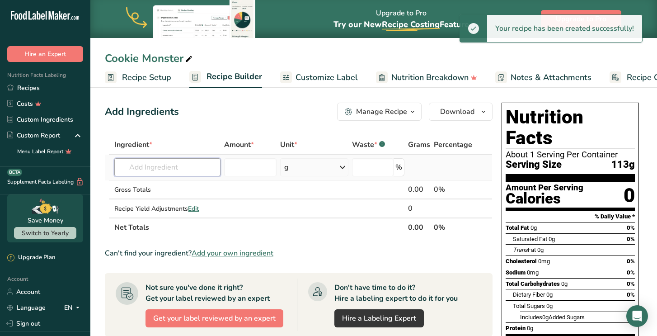
click at [207, 168] on input "text" at bounding box center [167, 167] width 106 height 18
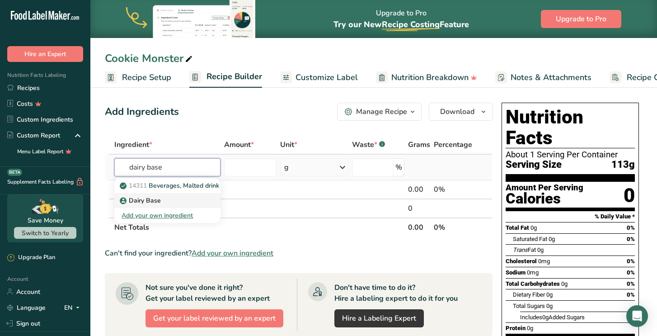
type input "dairy base"
click at [172, 201] on div "Dairy Base" at bounding box center [160, 200] width 77 height 9
type input "Dairy Base"
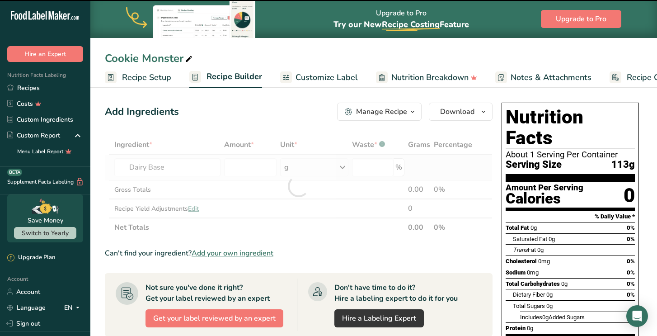
type input "0"
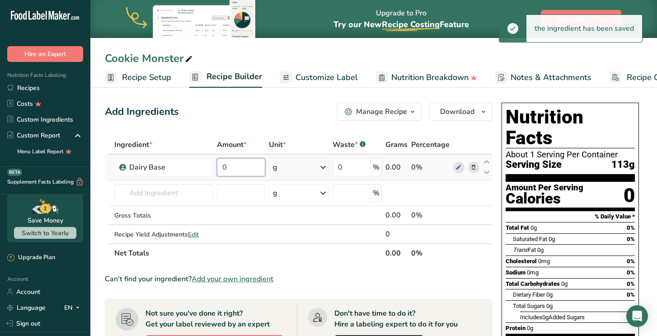
click at [251, 168] on input "0" at bounding box center [241, 167] width 48 height 18
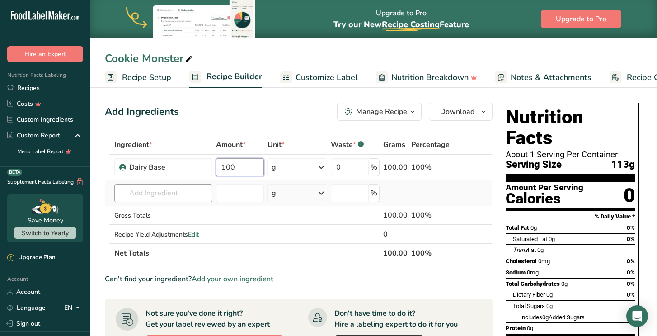
type input "100"
click at [185, 196] on div "Ingredient * Amount * Unit * Waste * .a-a{fill:#347362;}.b-a{fill:#fff;} Grams …" at bounding box center [299, 198] width 388 height 127
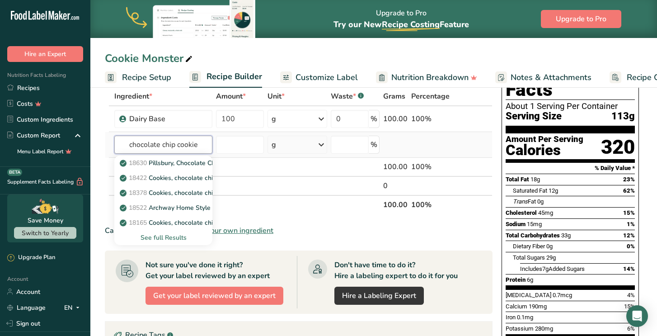
scroll to position [49, 0]
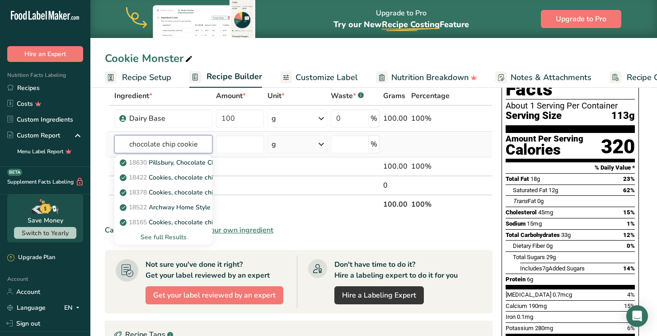
type input "chocolate chip cookie"
click at [173, 237] on div "See full Results" at bounding box center [163, 236] width 83 height 9
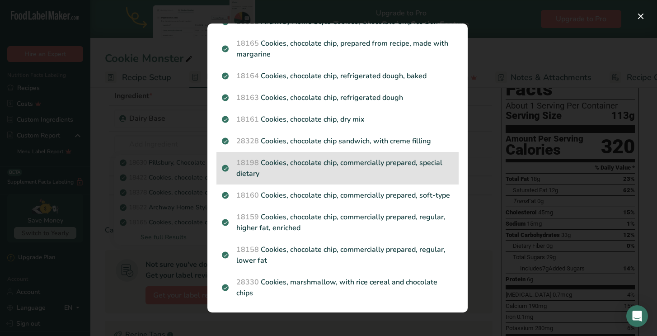
scroll to position [127, 0]
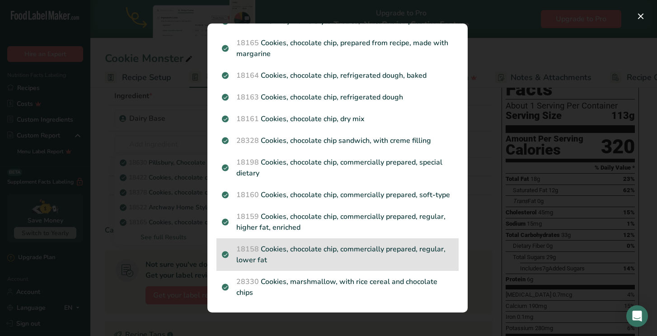
click at [354, 251] on p "18158 Cookies, chocolate chip, commercially prepared, regular, lower fat" at bounding box center [337, 255] width 231 height 22
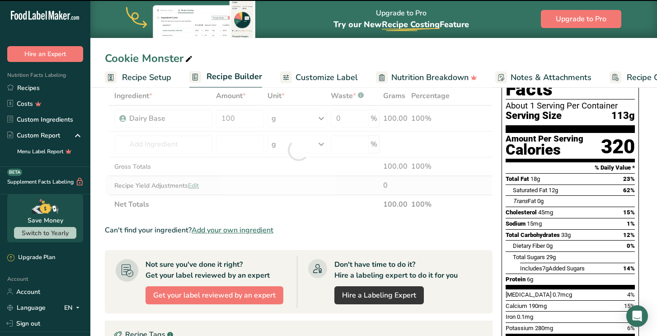
type input "0"
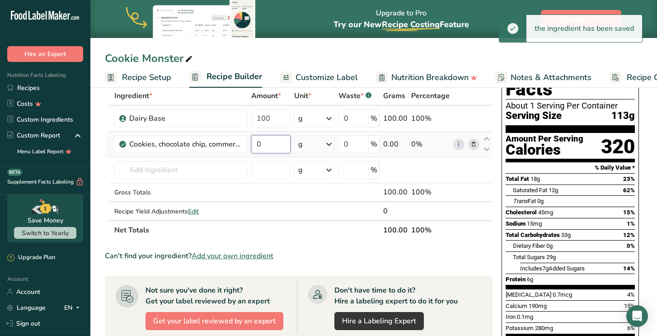
click at [273, 148] on input "0" at bounding box center [270, 144] width 39 height 18
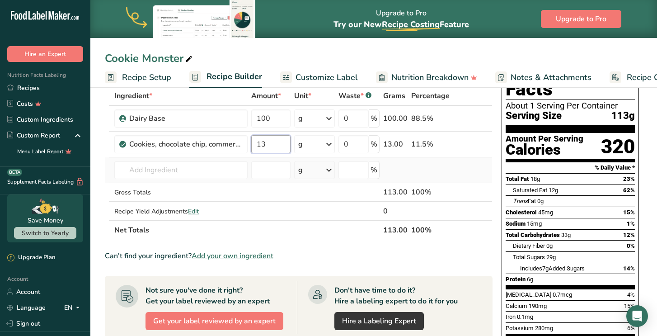
type input "13"
click at [419, 170] on div "Ingredient * Amount * Unit * Waste * .a-a{fill:#347362;}.b-a{fill:#fff;} Grams …" at bounding box center [299, 162] width 388 height 153
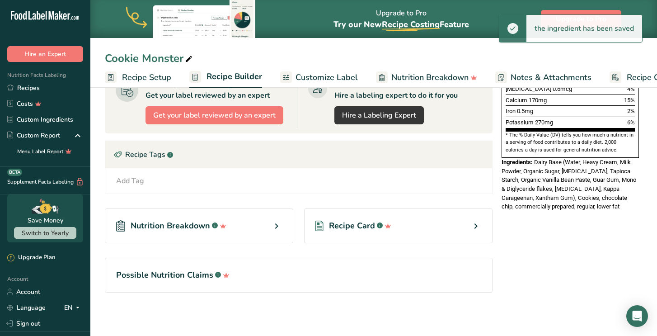
scroll to position [253, 0]
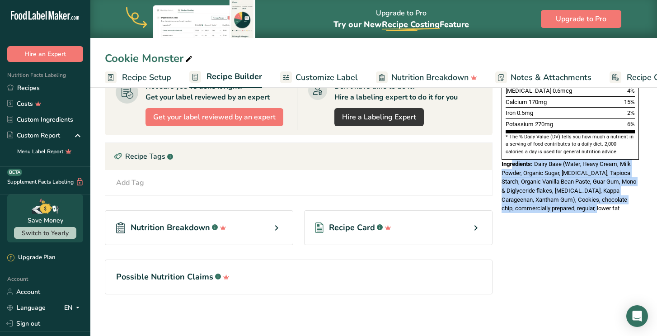
drag, startPoint x: 611, startPoint y: 188, endPoint x: 514, endPoint y: 145, distance: 105.8
click at [514, 160] on div "Ingredients: Dairy Base (Water, Heavy Cream, Milk Powder, Organic Sugar, Dextro…" at bounding box center [570, 186] width 137 height 53
click at [514, 160] on span "Ingredients:" at bounding box center [517, 163] width 31 height 7
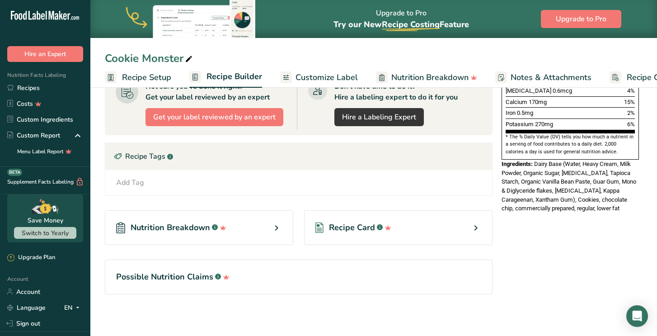
scroll to position [0, 0]
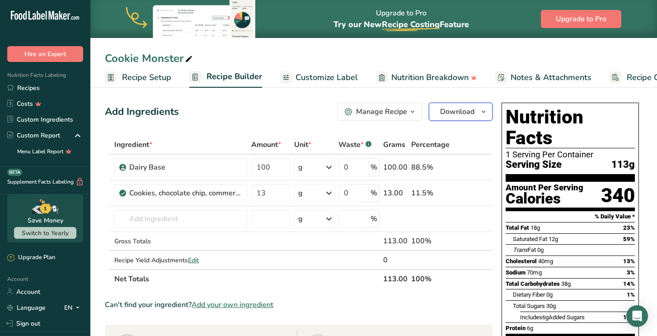
click at [474, 109] on span "Download" at bounding box center [457, 111] width 34 height 11
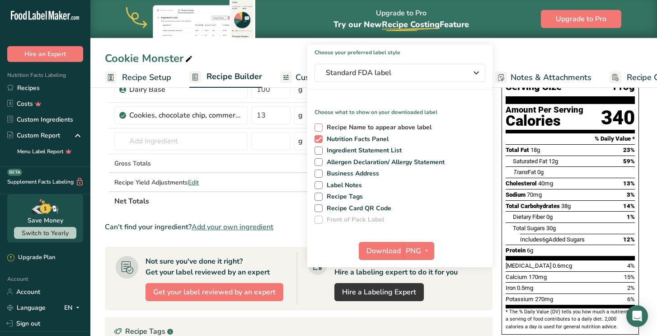
scroll to position [111, 0]
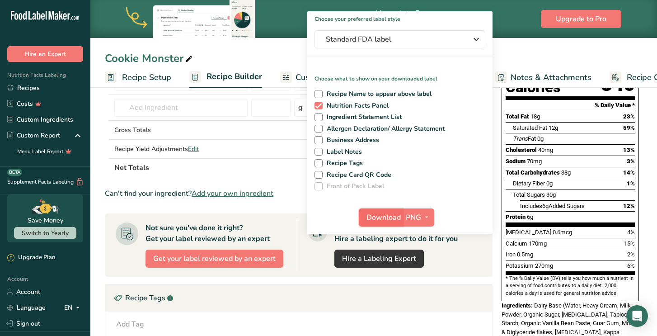
click at [379, 213] on span "Download" at bounding box center [383, 217] width 34 height 11
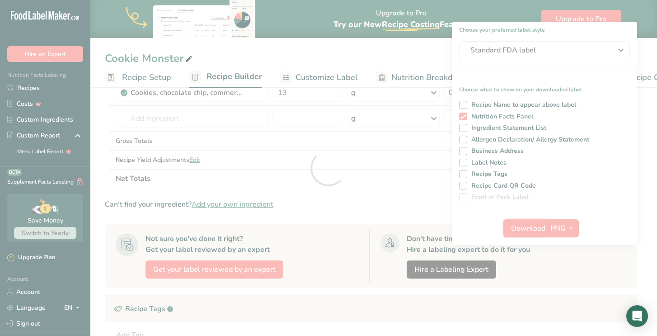
scroll to position [0, 0]
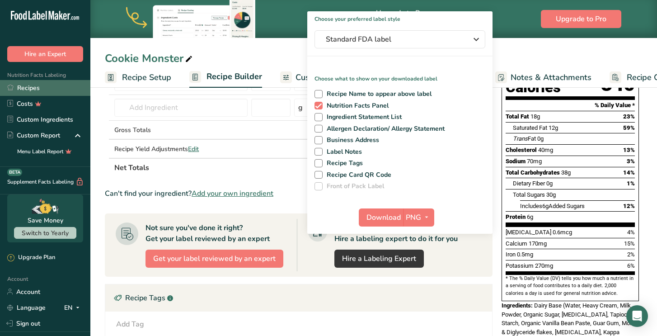
click at [51, 89] on link "Recipes" at bounding box center [45, 88] width 90 height 16
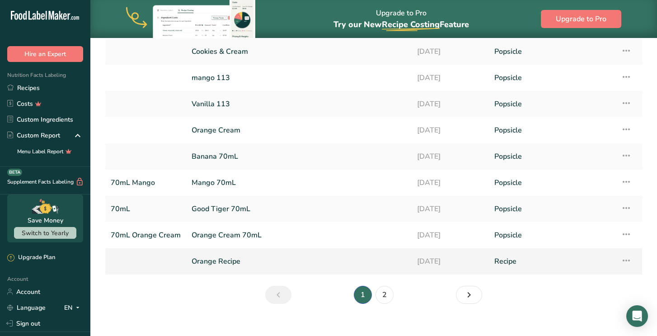
scroll to position [98, 0]
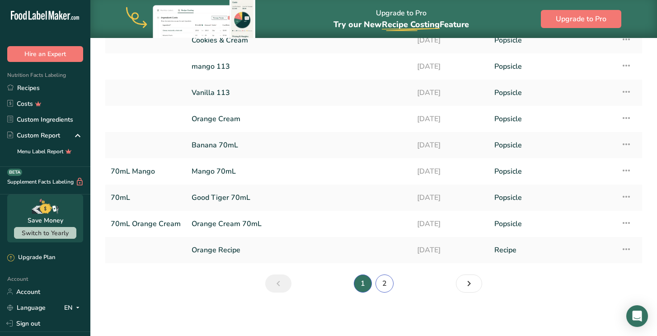
click at [388, 286] on link "2" at bounding box center [384, 283] width 18 height 18
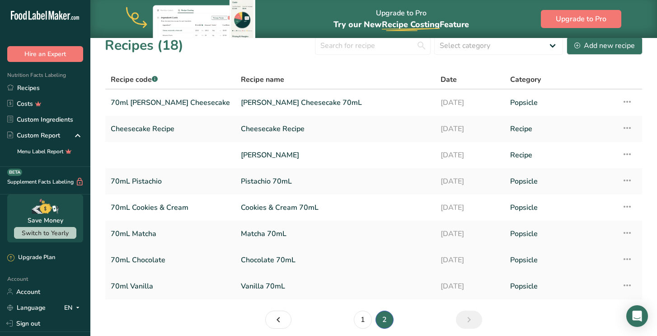
scroll to position [7, 0]
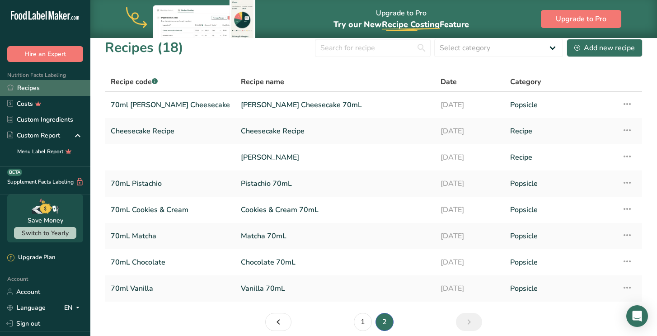
click at [45, 89] on link "Recipes" at bounding box center [45, 88] width 90 height 16
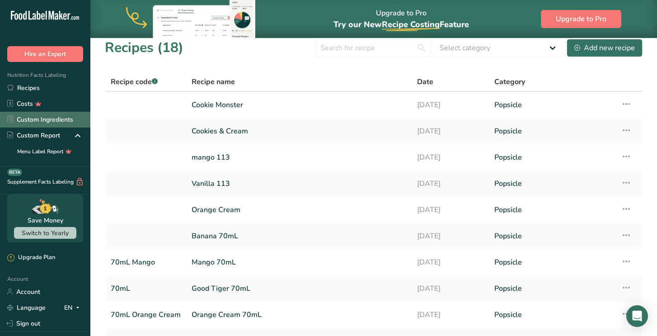
click at [72, 118] on link "Custom Ingredients" at bounding box center [45, 120] width 90 height 16
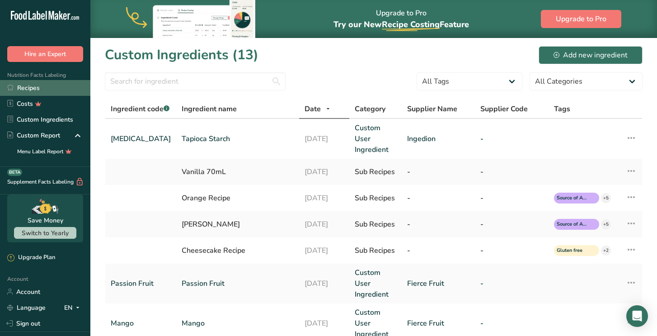
click at [50, 88] on link "Recipes" at bounding box center [45, 88] width 90 height 16
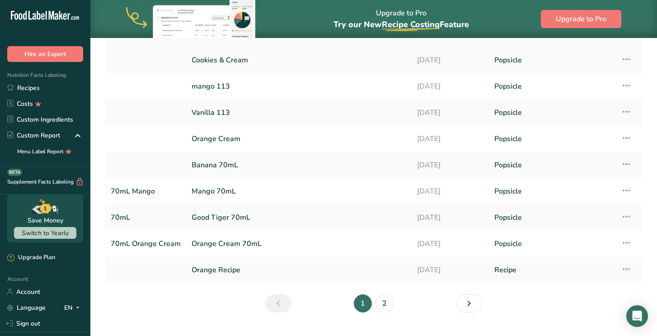
scroll to position [79, 0]
click at [382, 300] on link "2" at bounding box center [384, 303] width 18 height 18
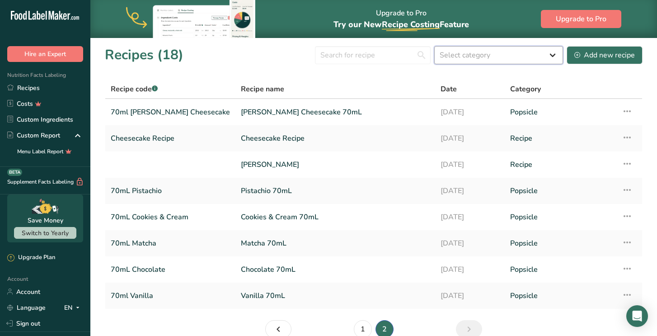
click at [463, 61] on select "Select category All Baked Goods Beverages Confectionery Cooked Meals, Salads, &…" at bounding box center [498, 55] width 129 height 18
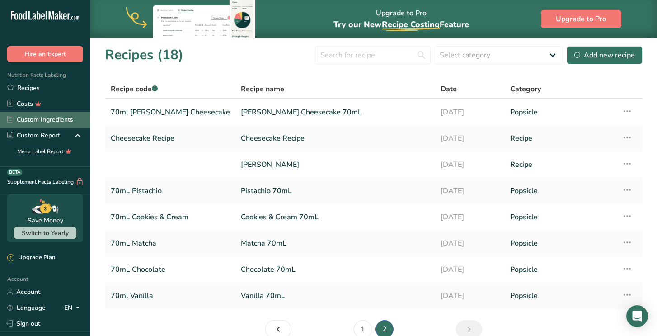
click at [39, 123] on link "Custom Ingredients" at bounding box center [45, 120] width 90 height 16
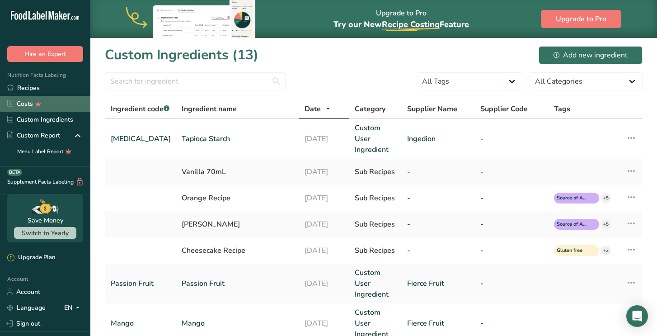
click at [50, 100] on link "Costs" at bounding box center [45, 104] width 90 height 16
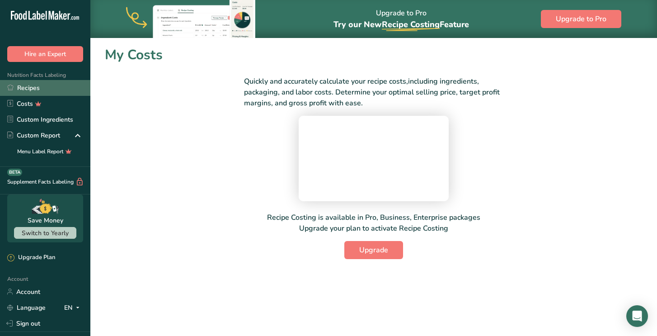
click at [62, 85] on link "Recipes" at bounding box center [45, 88] width 90 height 16
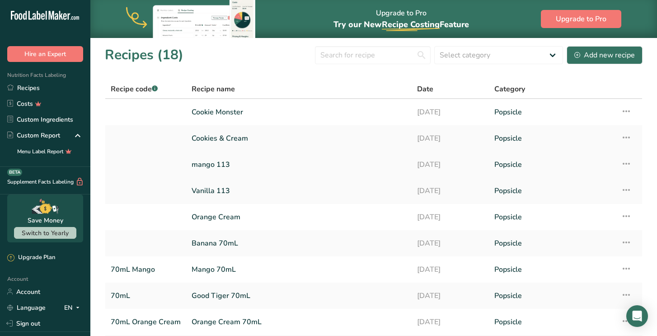
click at [241, 160] on link "mango 113" at bounding box center [299, 164] width 215 height 19
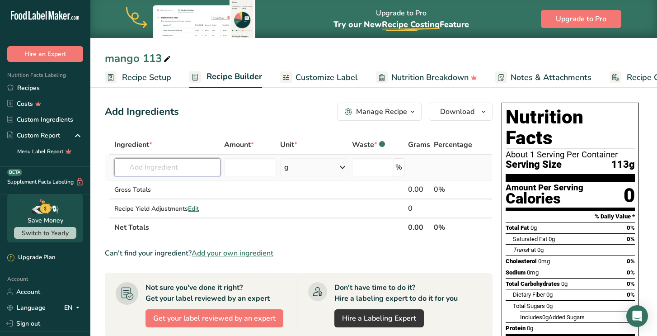
click at [195, 173] on input "text" at bounding box center [167, 167] width 106 height 18
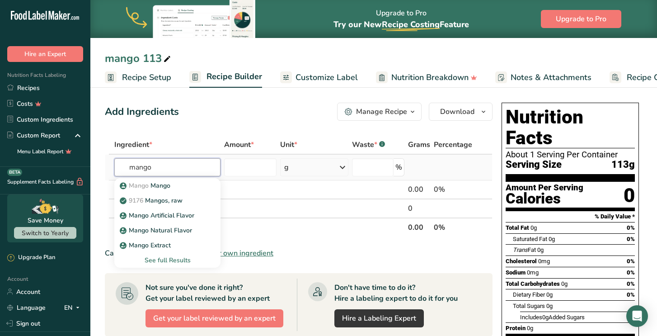
type input "mango"
click at [189, 259] on div "See full Results" at bounding box center [168, 259] width 92 height 9
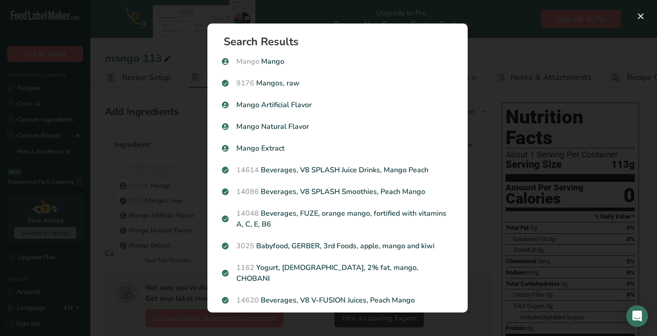
click at [172, 141] on div "Search results modal" at bounding box center [328, 168] width 657 height 336
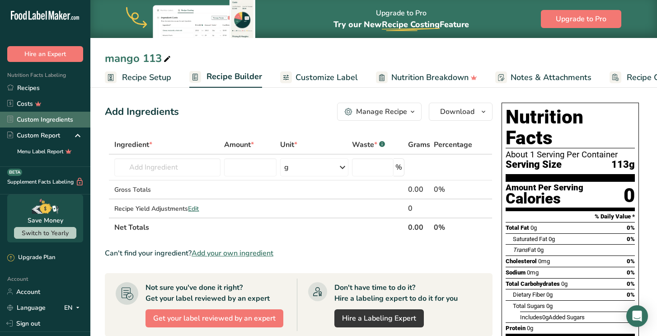
click at [54, 121] on link "Custom Ingredients" at bounding box center [45, 120] width 90 height 16
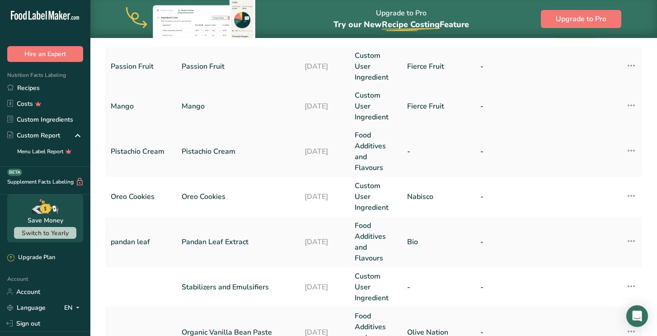
scroll to position [220, 0]
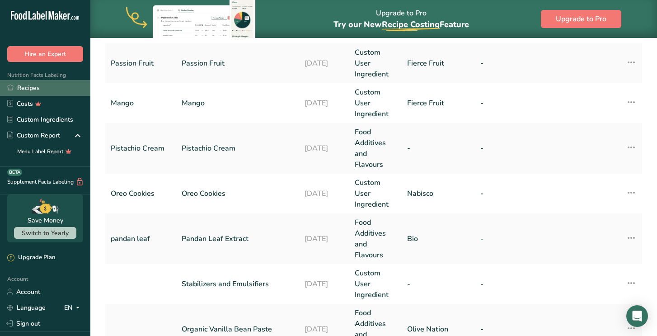
click at [35, 89] on link "Recipes" at bounding box center [45, 88] width 90 height 16
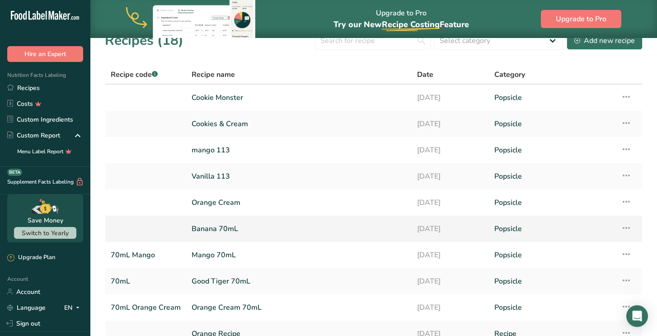
scroll to position [21, 0]
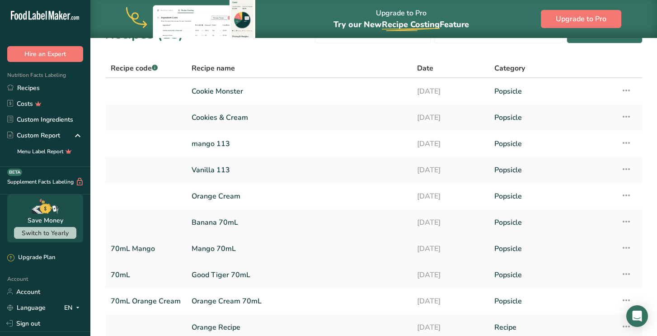
click at [218, 250] on link "Mango 70mL" at bounding box center [299, 248] width 215 height 19
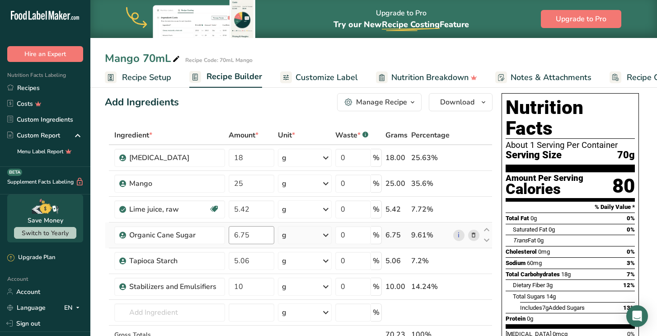
scroll to position [7, 0]
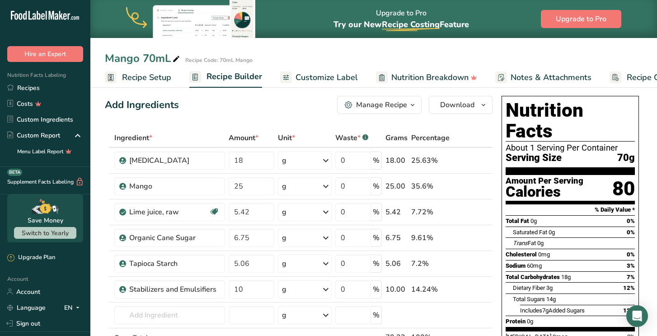
click at [404, 109] on div "Manage Recipe" at bounding box center [381, 104] width 51 height 11
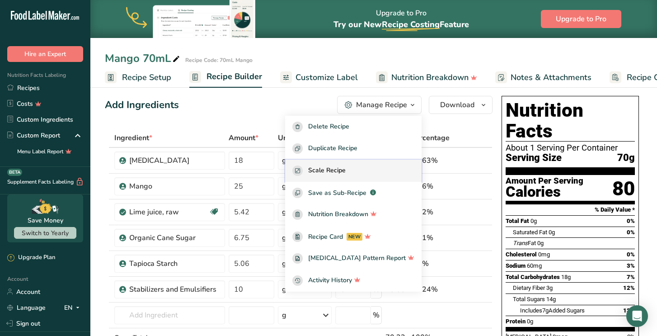
click at [382, 168] on div "Scale Recipe" at bounding box center [353, 170] width 122 height 10
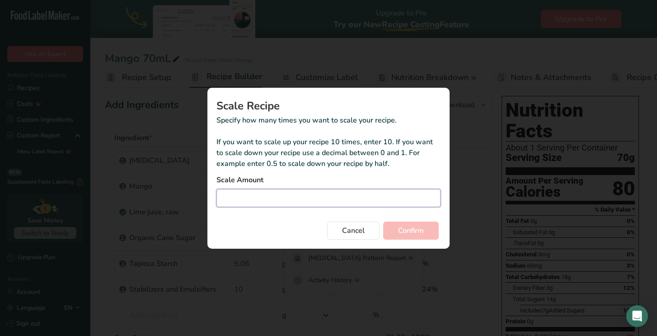
click at [334, 197] on input "Duplicate recipe modal" at bounding box center [328, 198] width 224 height 18
click at [351, 234] on span "Cancel" at bounding box center [353, 230] width 23 height 11
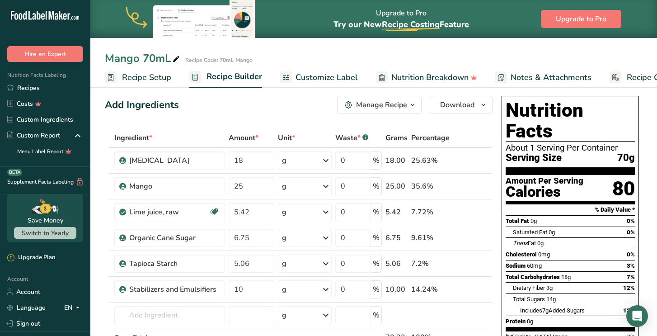
click at [395, 105] on div "Manage Recipe" at bounding box center [381, 104] width 51 height 11
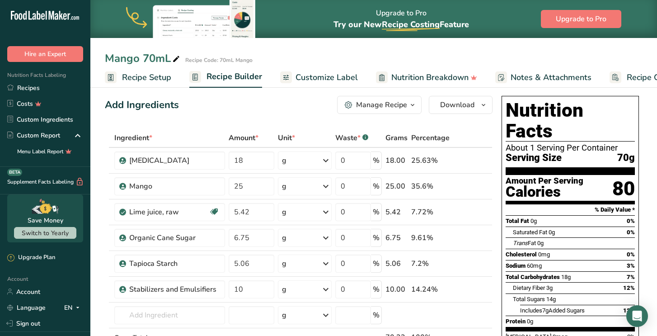
click at [394, 108] on div "Manage Recipe" at bounding box center [381, 104] width 51 height 11
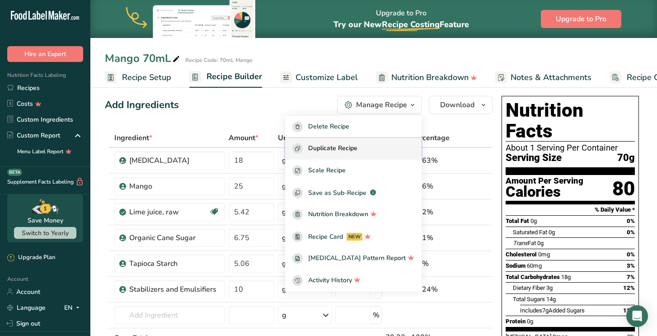
click at [380, 145] on div "Duplicate Recipe" at bounding box center [353, 148] width 122 height 10
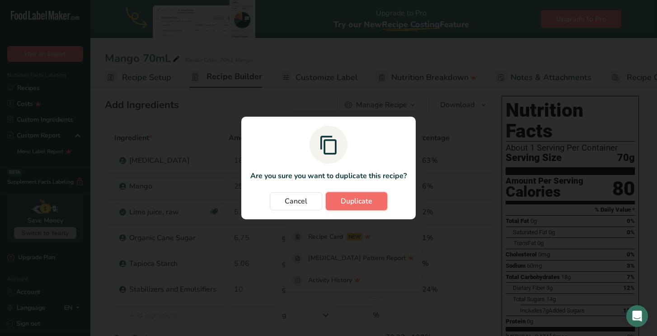
click at [372, 200] on span "Duplicate" at bounding box center [357, 201] width 32 height 11
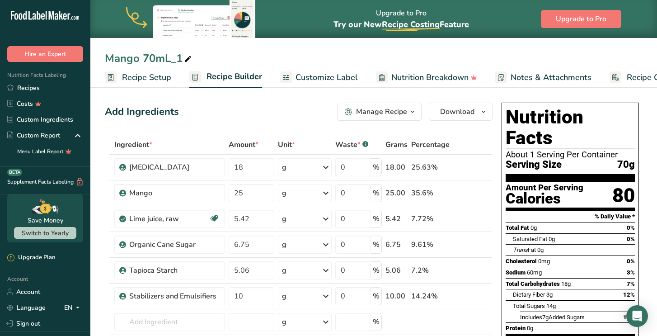
click at [187, 61] on icon at bounding box center [188, 59] width 8 height 13
type input "Mango 113"
click at [149, 75] on span "Recipe Setup" at bounding box center [146, 77] width 49 height 12
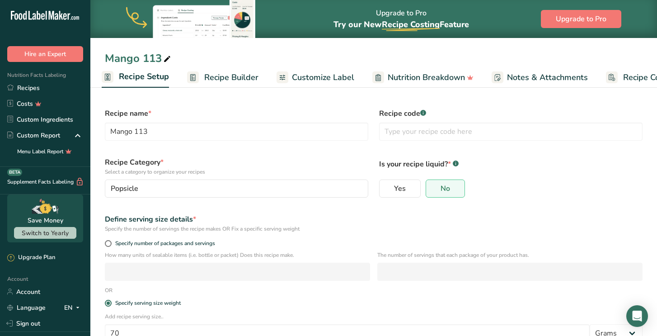
scroll to position [59, 0]
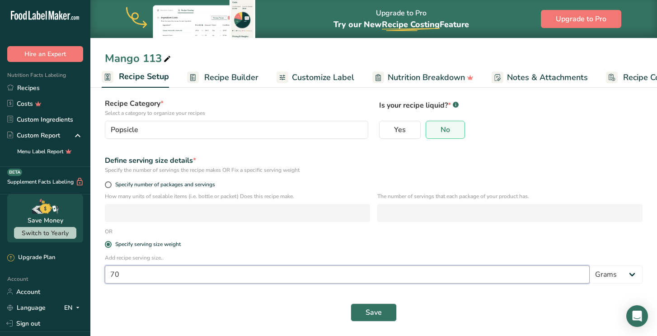
click at [253, 274] on input "70" at bounding box center [347, 274] width 485 height 18
type input "7"
type input "113"
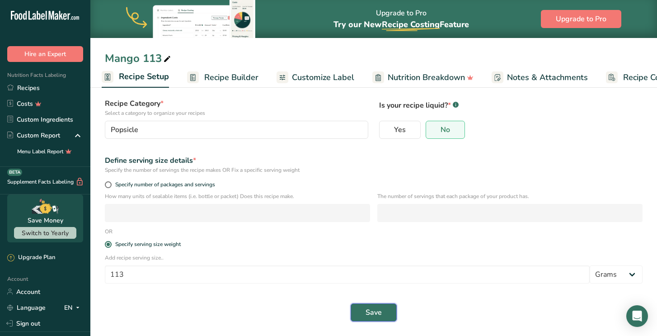
click at [370, 310] on span "Save" at bounding box center [374, 312] width 16 height 11
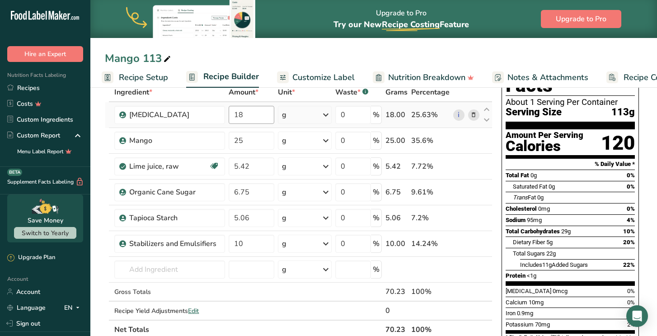
scroll to position [52, 0]
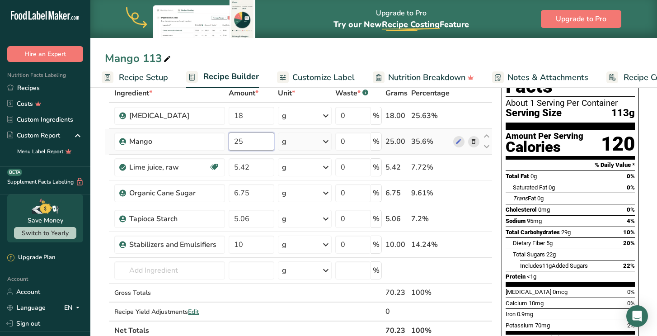
click at [256, 144] on input "25" at bounding box center [251, 141] width 45 height 18
type input "2"
type input "60"
click at [253, 114] on div "Ingredient * Amount * Unit * Waste * .a-a{fill:#347362;}.b-a{fill:#fff;} Grams …" at bounding box center [299, 212] width 388 height 256
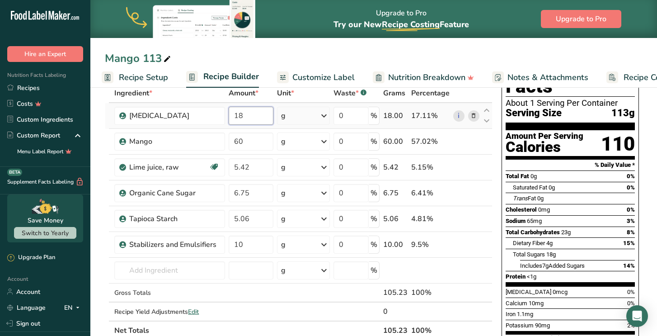
type input "1"
type input "41"
click at [250, 139] on div "Ingredient * Amount * Unit * Waste * .a-a{fill:#347362;}.b-a{fill:#fff;} Grams …" at bounding box center [299, 212] width 388 height 256
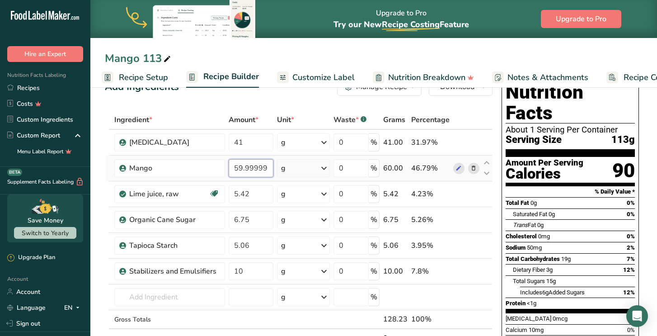
scroll to position [24, 0]
click at [260, 169] on input "59.999996" at bounding box center [251, 169] width 45 height 18
type input "59.999996"
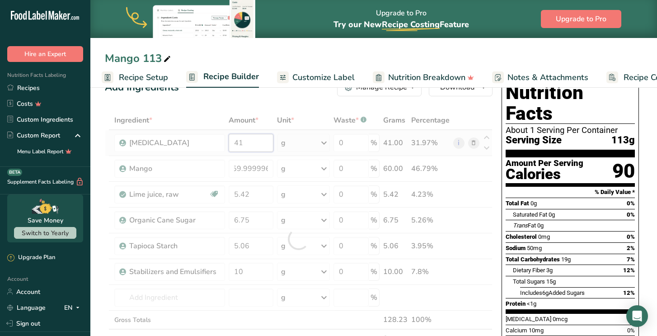
click at [249, 144] on div "Ingredient * Amount * Unit * Waste * .a-a{fill:#347362;}.b-a{fill:#fff;} Grams …" at bounding box center [299, 239] width 388 height 256
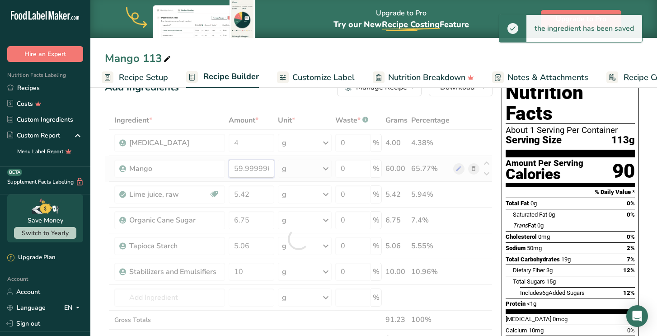
click at [266, 170] on div "Ingredient * Amount * Unit * Waste * .a-a{fill:#347362;}.b-a{fill:#fff;} Grams …" at bounding box center [299, 239] width 388 height 256
click at [263, 145] on div "Ingredient * Amount * Unit * Waste * .a-a{fill:#347362;}.b-a{fill:#fff;} Grams …" at bounding box center [299, 239] width 388 height 256
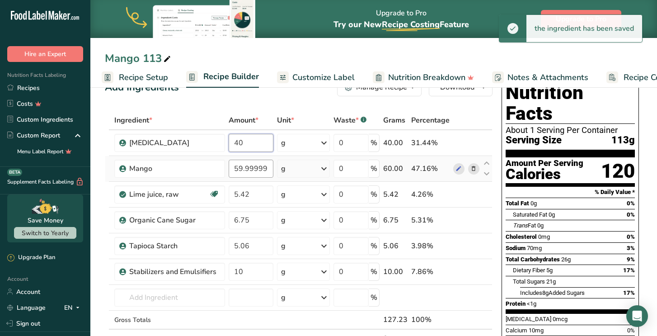
type input "40"
click at [268, 172] on div "Ingredient * Amount * Unit * Waste * .a-a{fill:#347362;}.b-a{fill:#fff;} Grams …" at bounding box center [299, 239] width 388 height 256
type input "5"
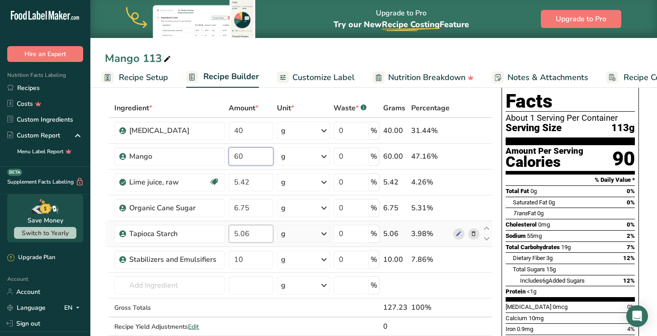
scroll to position [38, 0]
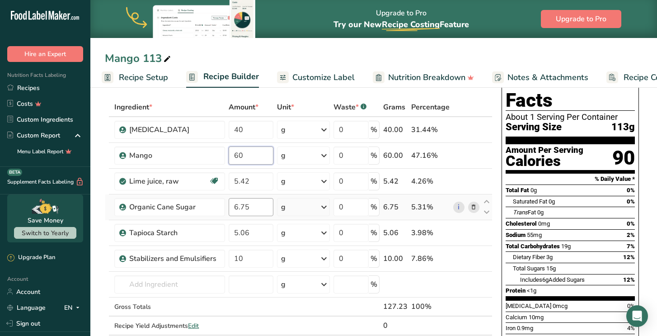
type input "60"
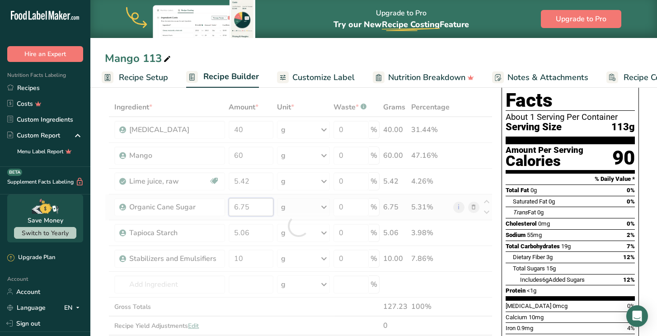
click at [255, 210] on div "Ingredient * Amount * Unit * Waste * .a-a{fill:#347362;}.b-a{fill:#fff;} Grams …" at bounding box center [299, 226] width 388 height 256
click at [255, 210] on div at bounding box center [299, 226] width 388 height 256
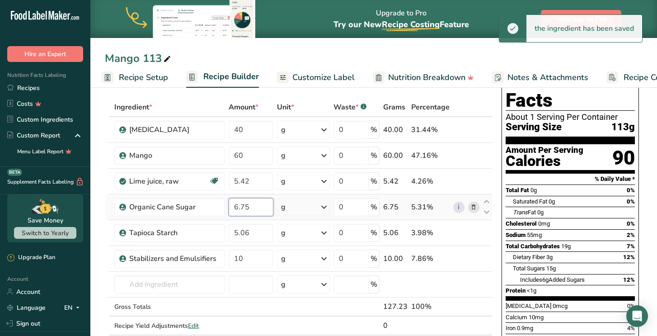
drag, startPoint x: 255, startPoint y: 207, endPoint x: 234, endPoint y: 207, distance: 21.7
click at [234, 207] on input "6.75" at bounding box center [251, 207] width 45 height 18
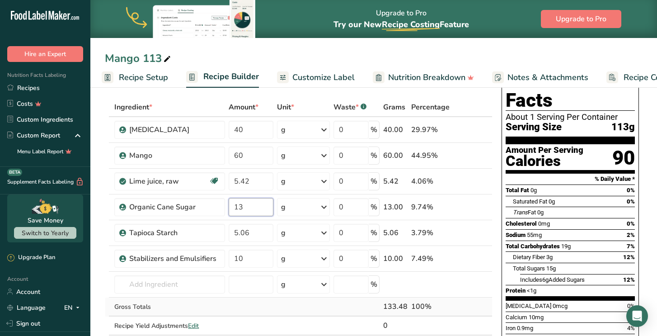
type input "13"
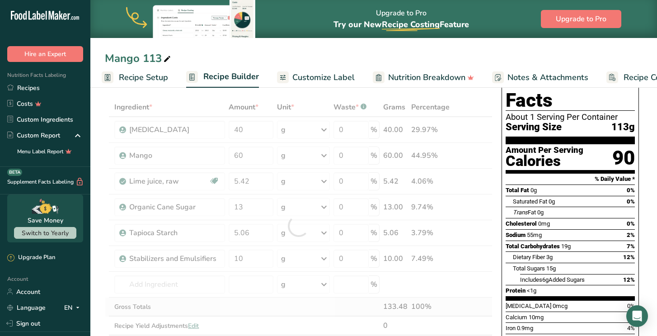
click at [244, 303] on div "Ingredient * Amount * Unit * Waste * .a-a{fill:#347362;}.b-a{fill:#fff;} Grams …" at bounding box center [299, 226] width 388 height 256
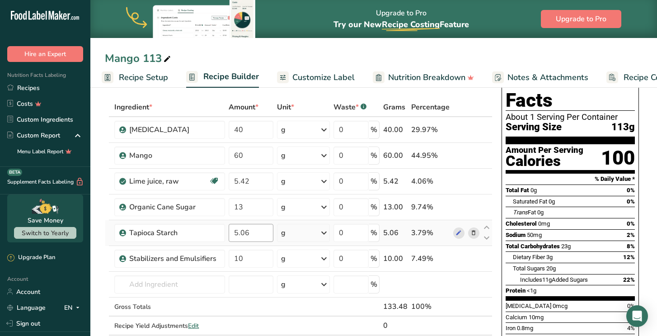
scroll to position [50, 0]
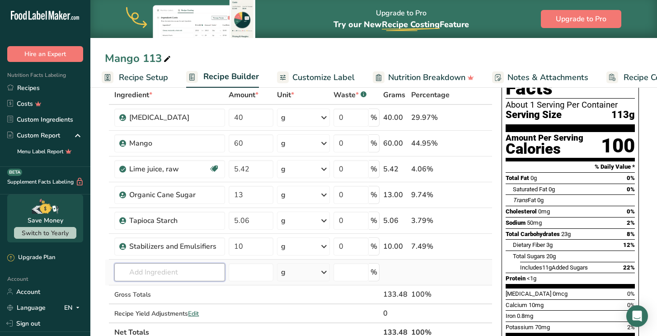
click at [200, 273] on input "text" at bounding box center [169, 272] width 111 height 18
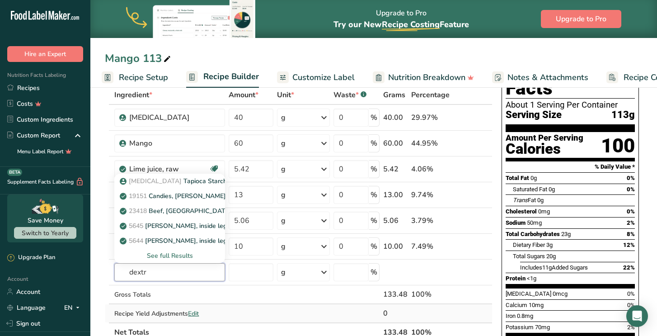
type input "dextr"
click at [262, 306] on td at bounding box center [251, 313] width 48 height 18
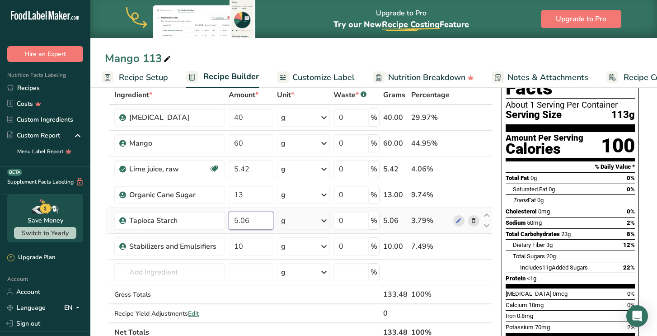
click at [256, 221] on input "5.06" at bounding box center [251, 220] width 45 height 18
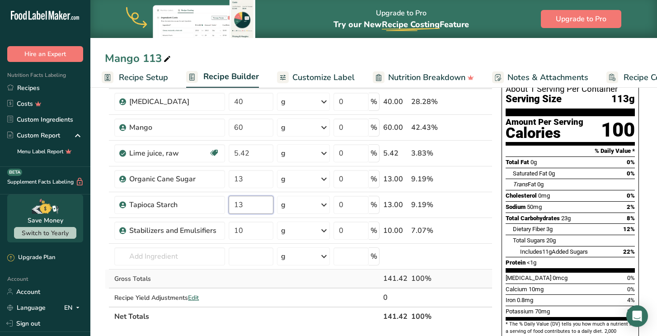
scroll to position [66, 0]
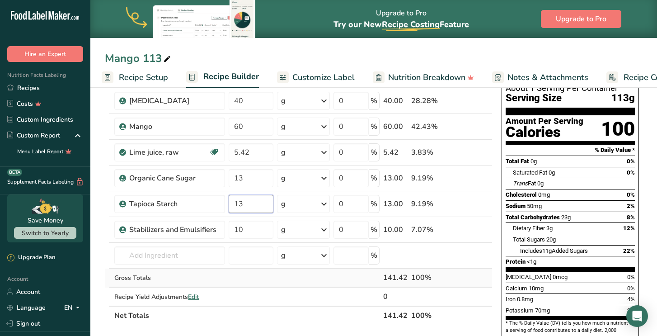
type input "13"
click at [286, 274] on div "Ingredient * Amount * Unit * Waste * .a-a{fill:#347362;}.b-a{fill:#fff;} Grams …" at bounding box center [299, 197] width 388 height 256
click at [258, 230] on input "10" at bounding box center [251, 230] width 45 height 18
type input "1"
type input "5"
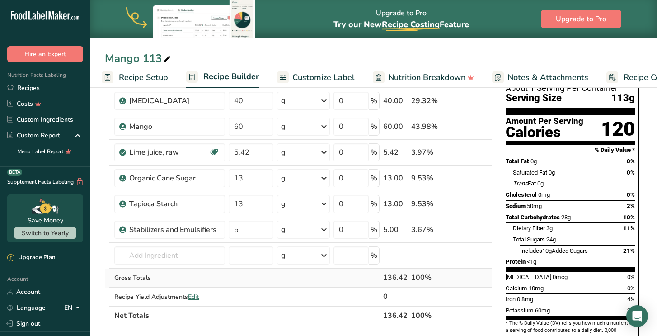
click at [276, 283] on div "Ingredient * Amount * Unit * Waste * .a-a{fill:#347362;}.b-a{fill:#fff;} Grams …" at bounding box center [299, 197] width 388 height 256
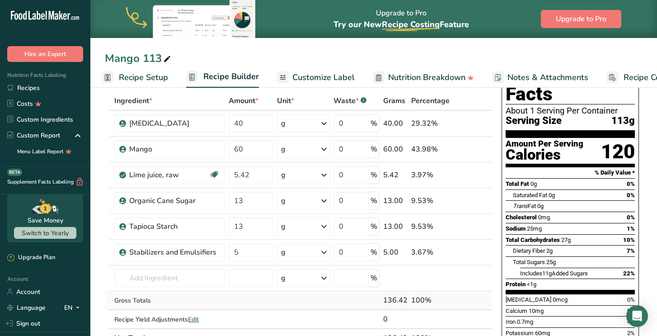
scroll to position [43, 0]
click at [238, 150] on input "60" at bounding box center [251, 150] width 45 height 18
type input "80"
click at [246, 124] on div "Ingredient * Amount * Unit * Waste * .a-a{fill:#347362;}.b-a{fill:#fff;} Grams …" at bounding box center [299, 220] width 388 height 256
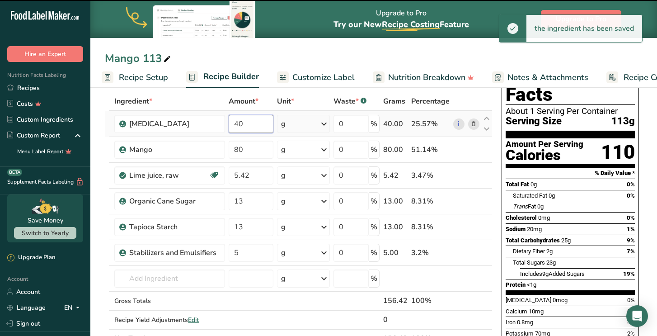
type input "4"
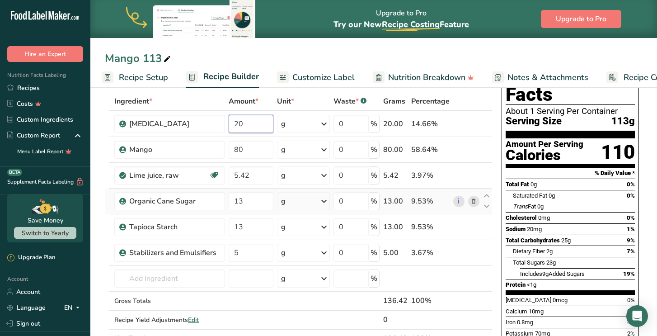
type input "20"
click at [446, 192] on div "Ingredient * Amount * Unit * Waste * .a-a{fill:#347362;}.b-a{fill:#fff;} Grams …" at bounding box center [299, 220] width 388 height 256
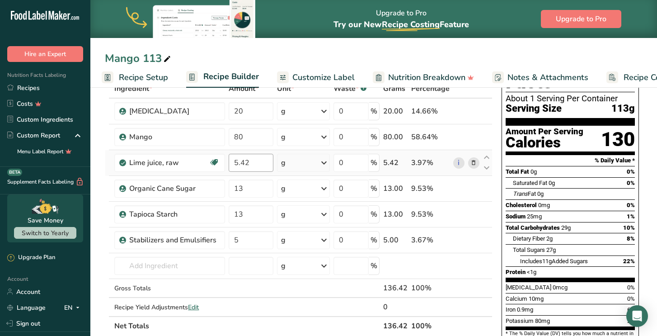
scroll to position [0, 0]
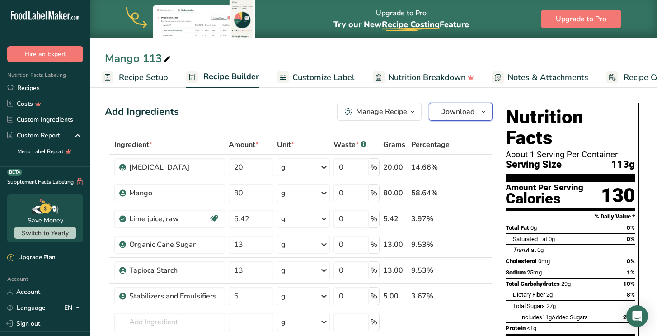
click at [453, 115] on span "Download" at bounding box center [457, 111] width 34 height 11
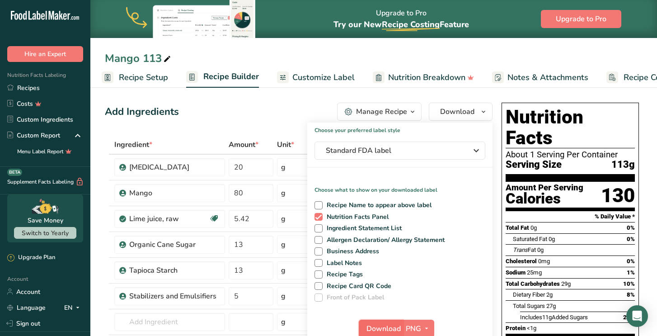
click at [381, 327] on span "Download" at bounding box center [383, 328] width 34 height 11
click at [280, 117] on div "Add Ingredients Manage Recipe Delete Recipe Duplicate Recipe Scale Recipe Save …" at bounding box center [299, 112] width 388 height 18
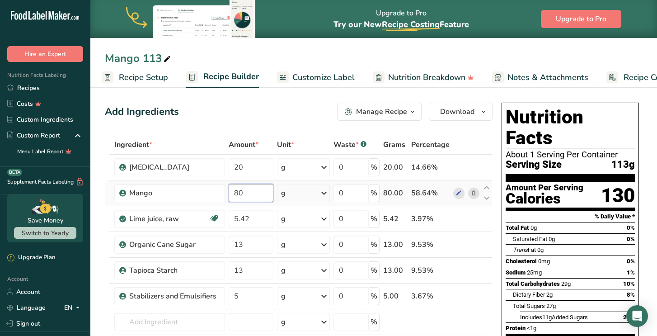
click at [243, 193] on input "80" at bounding box center [251, 193] width 45 height 18
type input "85"
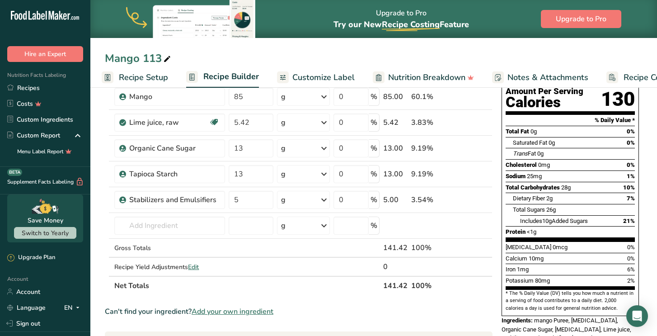
click at [271, 282] on th "Net Totals" at bounding box center [247, 285] width 269 height 19
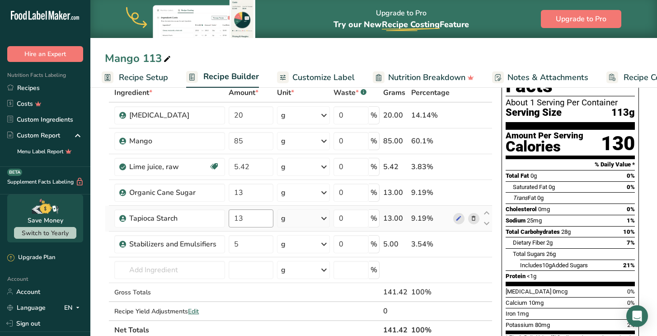
scroll to position [52, 0]
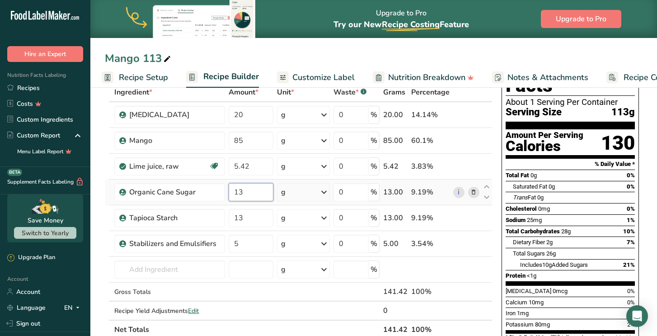
click at [255, 192] on input "13" at bounding box center [251, 192] width 45 height 18
type input "14"
click at [296, 295] on div "Ingredient * Amount * Unit * Waste * .a-a{fill:#347362;}.b-a{fill:#fff;} Grams …" at bounding box center [299, 211] width 388 height 256
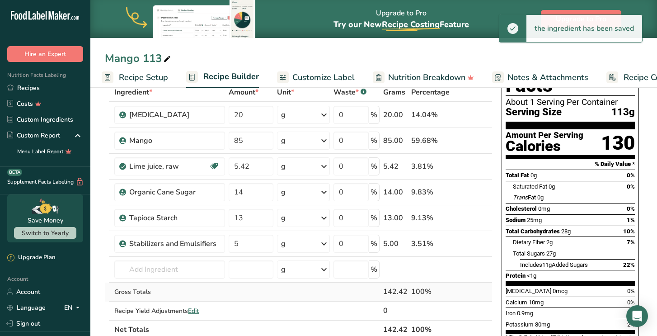
scroll to position [0, 0]
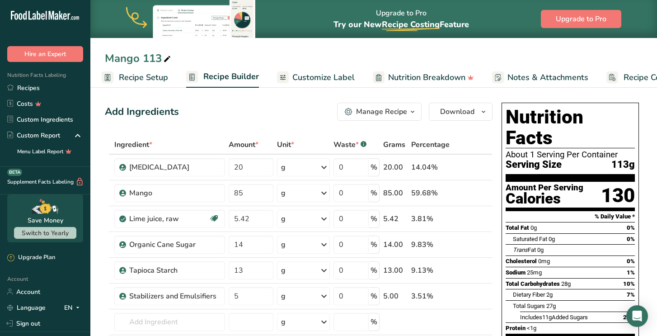
click at [408, 114] on span "button" at bounding box center [412, 111] width 11 height 11
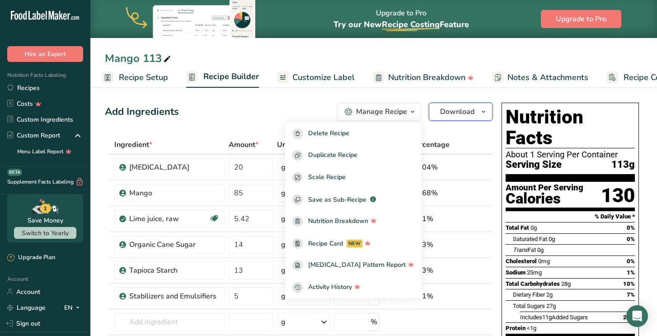
click at [451, 109] on span "Download" at bounding box center [457, 111] width 34 height 11
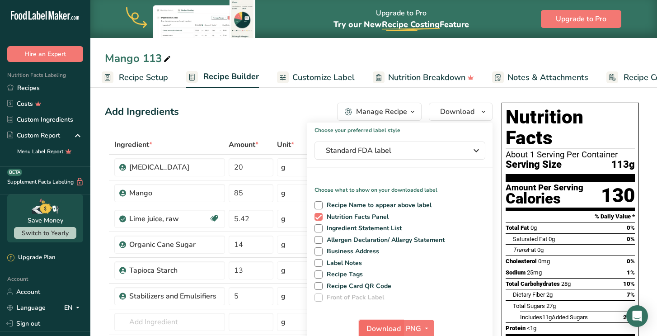
click at [387, 326] on span "Download" at bounding box center [383, 328] width 34 height 11
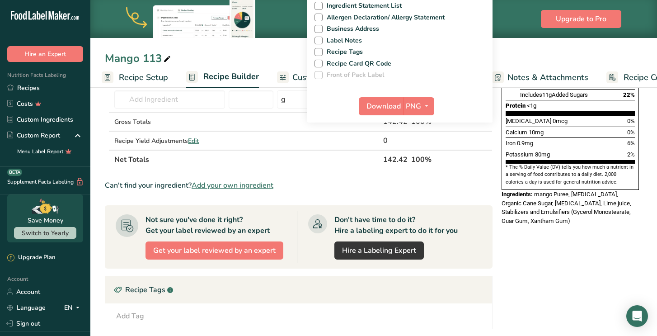
scroll to position [164, 0]
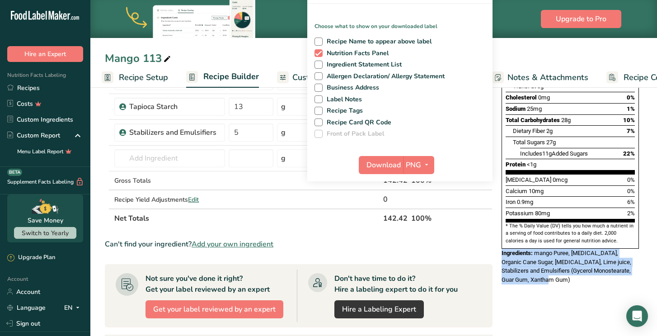
drag, startPoint x: 550, startPoint y: 271, endPoint x: 498, endPoint y: 231, distance: 65.7
click at [498, 231] on div "Nutrition Facts About 1 Serving Per Container Serving Size 113g Amount Per Serv…" at bounding box center [570, 225] width 145 height 580
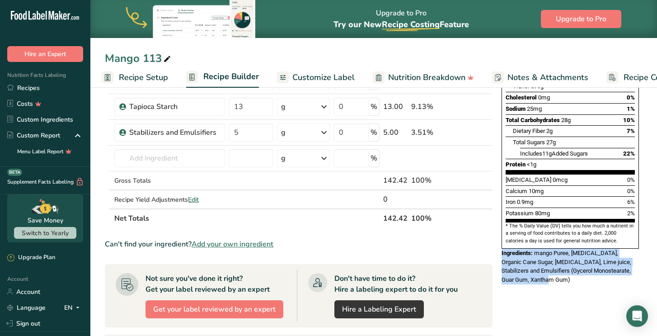
copy div "Ingredients: mango Puree, Purified Water, Organic Cane Sugar, Dextrose, Lime ju…"
click at [47, 85] on link "Recipes" at bounding box center [45, 88] width 90 height 16
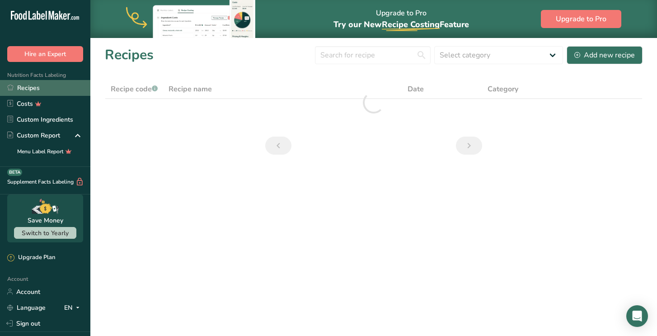
click at [34, 89] on link "Recipes" at bounding box center [45, 88] width 90 height 16
click at [39, 88] on link "Recipes" at bounding box center [45, 88] width 90 height 16
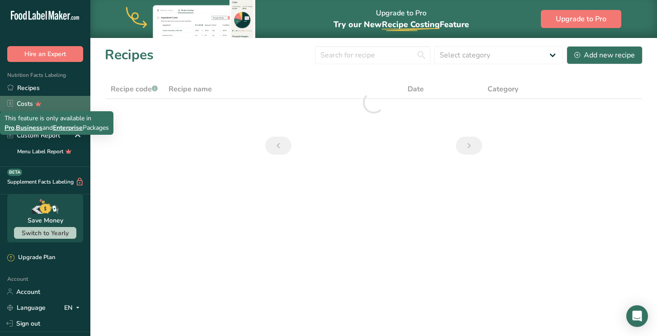
click at [34, 103] on icon at bounding box center [38, 103] width 13 height 9
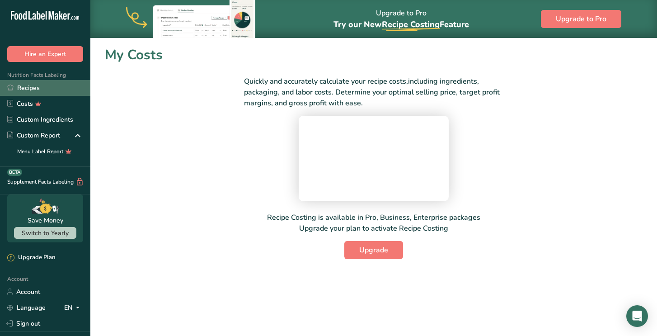
click at [29, 90] on link "Recipes" at bounding box center [45, 88] width 90 height 16
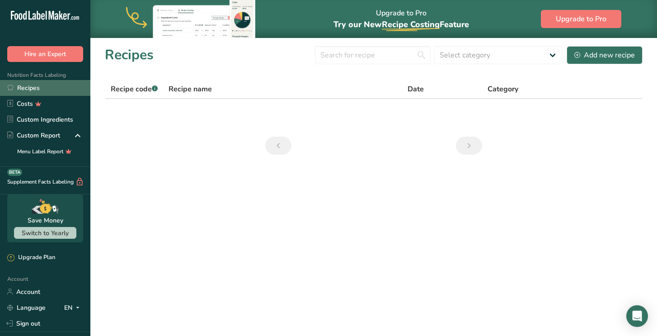
click at [32, 84] on link "Recipes" at bounding box center [45, 88] width 90 height 16
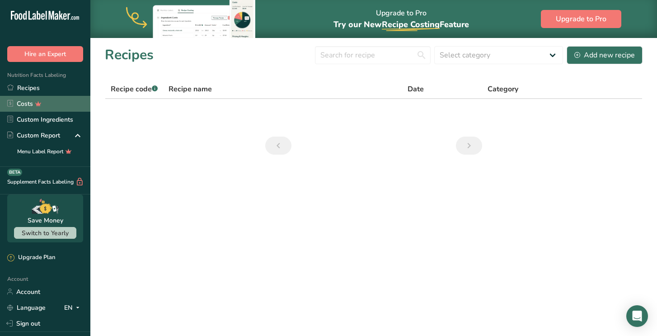
click at [44, 103] on link "Costs" at bounding box center [45, 104] width 90 height 16
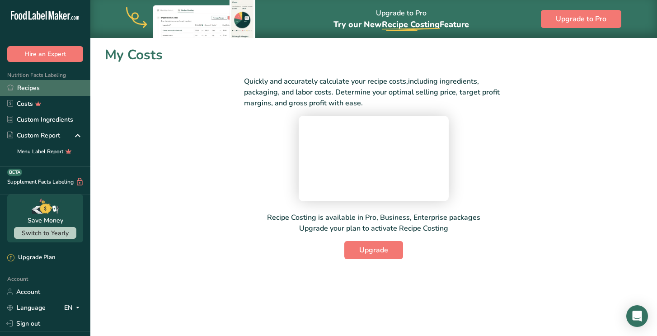
click at [28, 92] on link "Recipes" at bounding box center [45, 88] width 90 height 16
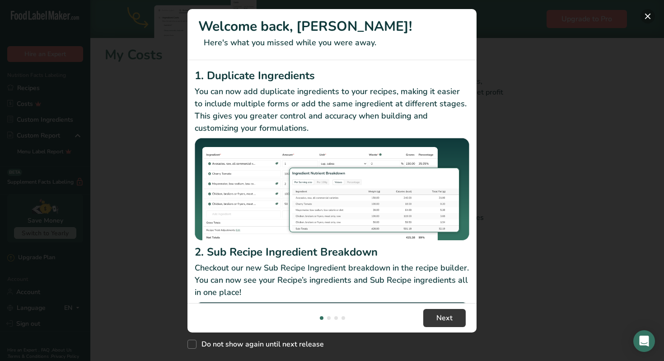
click at [652, 18] on button "New Features" at bounding box center [648, 16] width 14 height 14
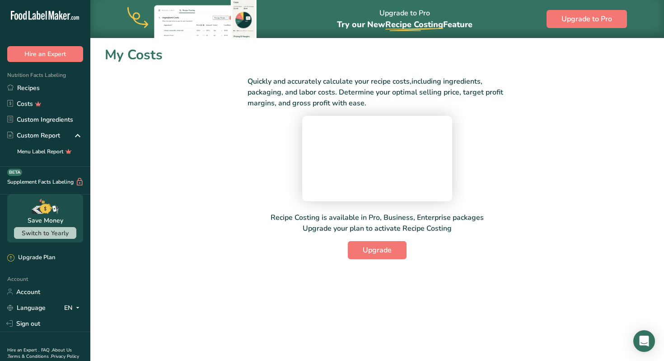
click at [25, 80] on div "Nutrition Facts Labeling Recipes Costs Custom Ingredients Custom Report Menu La…" at bounding box center [45, 114] width 90 height 105
click at [33, 86] on link "Recipes" at bounding box center [45, 88] width 90 height 16
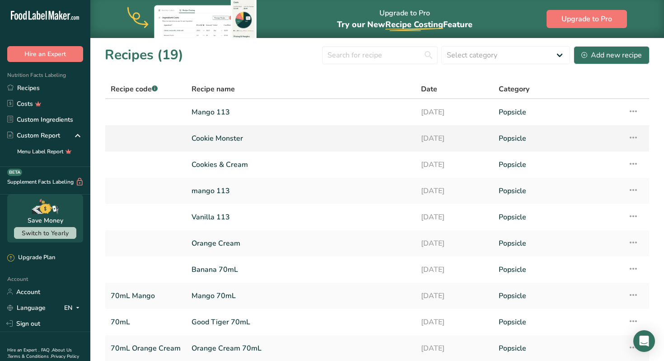
click at [237, 138] on link "Cookie Monster" at bounding box center [301, 138] width 219 height 19
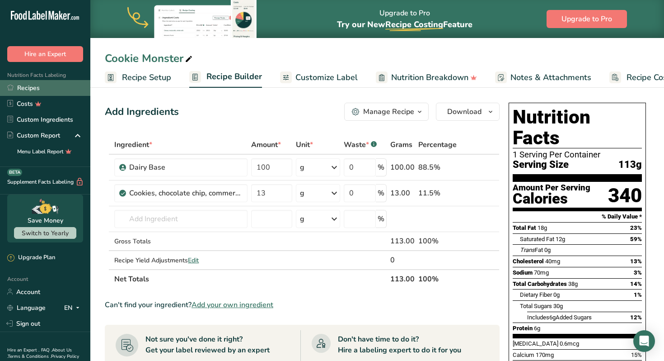
click at [42, 89] on link "Recipes" at bounding box center [45, 88] width 90 height 16
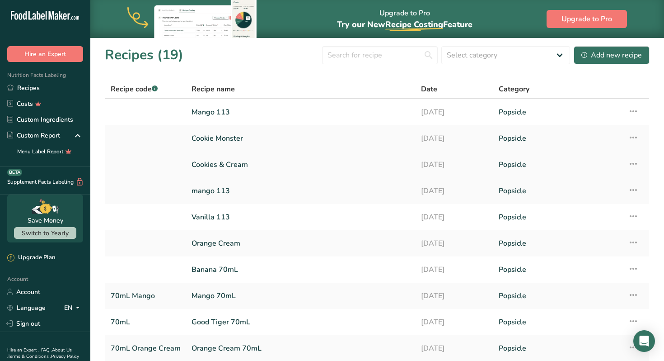
click at [212, 166] on link "Cookies & Cream" at bounding box center [301, 164] width 219 height 19
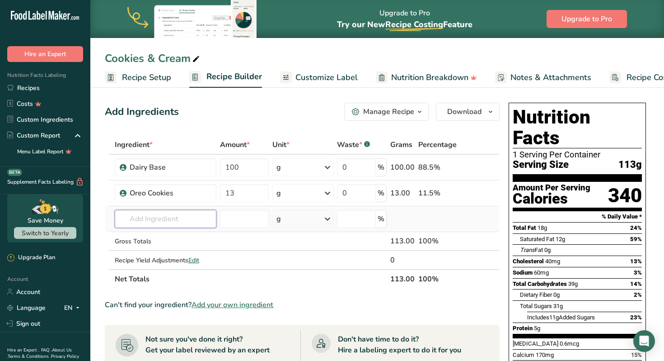
click at [177, 223] on input "text" at bounding box center [166, 219] width 102 height 18
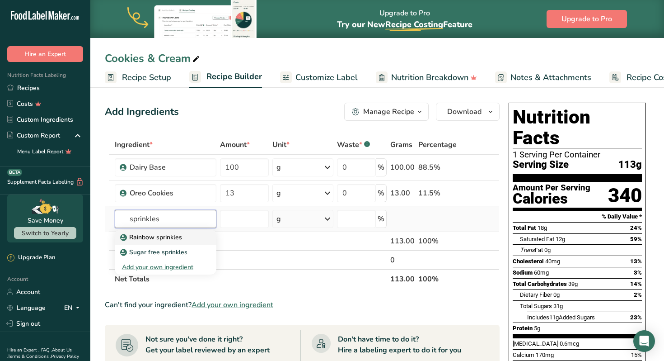
type input "sprinkles"
click at [174, 239] on p "Rainbow sprinkles" at bounding box center [152, 236] width 60 height 9
type input "Rainbow sprinkles"
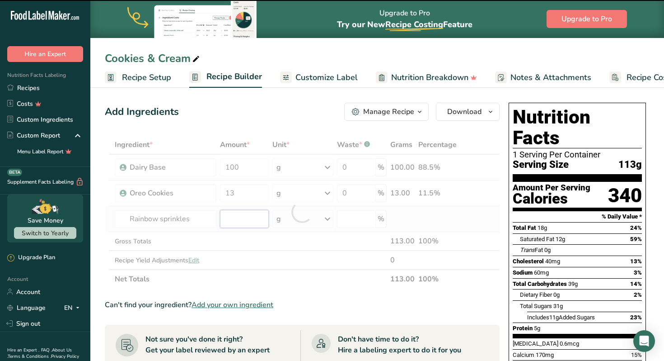
type input "0"
click at [244, 219] on input "0" at bounding box center [244, 219] width 49 height 18
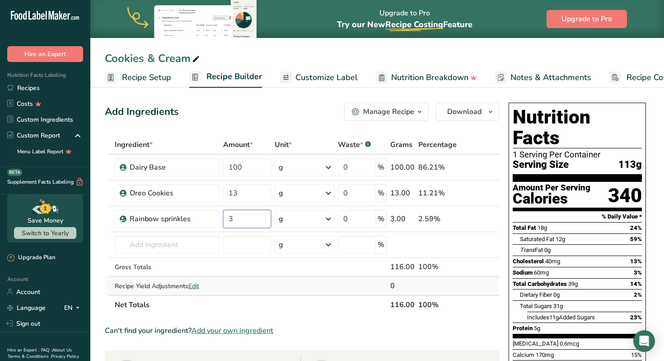
type input "3"
click at [277, 279] on div "Ingredient * Amount * Unit * Waste * .a-a{fill:#347362;}.b-a{fill:#fff;} Grams …" at bounding box center [302, 224] width 395 height 179
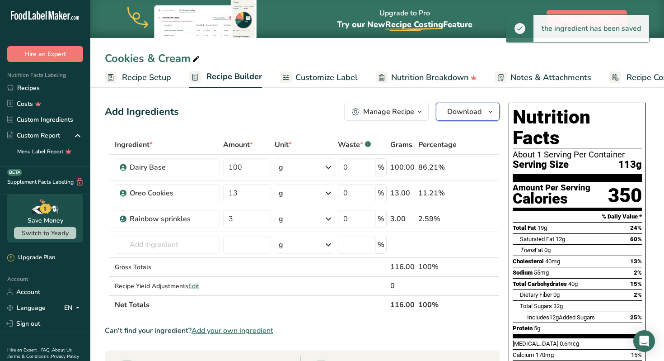
click at [491, 109] on icon "button" at bounding box center [490, 111] width 7 height 11
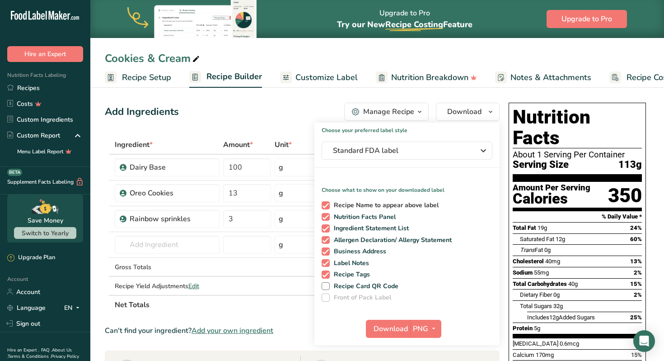
click at [329, 204] on span at bounding box center [326, 205] width 8 height 8
click at [328, 204] on input "Recipe Name to appear above label" at bounding box center [325, 205] width 6 height 6
checkbox input "false"
click at [329, 212] on div "Recipe Name to appear above label Nutrition Facts Panel Ingredient Statement Li…" at bounding box center [406, 249] width 185 height 104
click at [327, 225] on span at bounding box center [326, 228] width 8 height 8
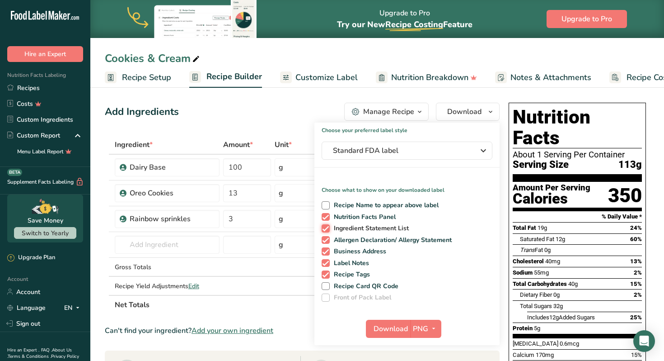
click at [327, 225] on input "Ingredient Statement List" at bounding box center [325, 228] width 6 height 6
checkbox input "false"
click at [325, 239] on span at bounding box center [326, 240] width 8 height 8
click at [325, 239] on input "Allergen Declaration/ Allergy Statement" at bounding box center [325, 240] width 6 height 6
checkbox input "false"
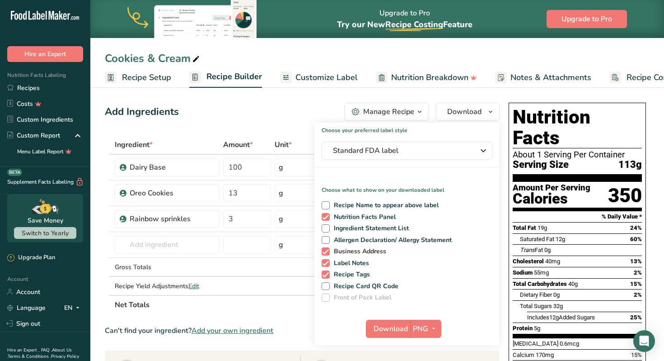
click at [325, 249] on span at bounding box center [326, 251] width 8 height 8
click at [325, 249] on input "Business Address" at bounding box center [325, 251] width 6 height 6
checkbox input "false"
click at [325, 263] on span at bounding box center [326, 263] width 8 height 8
click at [325, 263] on input "Label Notes" at bounding box center [325, 263] width 6 height 6
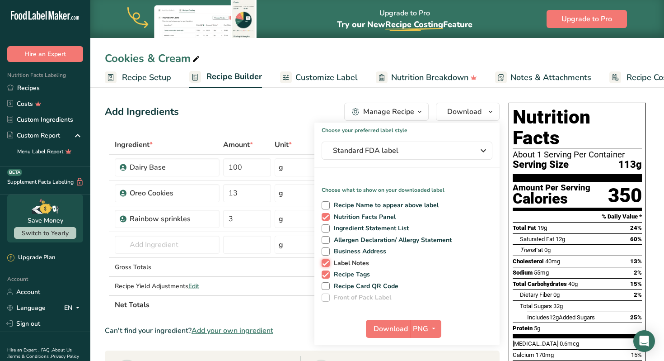
checkbox input "false"
click at [325, 274] on span at bounding box center [326, 274] width 8 height 8
click at [325, 274] on input "Recipe Tags" at bounding box center [325, 274] width 6 height 6
checkbox input "false"
click at [385, 332] on span "Download" at bounding box center [391, 328] width 34 height 11
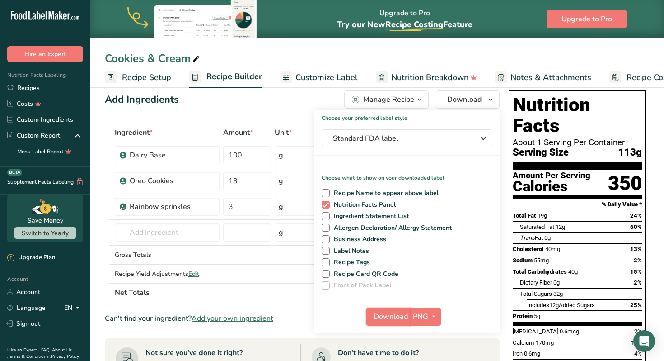
scroll to position [102, 0]
